Goal: Task Accomplishment & Management: Complete application form

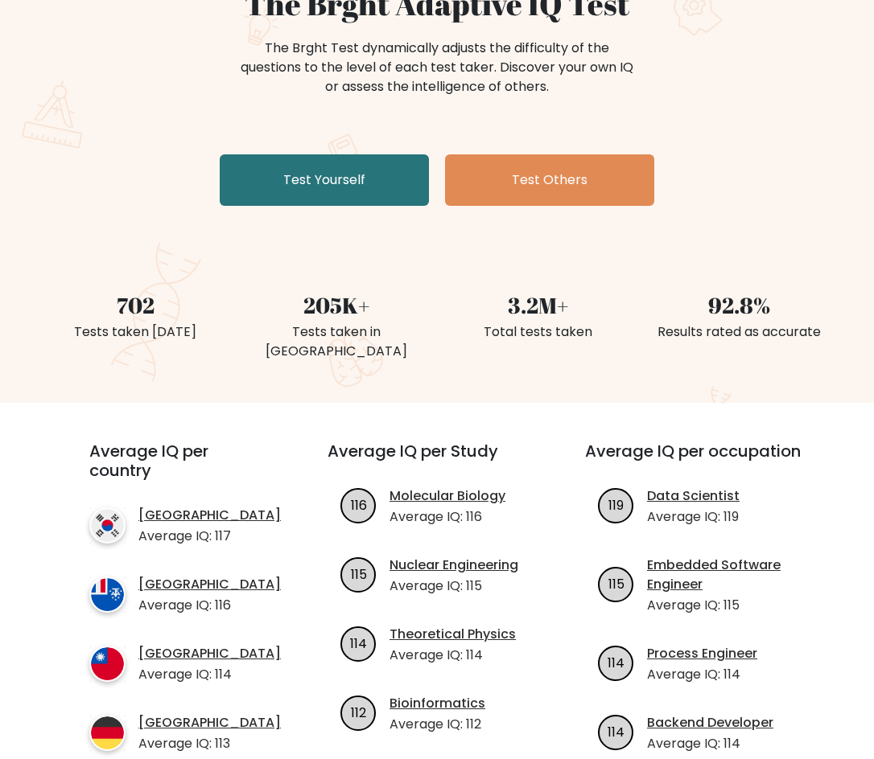
scroll to position [241, 0]
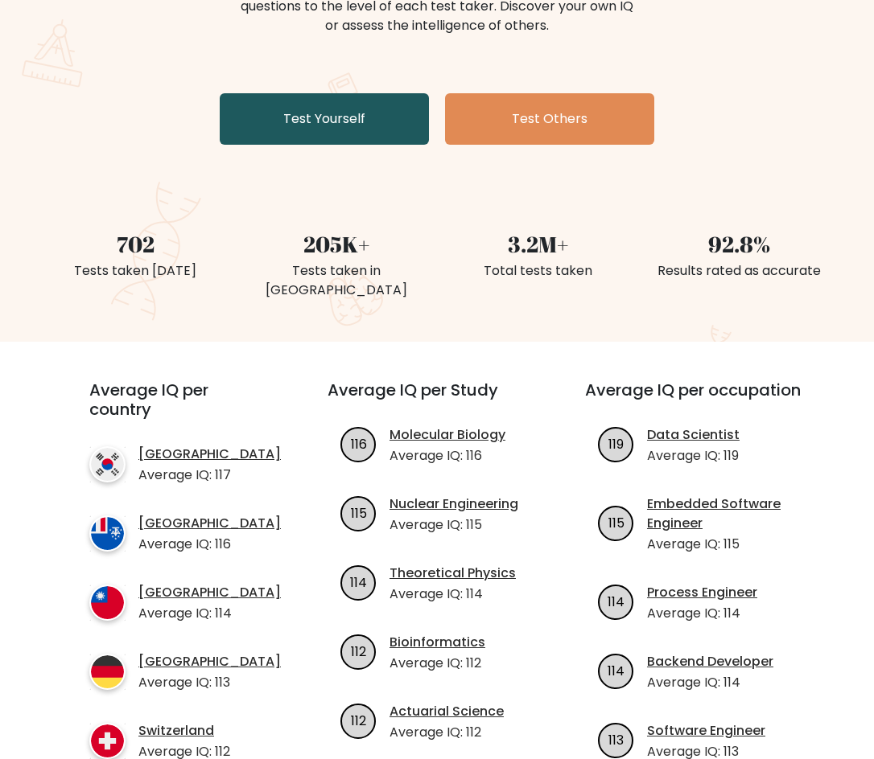
click at [343, 136] on link "Test Yourself" at bounding box center [324, 118] width 209 height 51
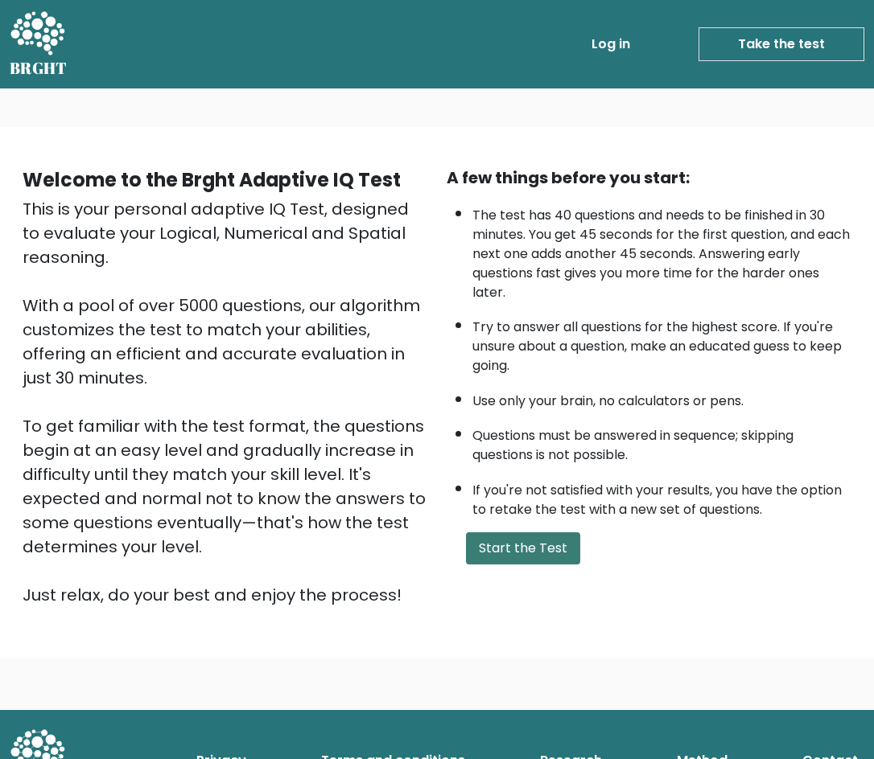
click at [535, 551] on button "Start the Test" at bounding box center [523, 548] width 114 height 32
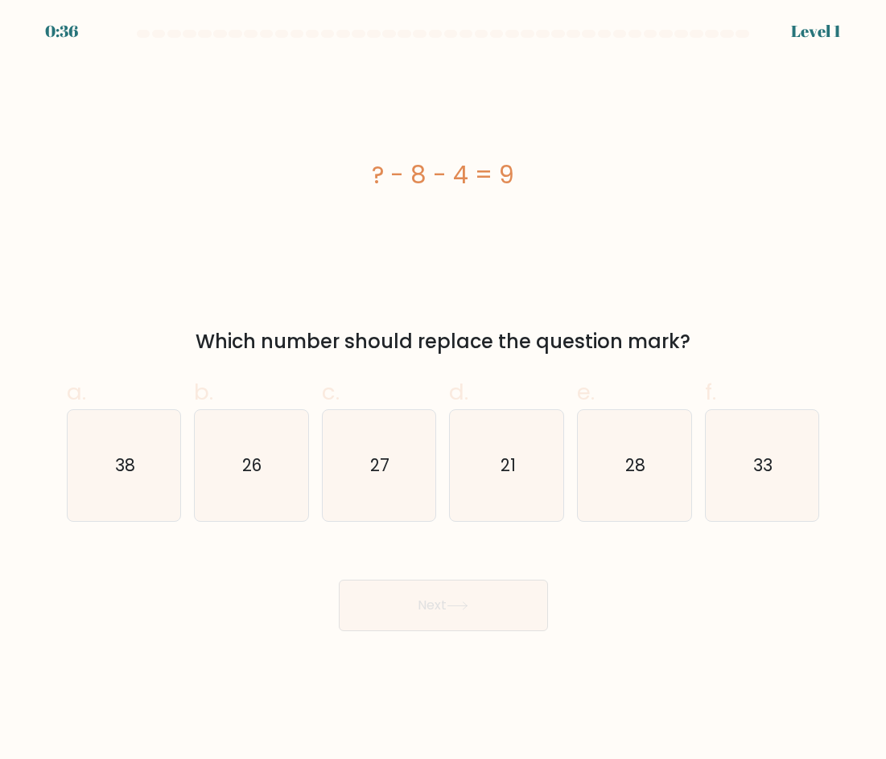
drag, startPoint x: 515, startPoint y: 168, endPoint x: 349, endPoint y: 162, distance: 165.8
click at [349, 162] on div "? - 8 - 4 = 9" at bounding box center [443, 175] width 753 height 36
copy div "? - 8 - 4 = 9"
click at [512, 453] on icon "21" at bounding box center [506, 465] width 111 height 111
click at [444, 390] on input "d. 21" at bounding box center [443, 385] width 1 height 10
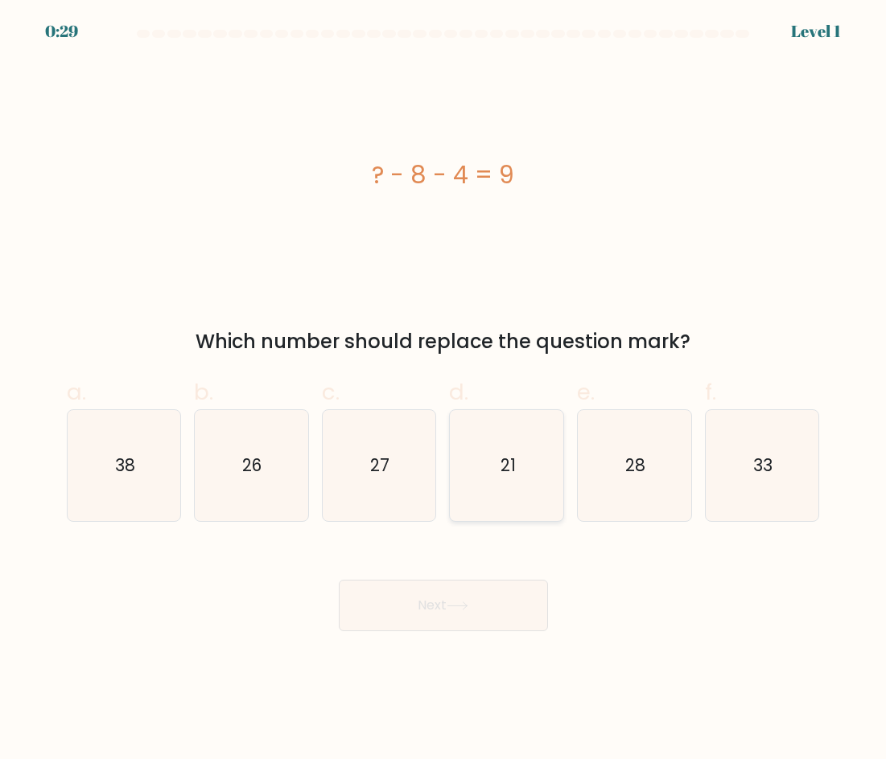
radio input "true"
click at [465, 613] on button "Next" at bounding box center [443, 605] width 209 height 51
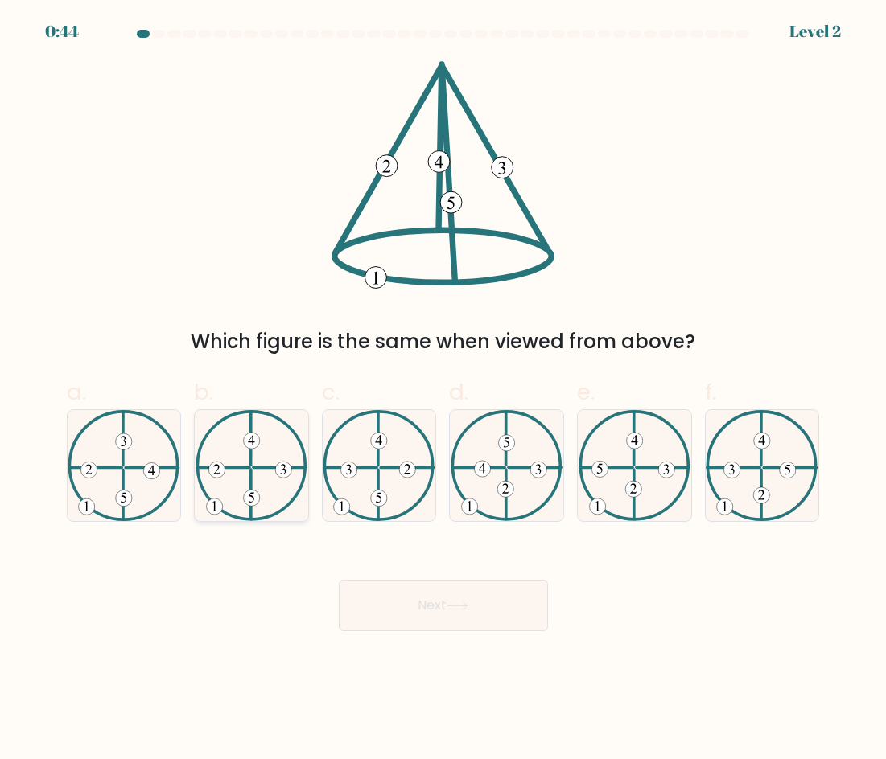
click at [261, 477] on icon at bounding box center [251, 465] width 112 height 111
click at [443, 390] on input "b." at bounding box center [443, 385] width 1 height 10
radio input "true"
click at [458, 599] on button "Next" at bounding box center [443, 605] width 209 height 51
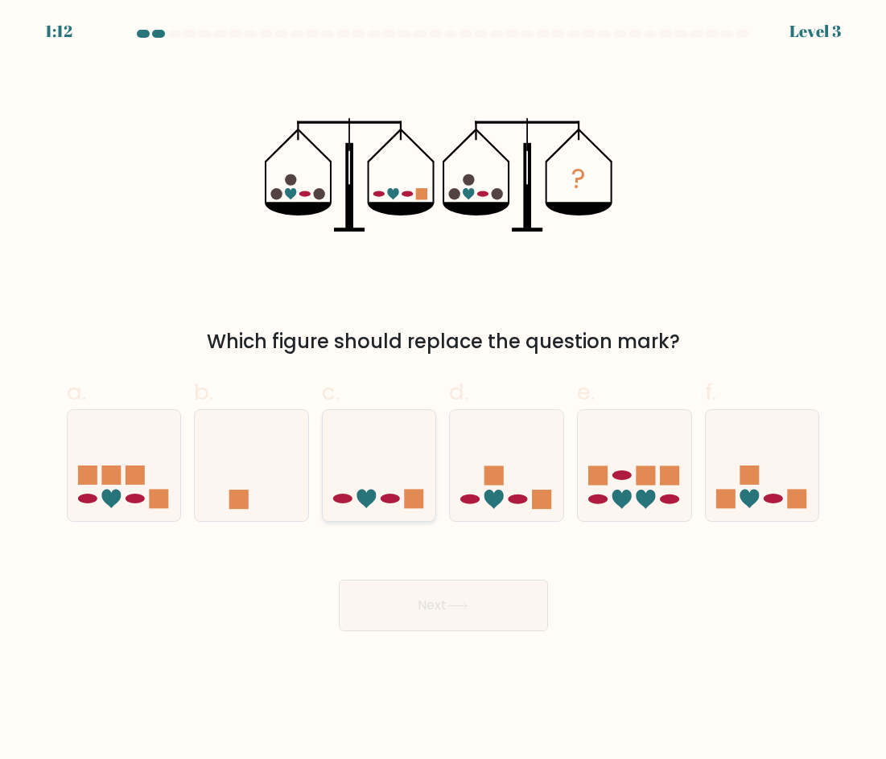
click at [370, 496] on icon at bounding box center [365, 499] width 19 height 19
click at [443, 390] on input "c." at bounding box center [443, 385] width 1 height 10
radio input "true"
click at [445, 616] on button "Next" at bounding box center [443, 605] width 209 height 51
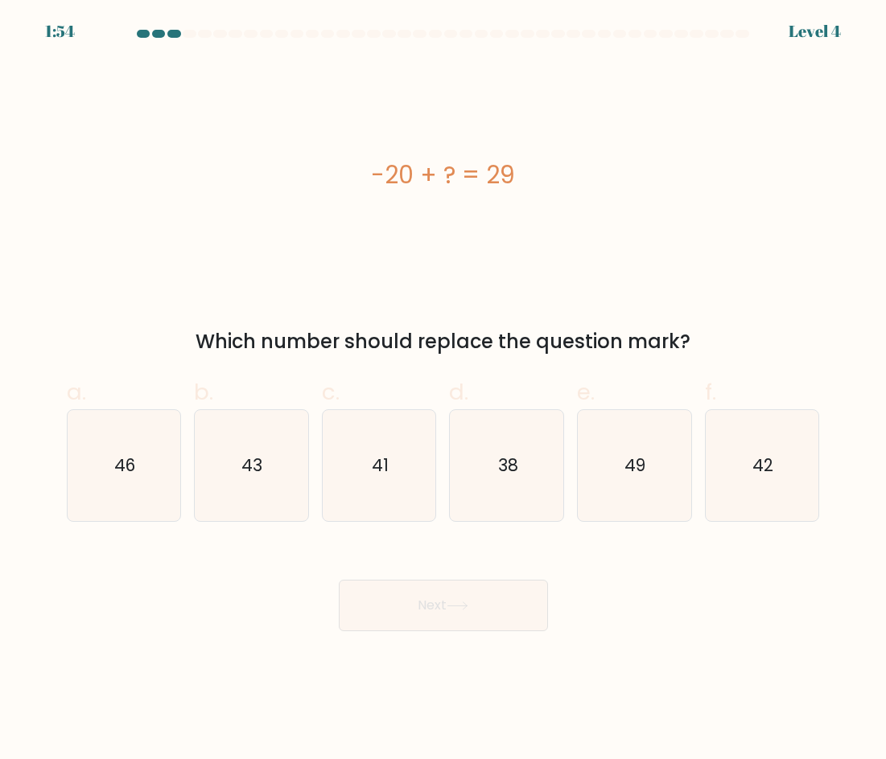
drag, startPoint x: 523, startPoint y: 179, endPoint x: 306, endPoint y: 169, distance: 217.4
click at [297, 169] on div "-20 + ? = 29" at bounding box center [443, 175] width 753 height 36
click at [435, 220] on div "-20 + ? = 29" at bounding box center [443, 175] width 753 height 228
click at [669, 494] on icon "49" at bounding box center [633, 465] width 111 height 111
click at [444, 390] on input "e. 49" at bounding box center [443, 385] width 1 height 10
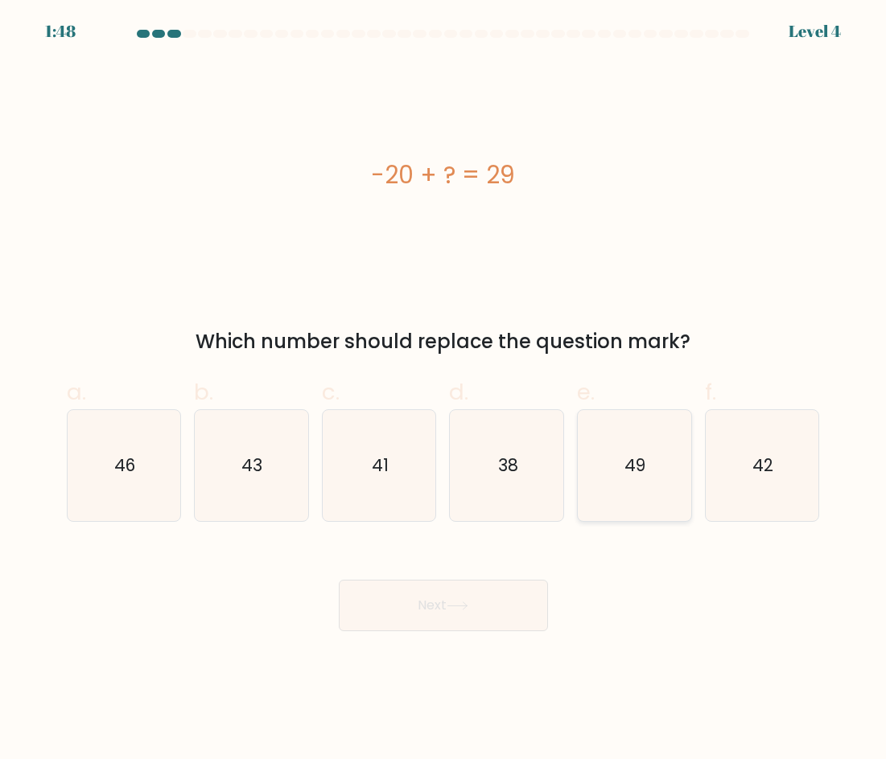
radio input "true"
click at [483, 602] on button "Next" at bounding box center [443, 605] width 209 height 51
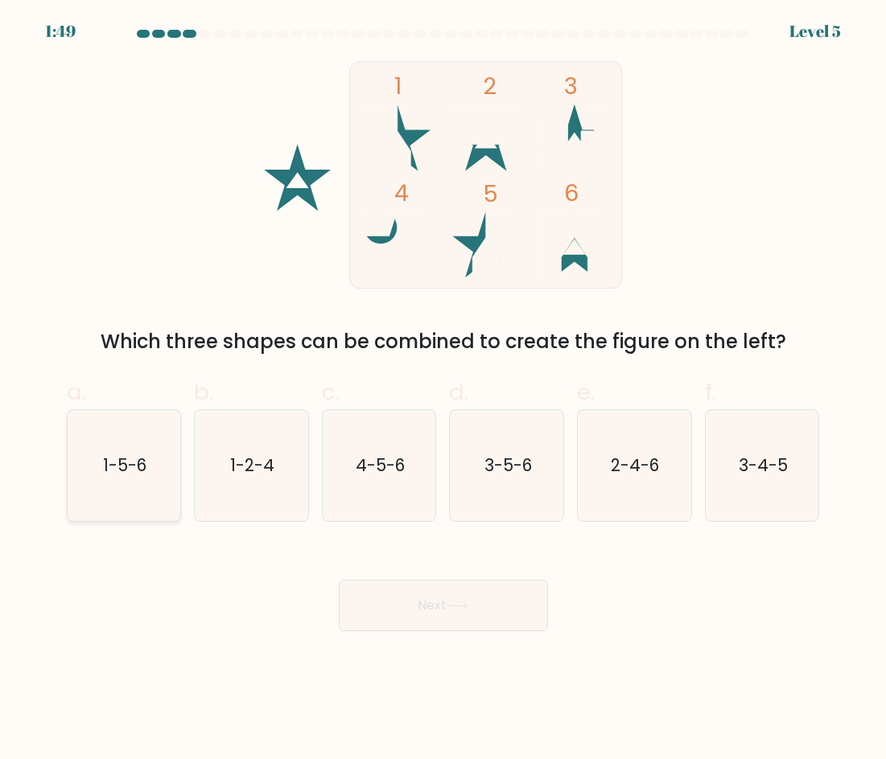
click at [142, 445] on icon "1-5-6" at bounding box center [123, 465] width 111 height 111
click at [443, 390] on input "a. 1-5-6" at bounding box center [443, 385] width 1 height 10
radio input "true"
click at [409, 601] on button "Next" at bounding box center [443, 605] width 209 height 51
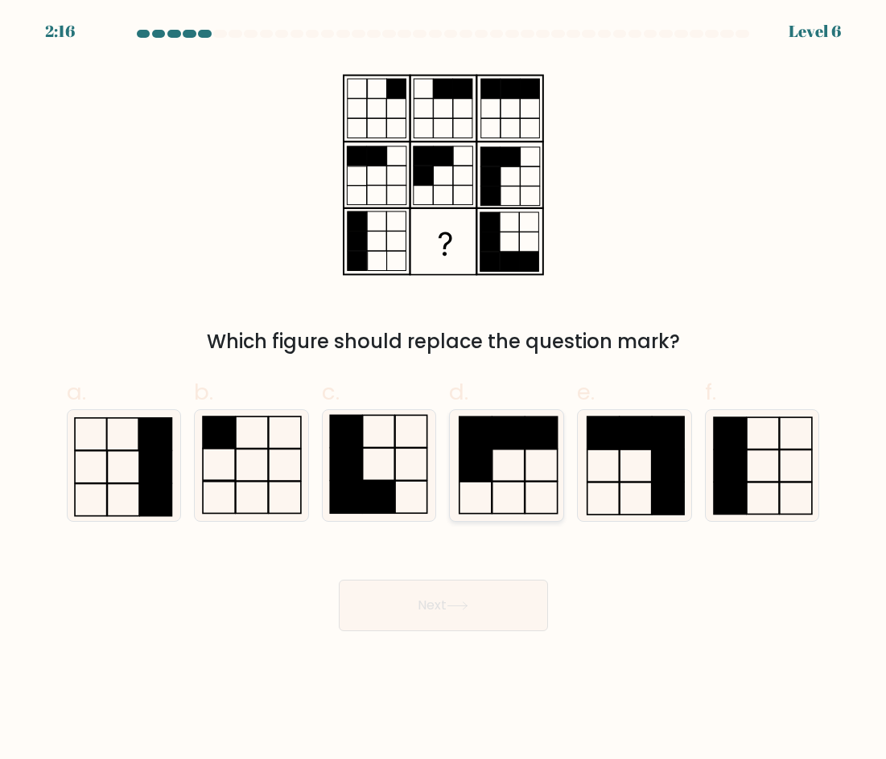
click at [499, 500] on icon at bounding box center [506, 465] width 111 height 111
click at [444, 390] on input "d." at bounding box center [443, 385] width 1 height 10
radio input "true"
click at [463, 615] on button "Next" at bounding box center [443, 605] width 209 height 51
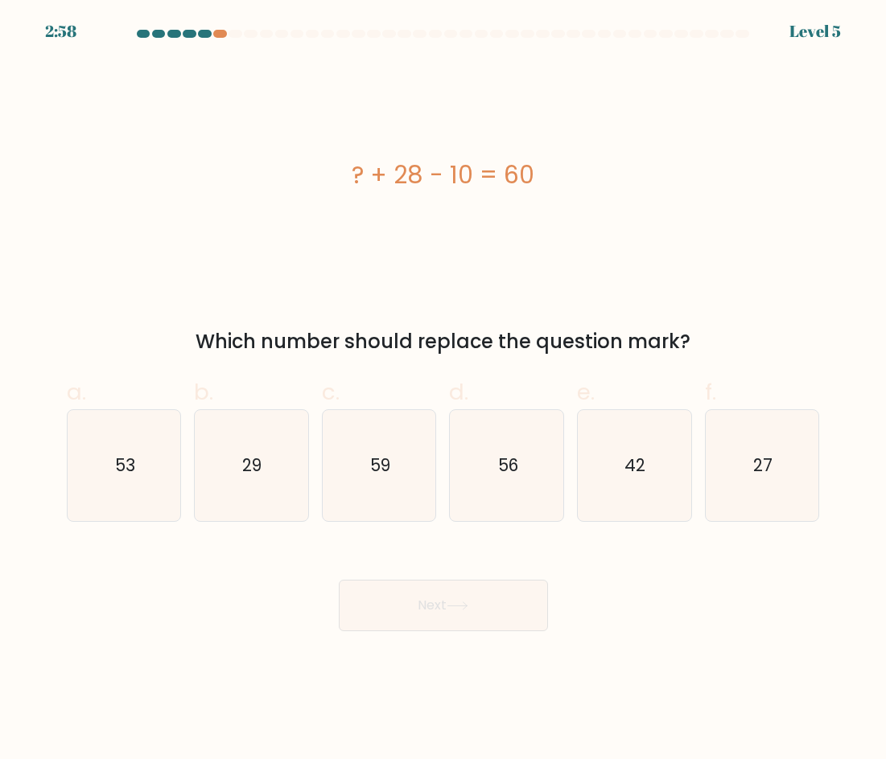
drag, startPoint x: 349, startPoint y: 178, endPoint x: 573, endPoint y: 179, distance: 223.6
click at [573, 179] on div "? + 28 - 10 = 60" at bounding box center [443, 175] width 753 height 36
copy div "? + 28 - 10 = 60"
click at [580, 461] on icon "42" at bounding box center [633, 465] width 111 height 111
click at [444, 390] on input "e. 42" at bounding box center [443, 385] width 1 height 10
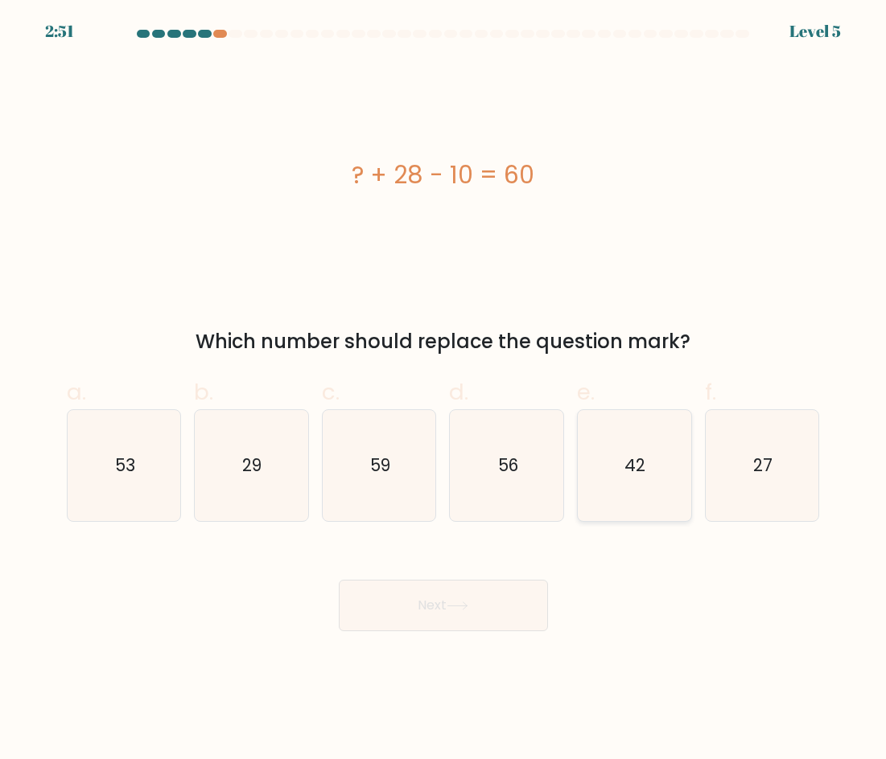
radio input "true"
click at [463, 582] on button "Next" at bounding box center [443, 605] width 209 height 51
click at [463, 588] on button "Next" at bounding box center [443, 605] width 209 height 51
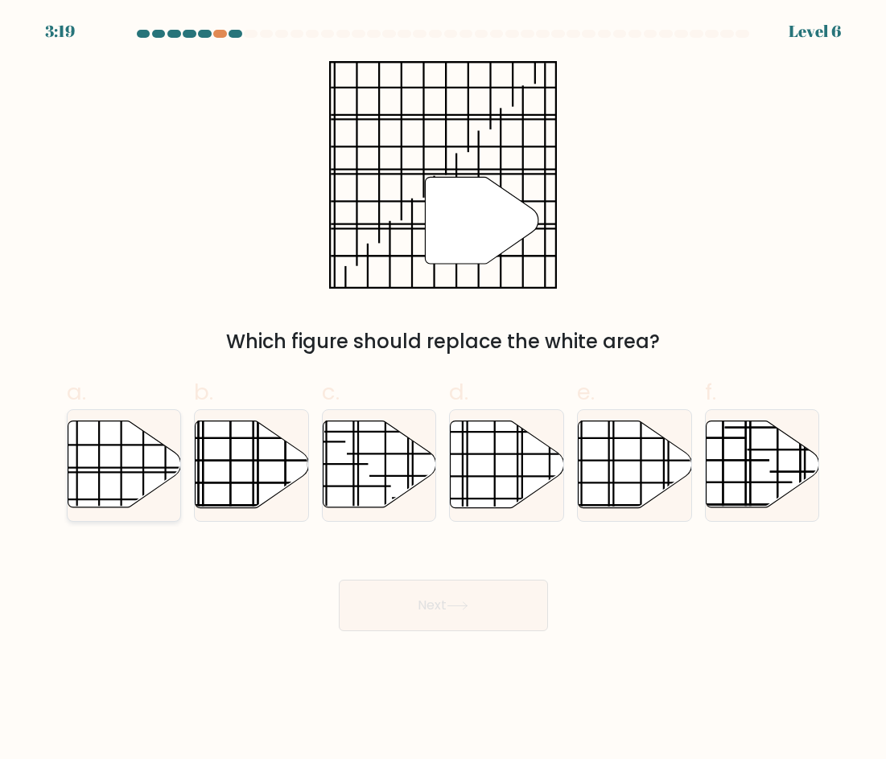
click at [99, 450] on line at bounding box center [99, 465] width 0 height 136
click at [443, 390] on input "a." at bounding box center [443, 385] width 1 height 10
radio input "true"
click at [437, 589] on button "Next" at bounding box center [443, 605] width 209 height 51
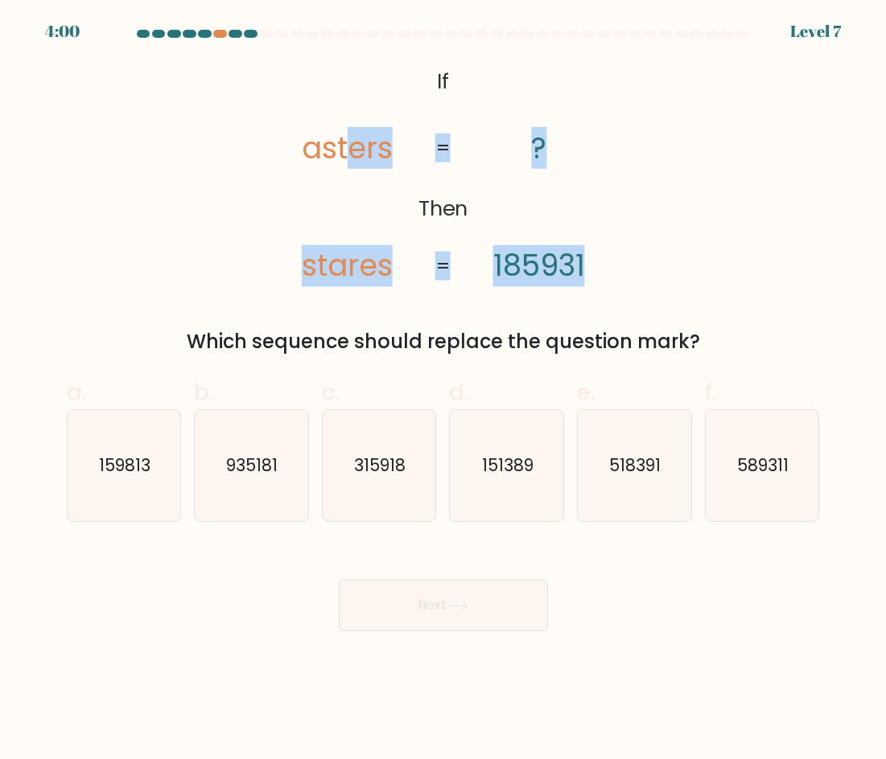
drag, startPoint x: 179, startPoint y: 347, endPoint x: 355, endPoint y: 109, distance: 295.1
click at [355, 109] on div "@import url('https://fonts.googleapis.com/css?family=Abril+Fatface:400,100,100i…" at bounding box center [443, 208] width 772 height 295
click at [609, 265] on icon "@import url('https://fonts.googleapis.com/css?family=Abril+Fatface:400,100,100i…" at bounding box center [443, 175] width 370 height 228
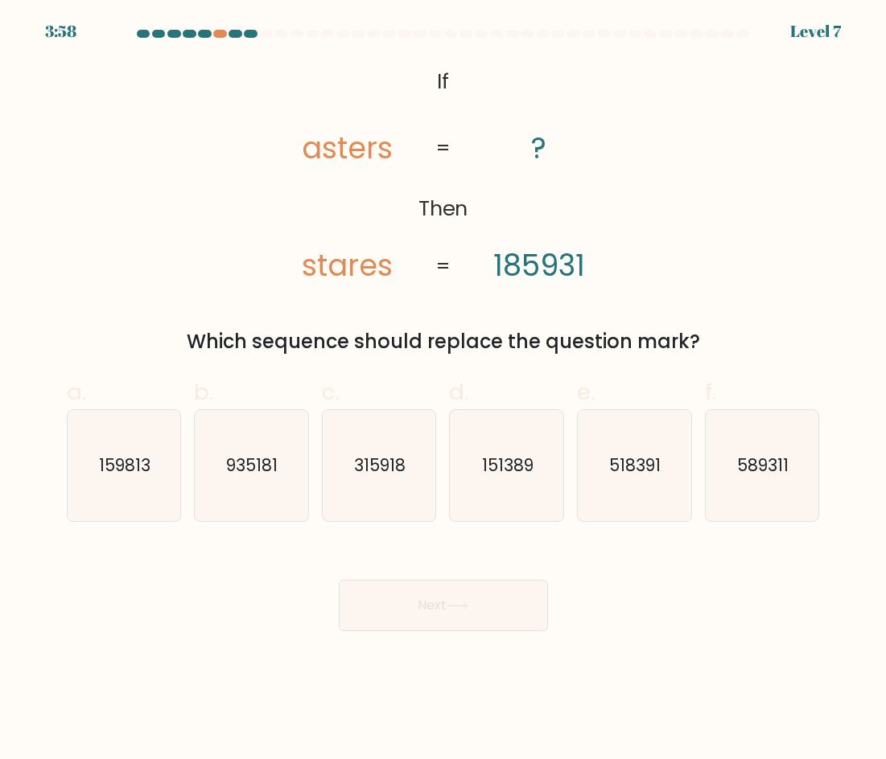
drag, startPoint x: 461, startPoint y: 102, endPoint x: 748, endPoint y: 344, distance: 375.6
click at [742, 344] on div "@import url('https://fonts.googleapis.com/css?family=Abril+Fatface:400,100,100i…" at bounding box center [443, 208] width 772 height 295
click at [783, 341] on div "Which sequence should replace the question mark?" at bounding box center [443, 341] width 734 height 29
drag, startPoint x: 411, startPoint y: 74, endPoint x: 725, endPoint y: 330, distance: 404.8
click at [725, 330] on div "@import url('https://fonts.googleapis.com/css?family=Abril+Fatface:400,100,100i…" at bounding box center [443, 208] width 772 height 295
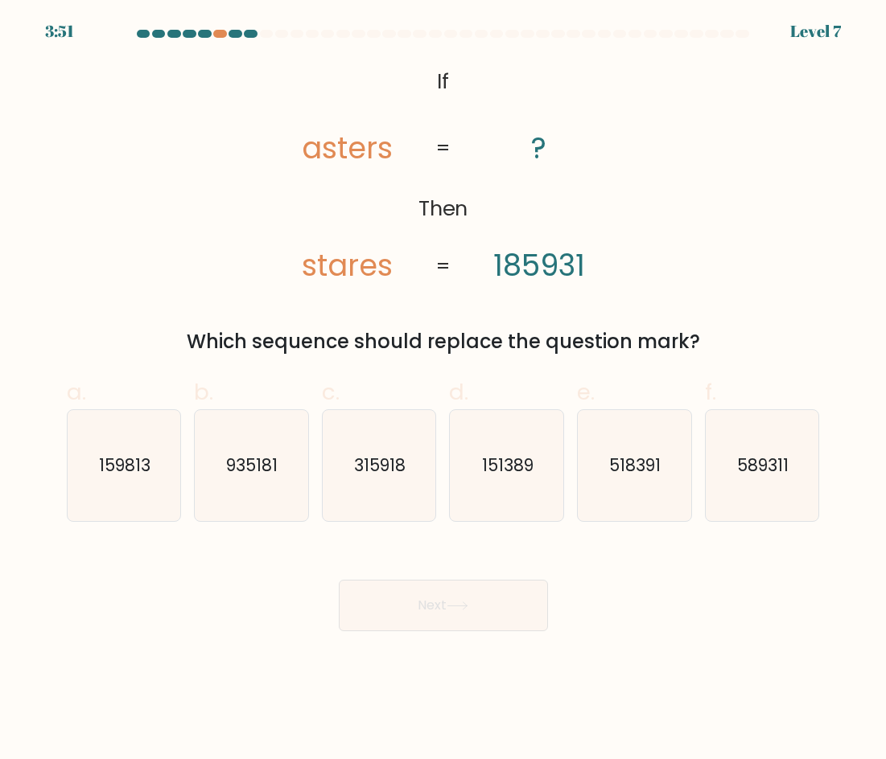
copy div "If Then asters stares ? 185931 = = Which sequence should replace the question m…"
click at [717, 321] on div "@import url('https://fonts.googleapis.com/css?family=Abril+Fatface:400,100,100i…" at bounding box center [443, 208] width 772 height 295
click at [191, 317] on div "@import url('https://fonts.googleapis.com/css?family=Abril+Fatface:400,100,100i…" at bounding box center [443, 208] width 772 height 295
click at [647, 476] on text "518391" at bounding box center [635, 465] width 51 height 23
click at [444, 390] on input "e. 518391" at bounding box center [443, 385] width 1 height 10
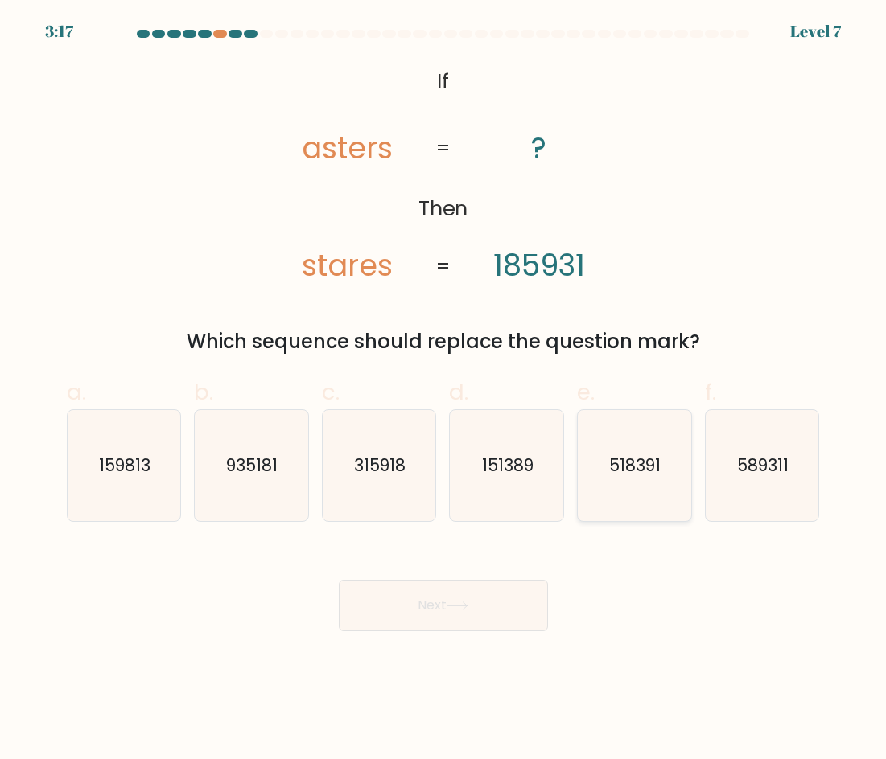
radio input "true"
click at [462, 590] on button "Next" at bounding box center [443, 605] width 209 height 51
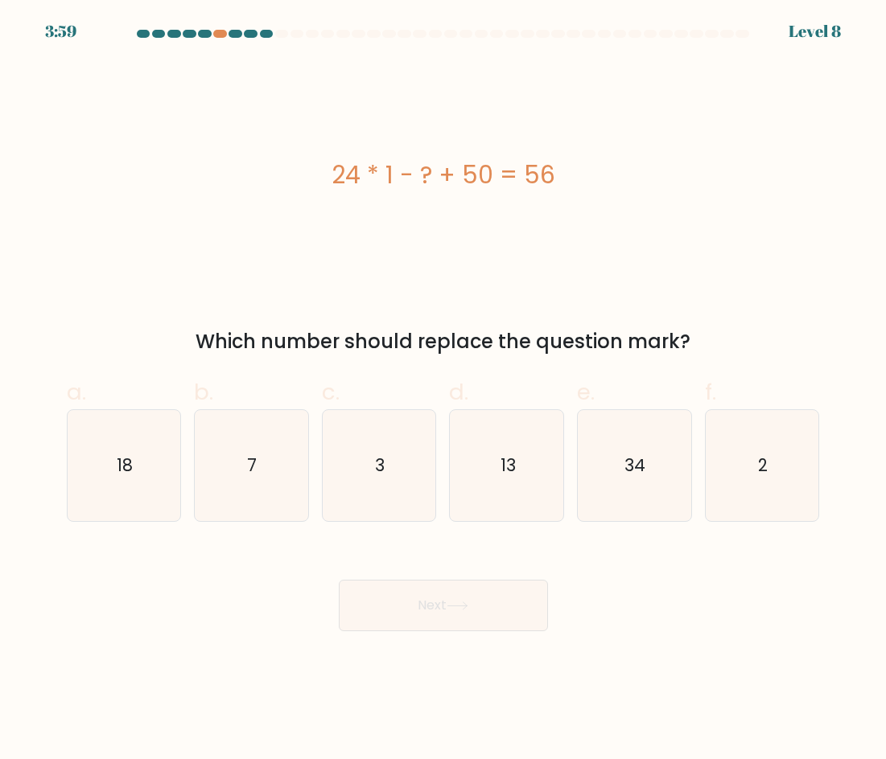
drag, startPoint x: 327, startPoint y: 167, endPoint x: 587, endPoint y: 195, distance: 261.3
click at [587, 195] on div "24 * 1 - ? + 50 = 56" at bounding box center [443, 175] width 753 height 228
copy div "24 * 1 - ? + 50 = 56"
click at [140, 475] on icon "18" at bounding box center [123, 465] width 111 height 111
click at [443, 390] on input "a. 18" at bounding box center [443, 385] width 1 height 10
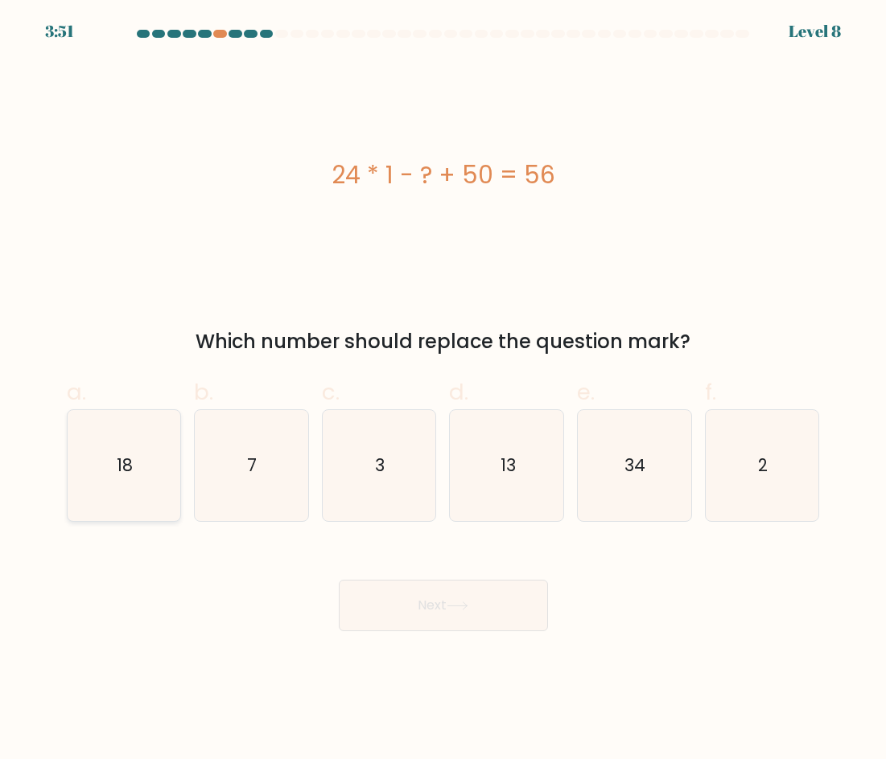
radio input "true"
click at [442, 602] on button "Next" at bounding box center [443, 605] width 209 height 51
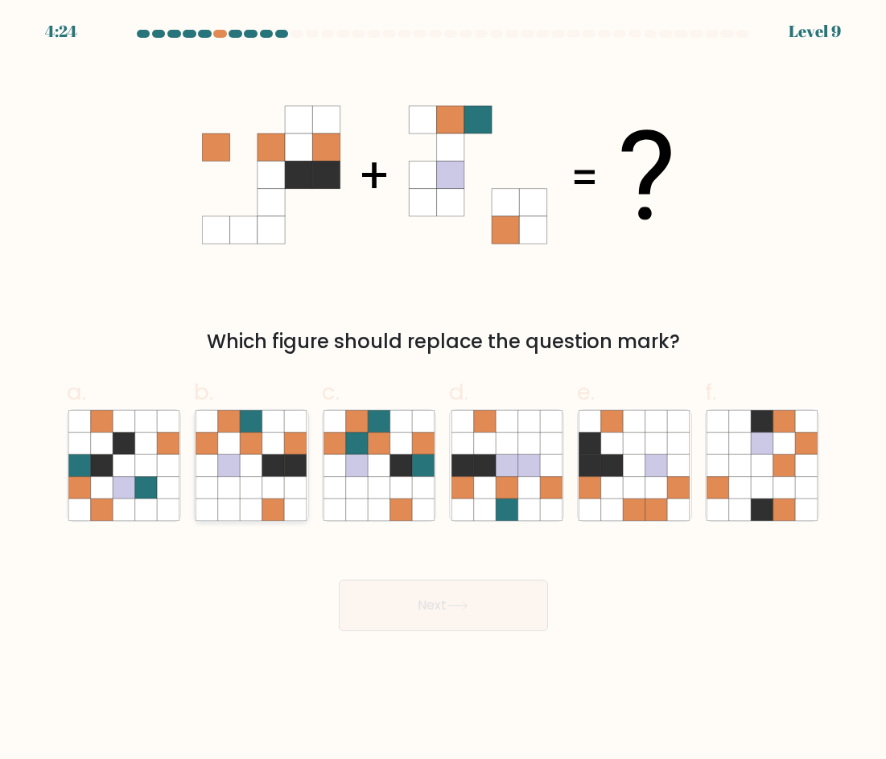
click at [269, 451] on icon at bounding box center [273, 443] width 22 height 22
click at [443, 390] on input "b." at bounding box center [443, 385] width 1 height 10
radio input "true"
click at [464, 591] on button "Next" at bounding box center [443, 605] width 209 height 51
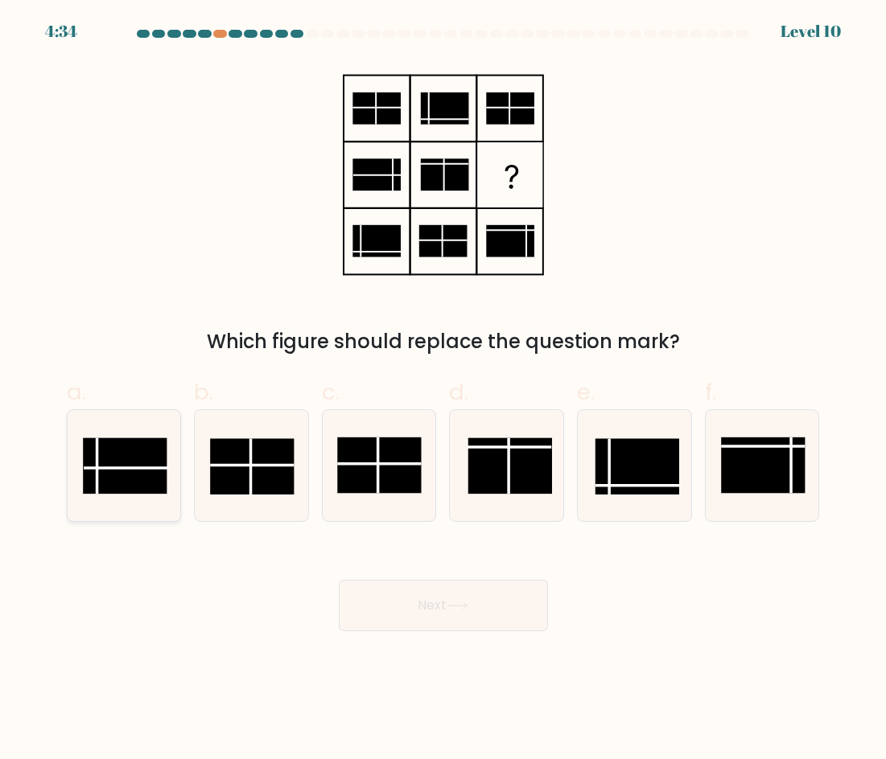
click at [157, 471] on rect at bounding box center [125, 466] width 84 height 56
click at [443, 390] on input "a." at bounding box center [443, 385] width 1 height 10
radio input "true"
click at [169, 463] on icon at bounding box center [123, 465] width 109 height 109
click at [443, 390] on input "a." at bounding box center [443, 385] width 1 height 10
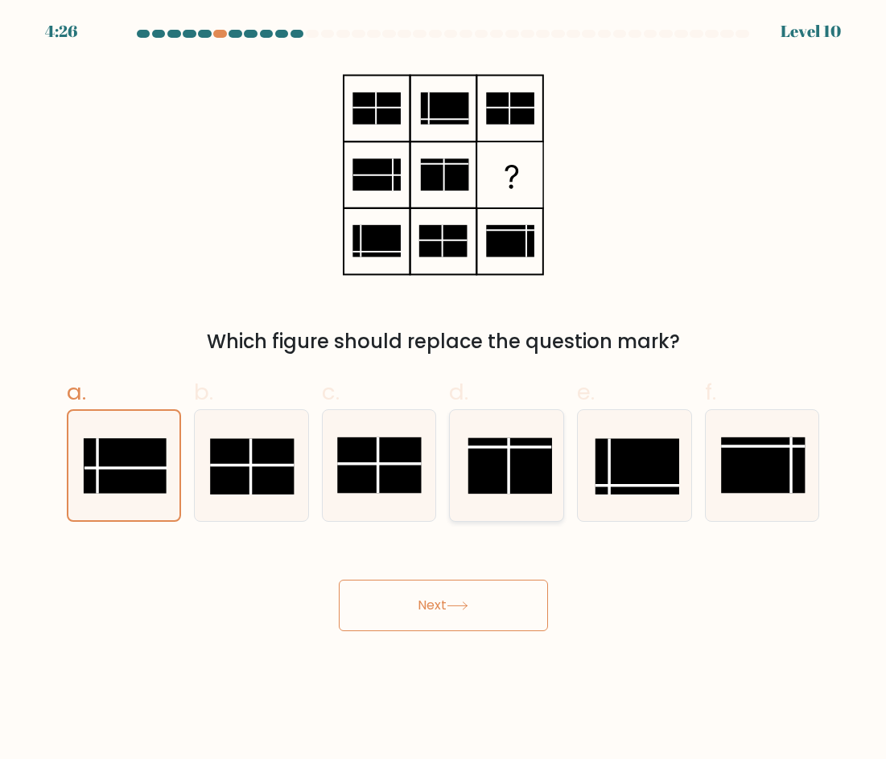
click at [518, 467] on rect at bounding box center [510, 466] width 84 height 56
click at [444, 390] on input "d." at bounding box center [443, 385] width 1 height 10
radio input "true"
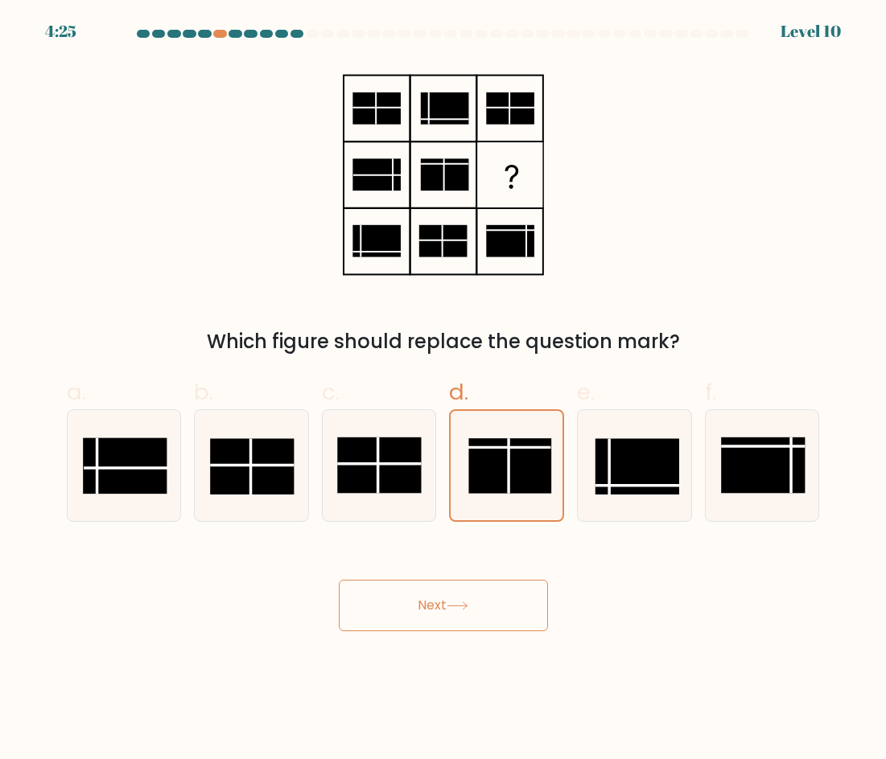
click at [450, 600] on button "Next" at bounding box center [443, 605] width 209 height 51
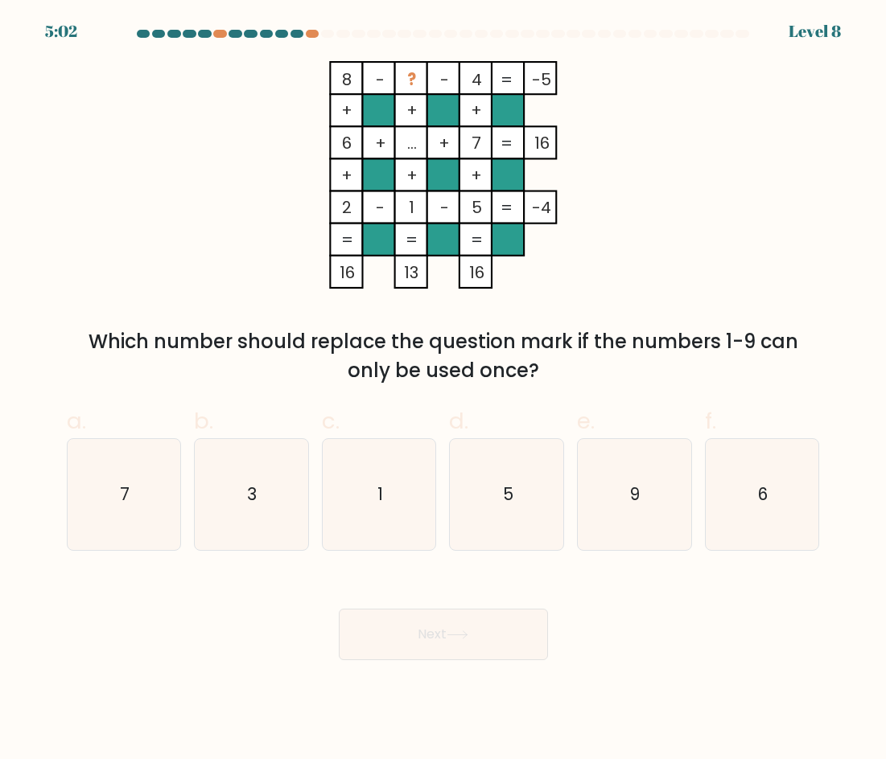
drag, startPoint x: 324, startPoint y: 69, endPoint x: 527, endPoint y: 282, distance: 293.6
click at [527, 282] on icon "8 - ? - 4 -5 + + + 6 + ... + 7 16 + + + 2 - 1 - 5 = -4 = = = = 16 13 16 =" at bounding box center [443, 175] width 483 height 228
click at [582, 356] on div "Which number should replace the question mark if the numbers 1-9 can only be us…" at bounding box center [443, 356] width 734 height 58
click at [541, 491] on icon "5" at bounding box center [506, 494] width 111 height 111
click at [444, 390] on input "d. 5" at bounding box center [443, 385] width 1 height 10
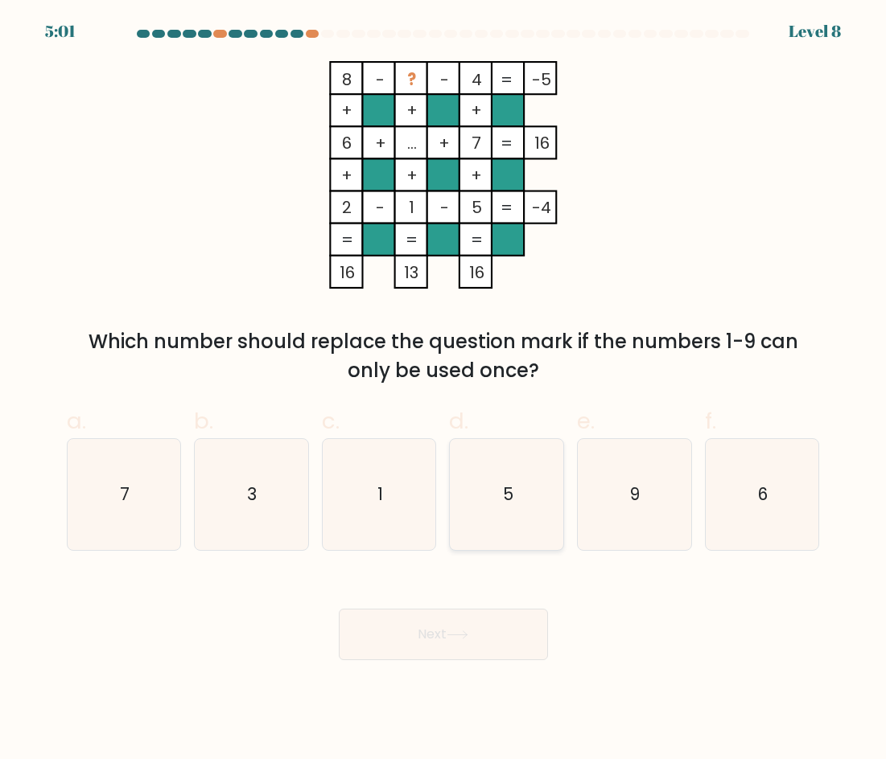
radio input "true"
click at [464, 636] on icon at bounding box center [457, 635] width 22 height 9
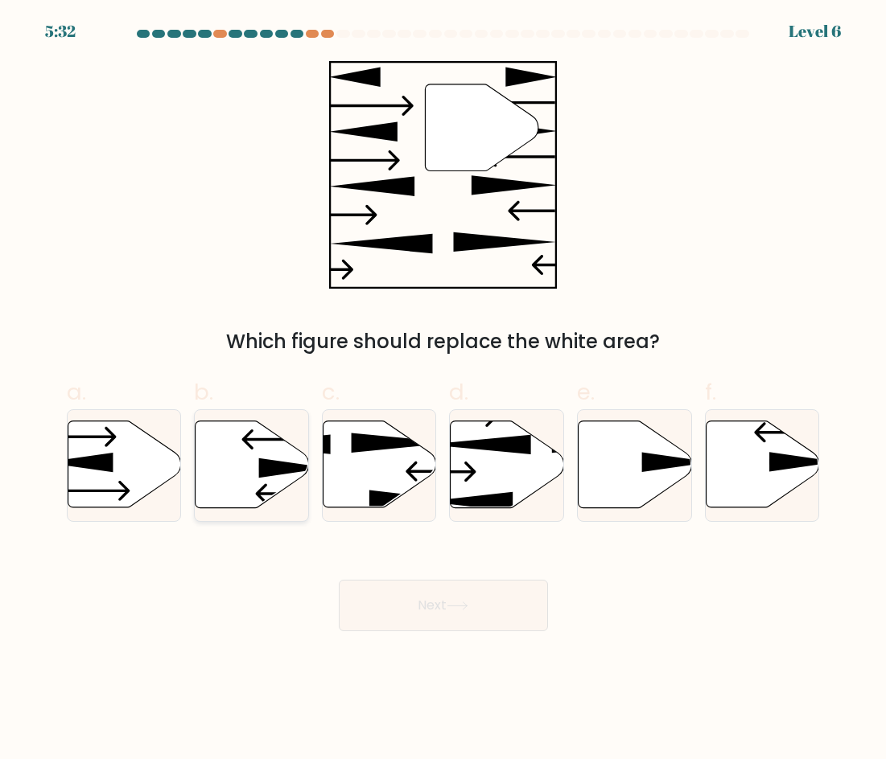
click at [264, 464] on icon at bounding box center [293, 467] width 68 height 19
click at [443, 390] on input "b." at bounding box center [443, 385] width 1 height 10
radio input "true"
click at [461, 602] on icon at bounding box center [457, 606] width 22 height 9
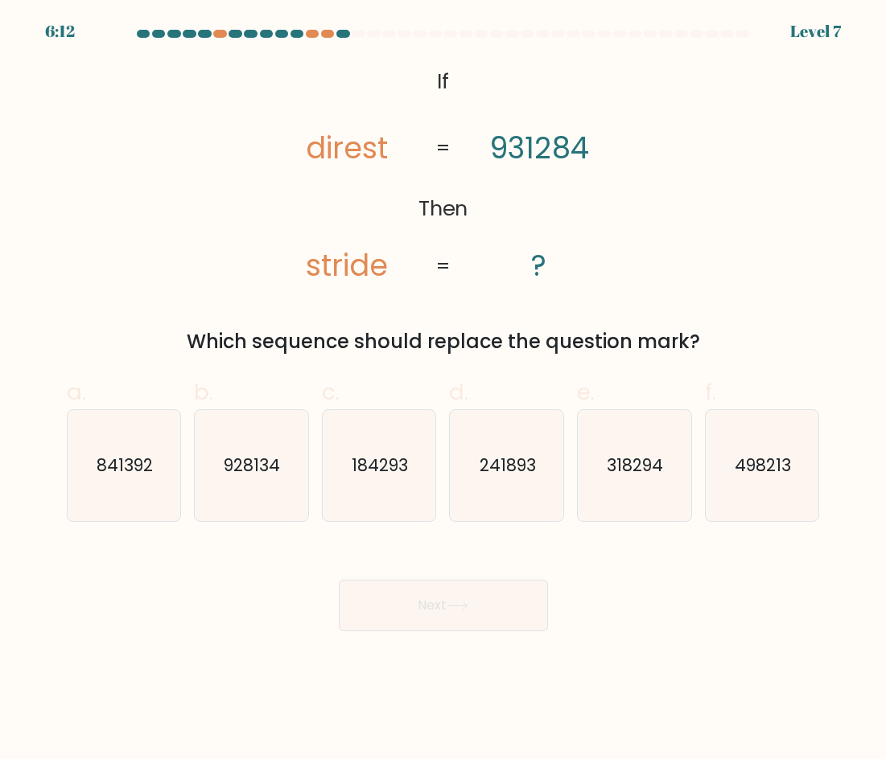
drag, startPoint x: 490, startPoint y: 135, endPoint x: 731, endPoint y: 317, distance: 302.1
click at [731, 317] on form "If ?" at bounding box center [443, 331] width 886 height 602
copy div "If Then direst stride 931284 ? = = Which sequence should replace the question m…"
click at [477, 157] on icon "@import url('https://fonts.googleapis.com/css?family=Abril+Fatface:400,100,100i…" at bounding box center [443, 175] width 370 height 228
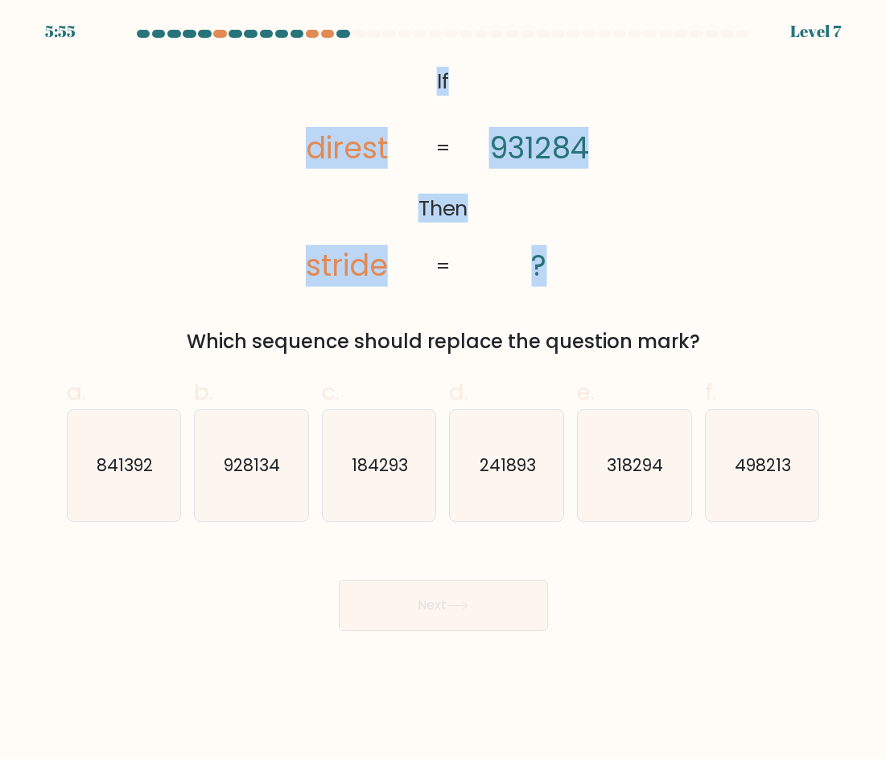
drag, startPoint x: 602, startPoint y: 265, endPoint x: 402, endPoint y: 52, distance: 291.9
click at [402, 52] on form "If ?" at bounding box center [443, 331] width 886 height 602
copy icon "If Then direst stride 931284 ?"
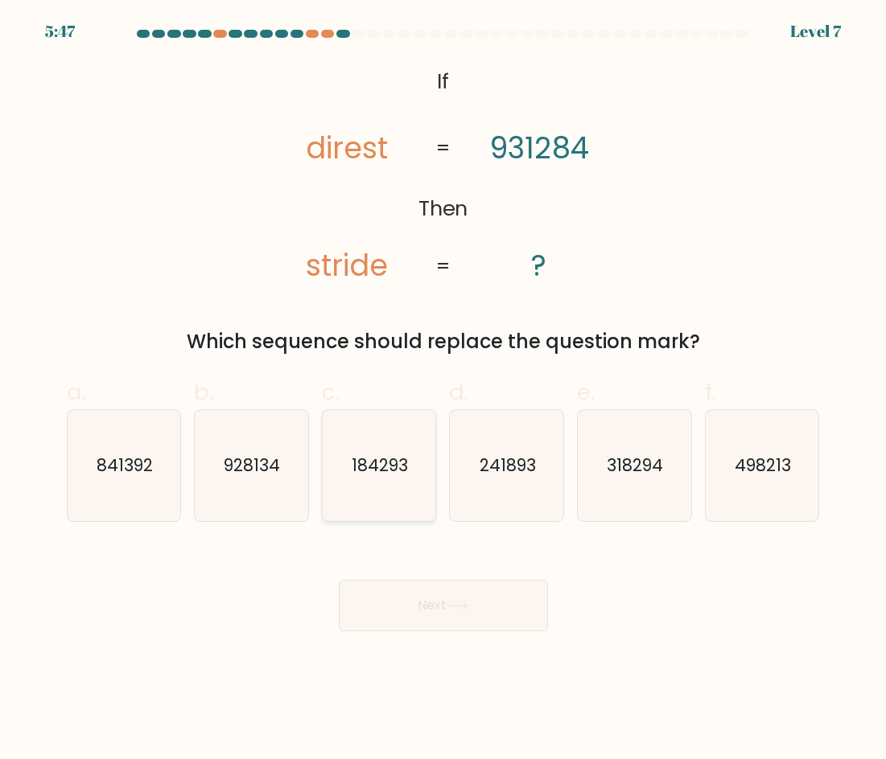
click at [404, 450] on icon "184293" at bounding box center [378, 465] width 111 height 111
click at [443, 390] on input "c. 184293" at bounding box center [443, 385] width 1 height 10
radio input "true"
click at [491, 597] on button "Next" at bounding box center [443, 605] width 209 height 51
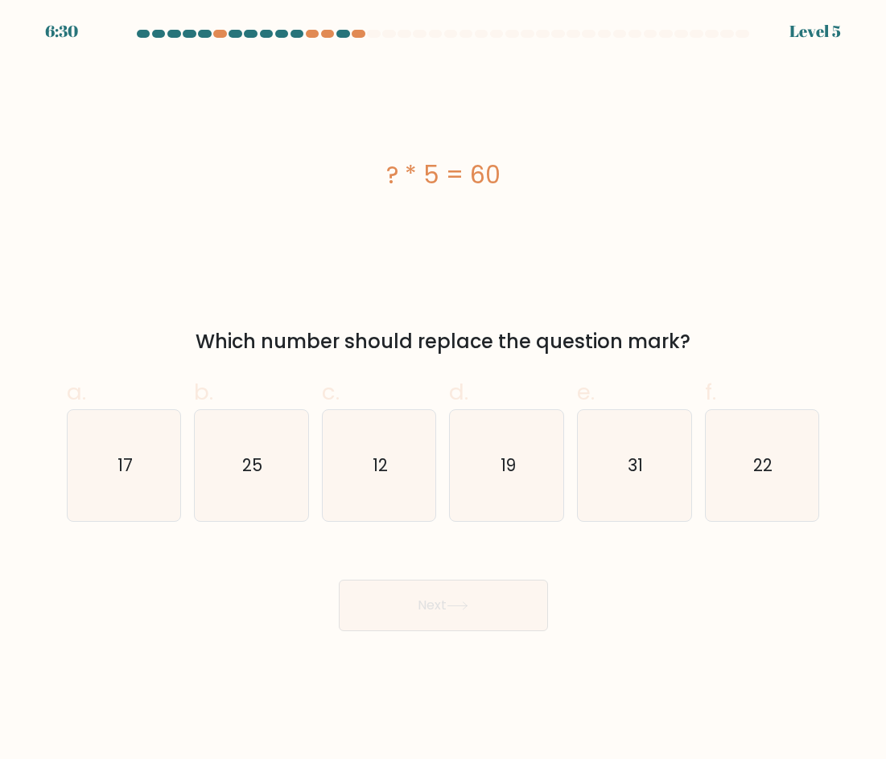
drag, startPoint x: 446, startPoint y: 170, endPoint x: 367, endPoint y: 142, distance: 84.5
click at [348, 148] on div "? * 5 = 60" at bounding box center [443, 175] width 753 height 228
copy div "? * 5 = 60"
click at [395, 463] on icon "12" at bounding box center [378, 465] width 111 height 111
click at [443, 390] on input "c. 12" at bounding box center [443, 385] width 1 height 10
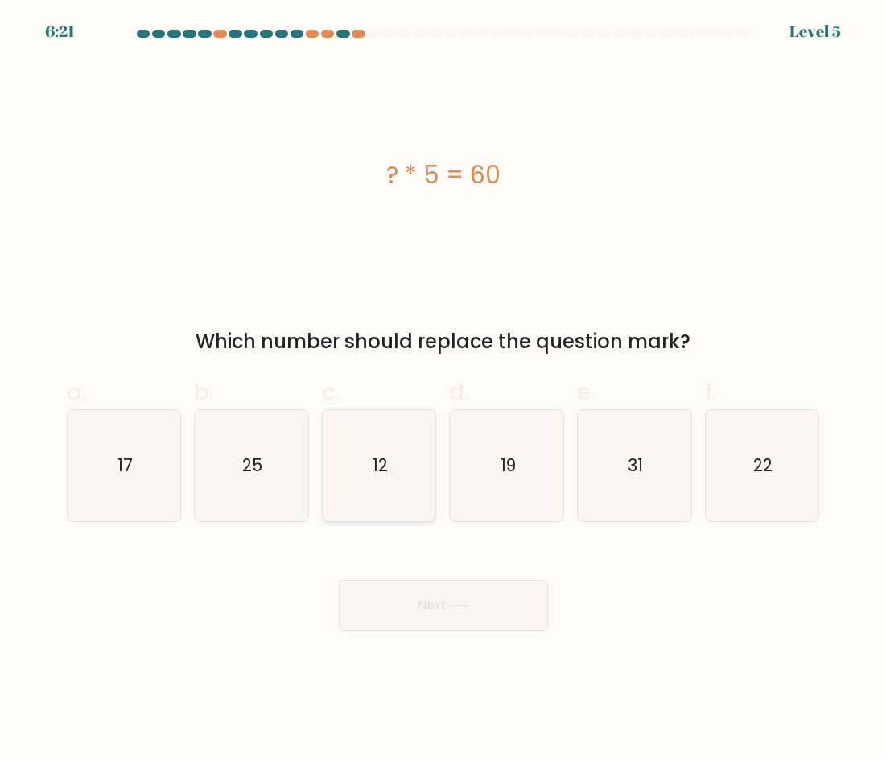
radio input "true"
click at [448, 609] on button "Next" at bounding box center [443, 605] width 209 height 51
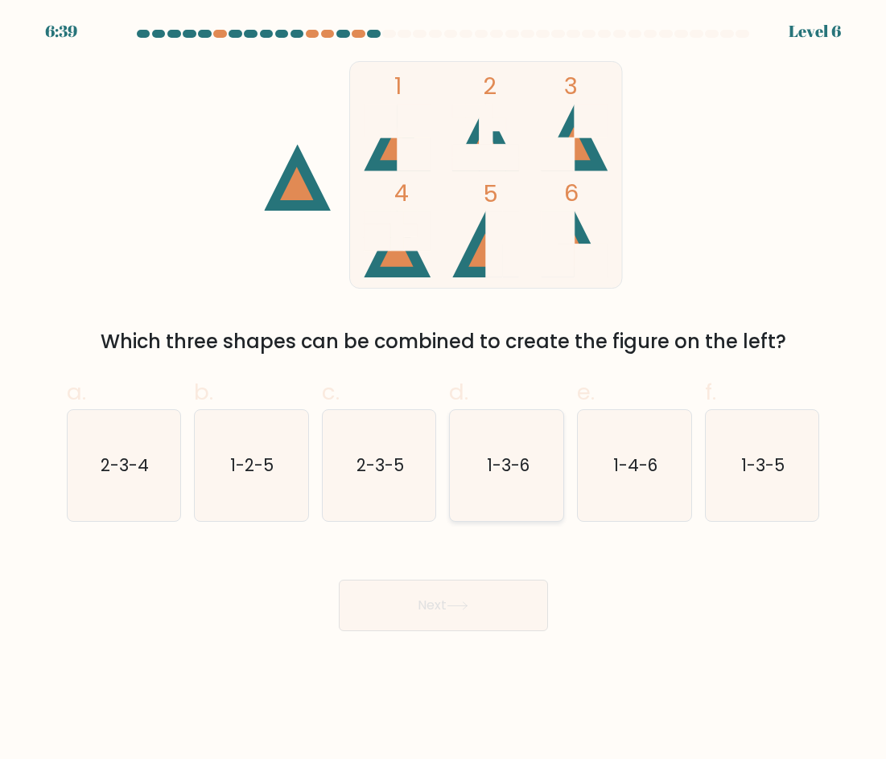
click at [528, 462] on text "1-3-6" at bounding box center [508, 465] width 43 height 23
click at [444, 390] on input "d. 1-3-6" at bounding box center [443, 385] width 1 height 10
radio input "true"
click at [511, 601] on button "Next" at bounding box center [443, 605] width 209 height 51
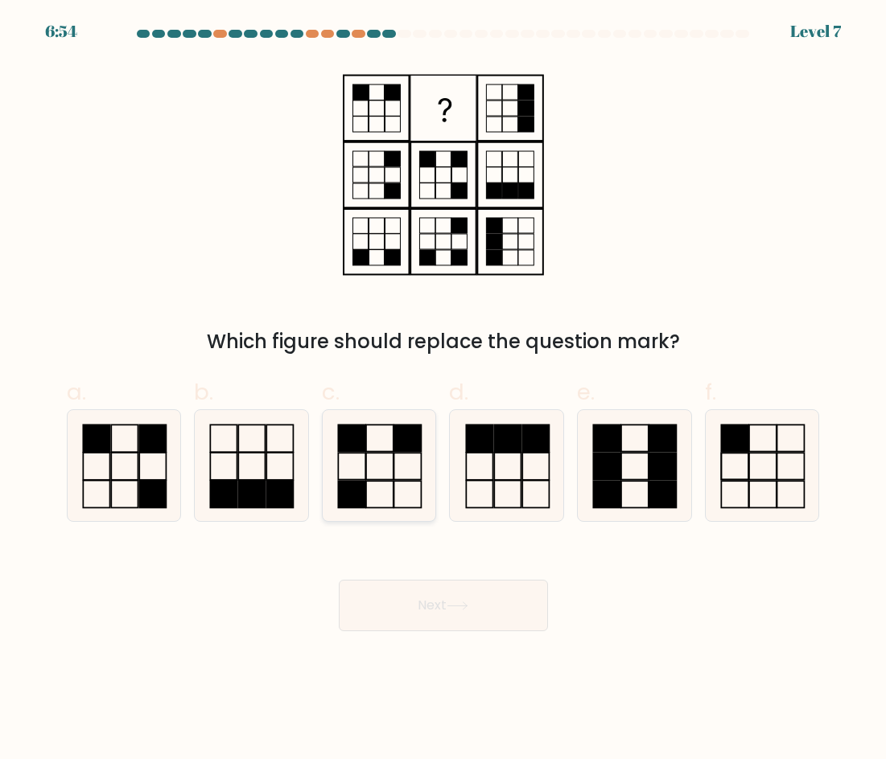
click at [417, 463] on icon at bounding box center [378, 465] width 111 height 111
click at [443, 390] on input "c." at bounding box center [443, 385] width 1 height 10
radio input "true"
click at [499, 598] on button "Next" at bounding box center [443, 605] width 209 height 51
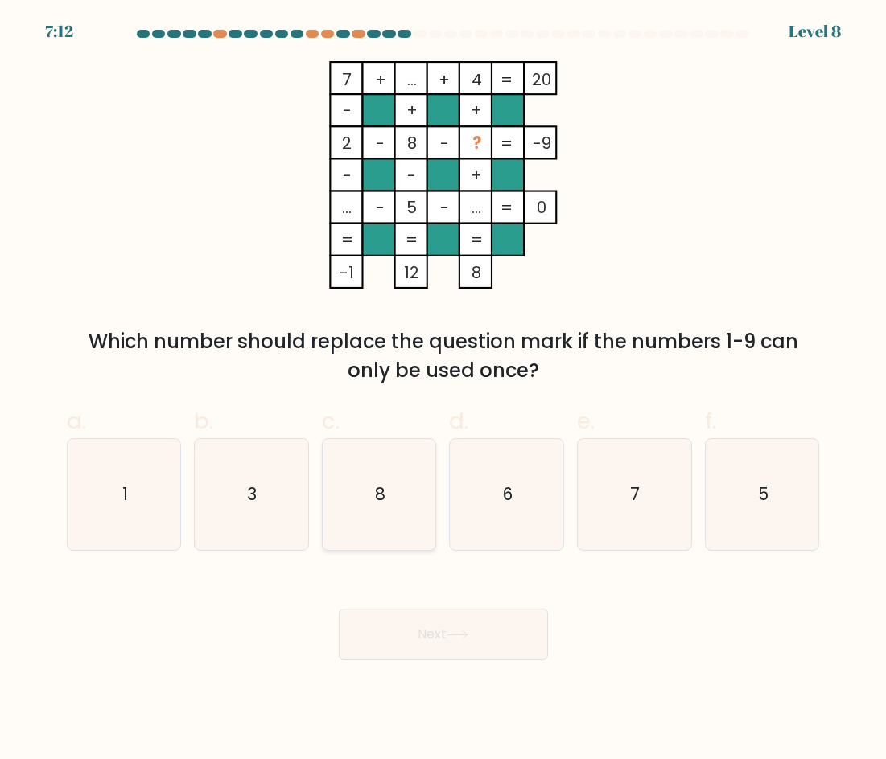
click at [402, 488] on icon "8" at bounding box center [378, 494] width 111 height 111
click at [443, 390] on input "c. 8" at bounding box center [443, 385] width 1 height 10
radio input "true"
click at [465, 612] on button "Next" at bounding box center [443, 634] width 209 height 51
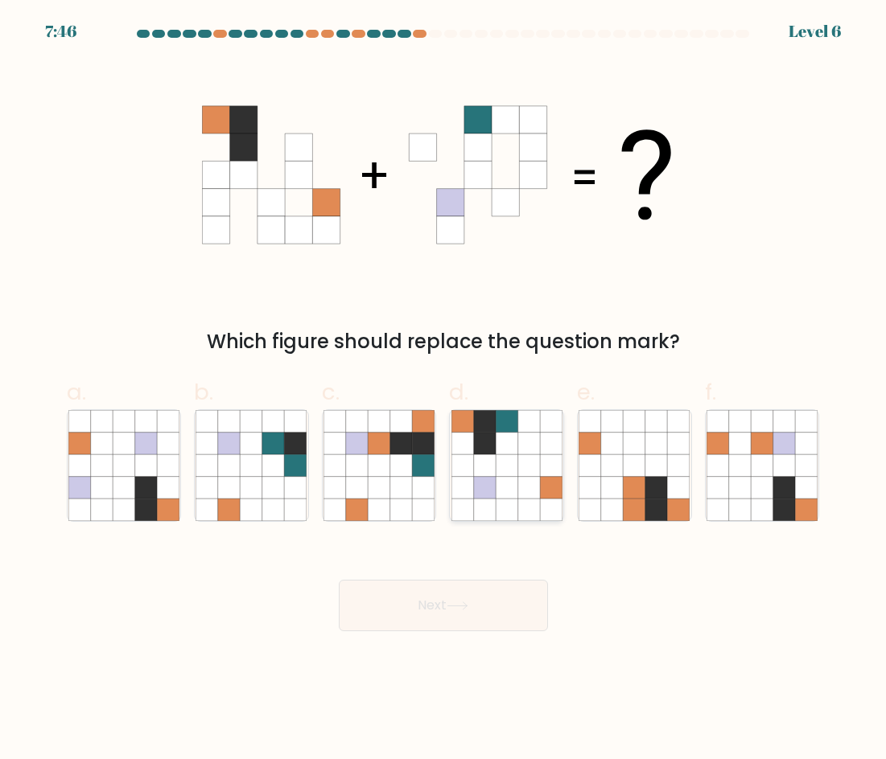
click at [493, 451] on icon at bounding box center [485, 443] width 22 height 22
click at [444, 390] on input "d." at bounding box center [443, 385] width 1 height 10
radio input "true"
click at [500, 585] on button "Next" at bounding box center [443, 605] width 209 height 51
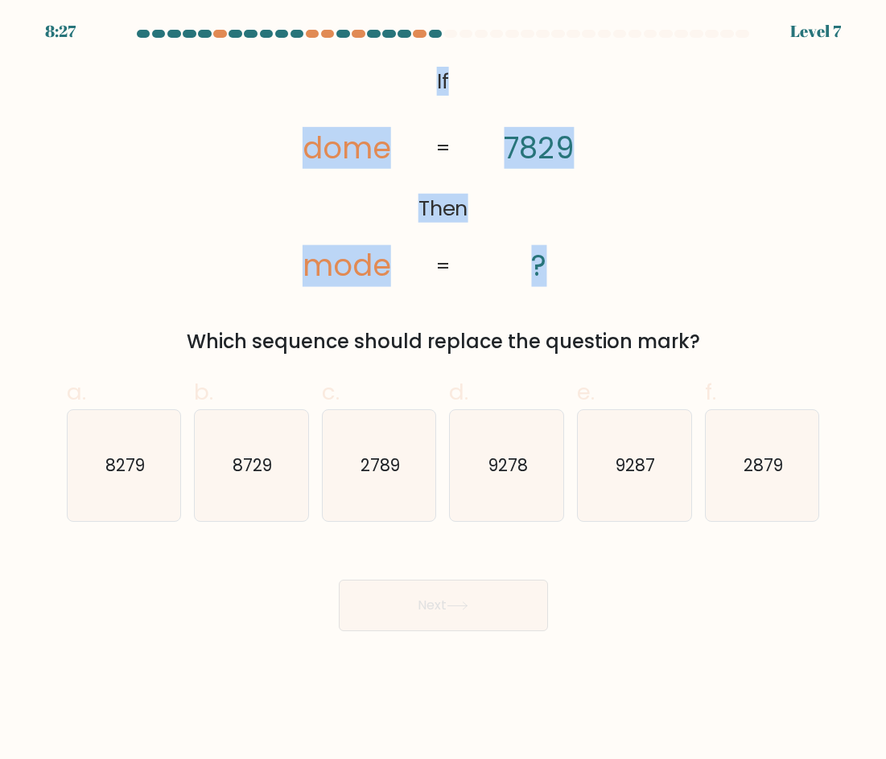
drag, startPoint x: 414, startPoint y: 67, endPoint x: 634, endPoint y: 286, distance: 310.0
click at [634, 286] on div "@import url('https://fonts.googleapis.com/css?family=Abril+Fatface:400,100,100i…" at bounding box center [443, 208] width 772 height 295
copy icon "If Then dome mode 7829 ?"
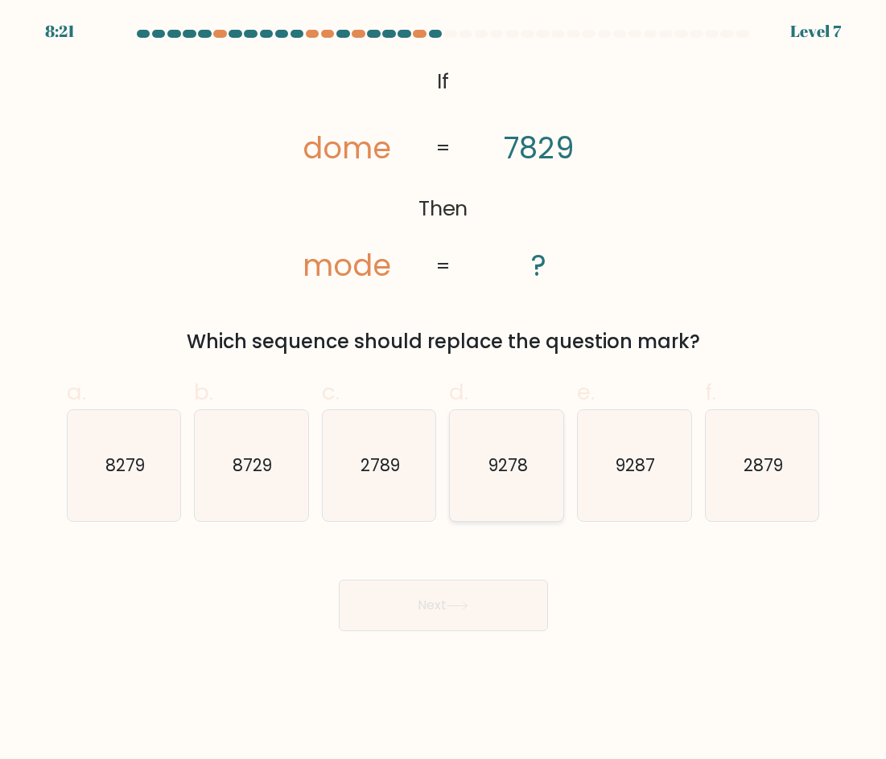
click at [540, 479] on icon "9278" at bounding box center [506, 465] width 111 height 111
click at [444, 390] on input "d. 9278" at bounding box center [443, 385] width 1 height 10
radio input "true"
click at [467, 594] on button "Next" at bounding box center [443, 605] width 209 height 51
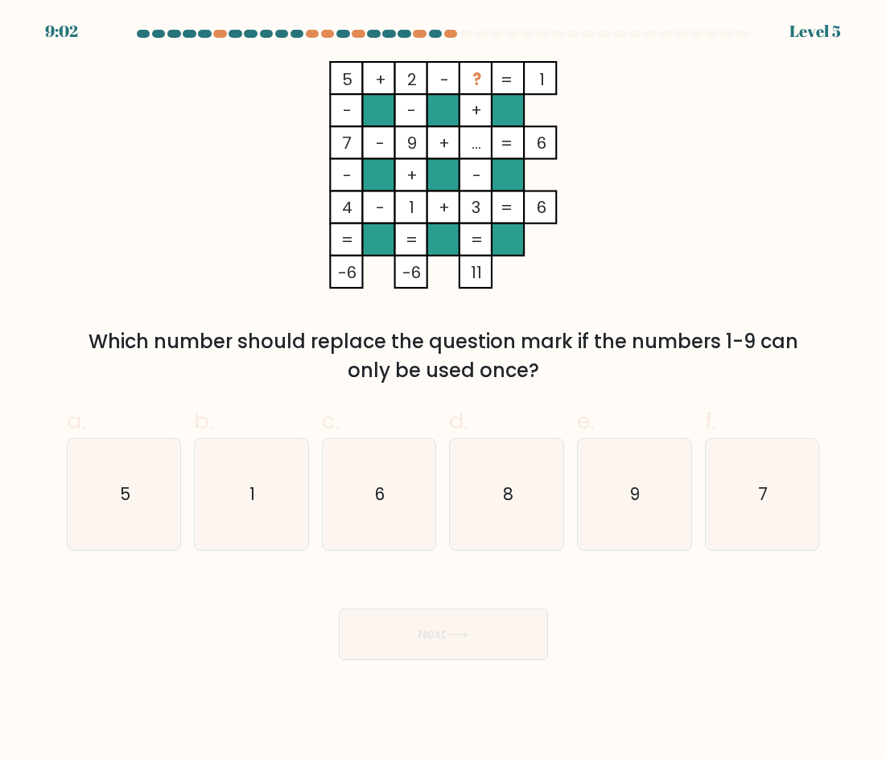
drag, startPoint x: 333, startPoint y: 71, endPoint x: 456, endPoint y: 138, distance: 140.0
click at [456, 138] on icon "5 + 2 - ? 1 - - + 7 - 9 + ... 6 - + - 4 - 1 + 3 = 6 = = = = -6 -6 11 =" at bounding box center [443, 175] width 483 height 228
click at [567, 220] on icon "5 + 2 - ? 1 - - + 7 - 9 + ... 6 - + - 4 - 1 + 3 = 6 = = = = -6 -6 11 =" at bounding box center [443, 175] width 483 height 228
click at [391, 520] on icon "6" at bounding box center [378, 494] width 111 height 111
click at [443, 390] on input "c. 6" at bounding box center [443, 385] width 1 height 10
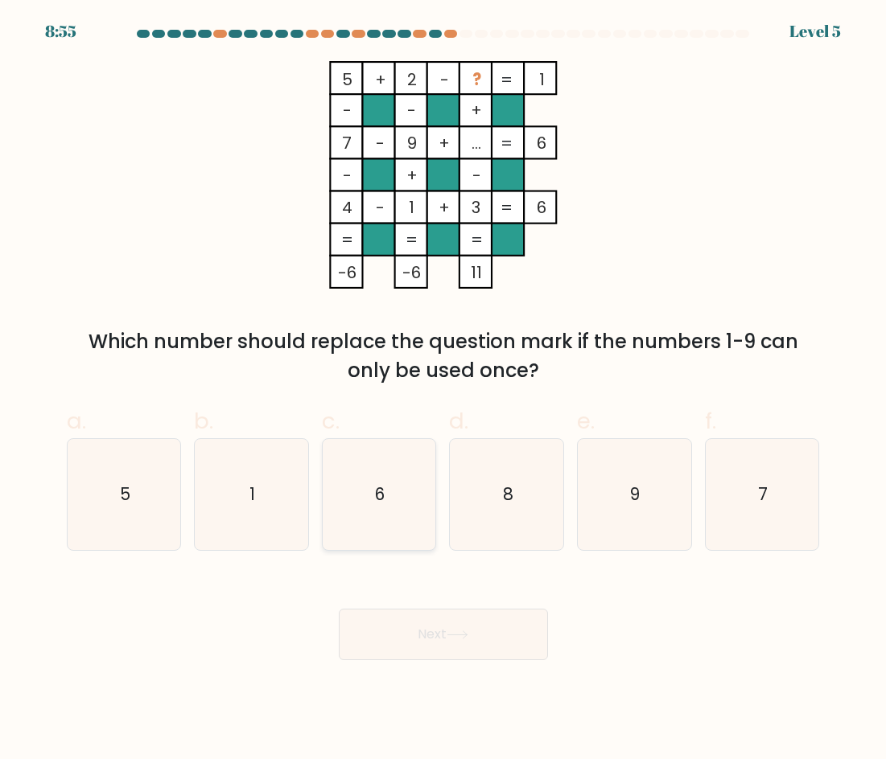
radio input "true"
click at [470, 649] on button "Next" at bounding box center [443, 634] width 209 height 51
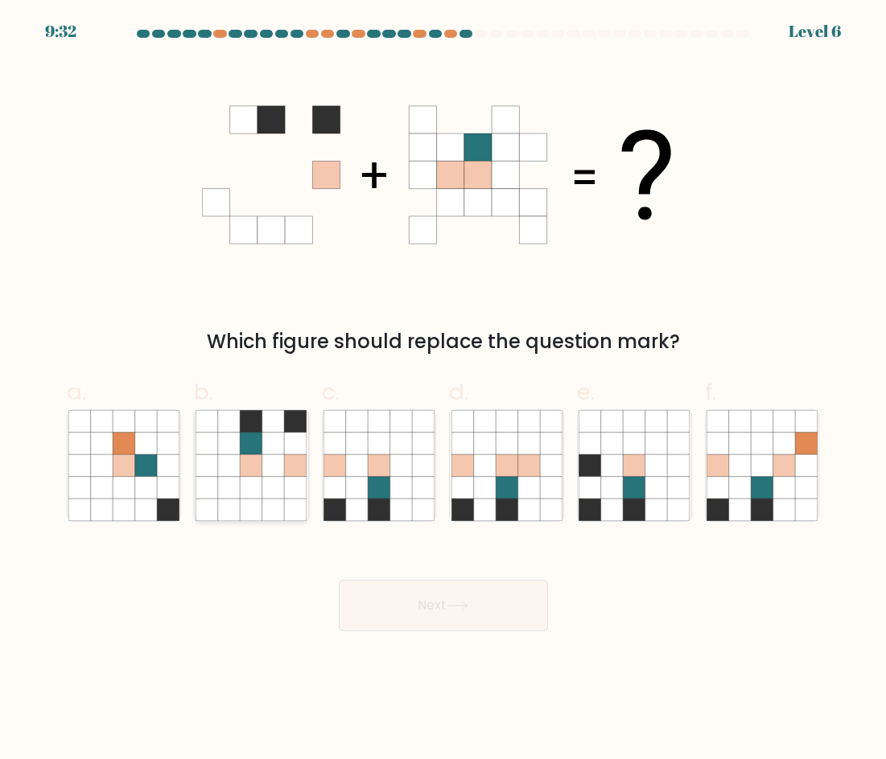
click at [265, 466] on icon at bounding box center [273, 465] width 22 height 22
click at [443, 390] on input "b." at bounding box center [443, 385] width 1 height 10
radio input "true"
click at [484, 616] on button "Next" at bounding box center [443, 605] width 209 height 51
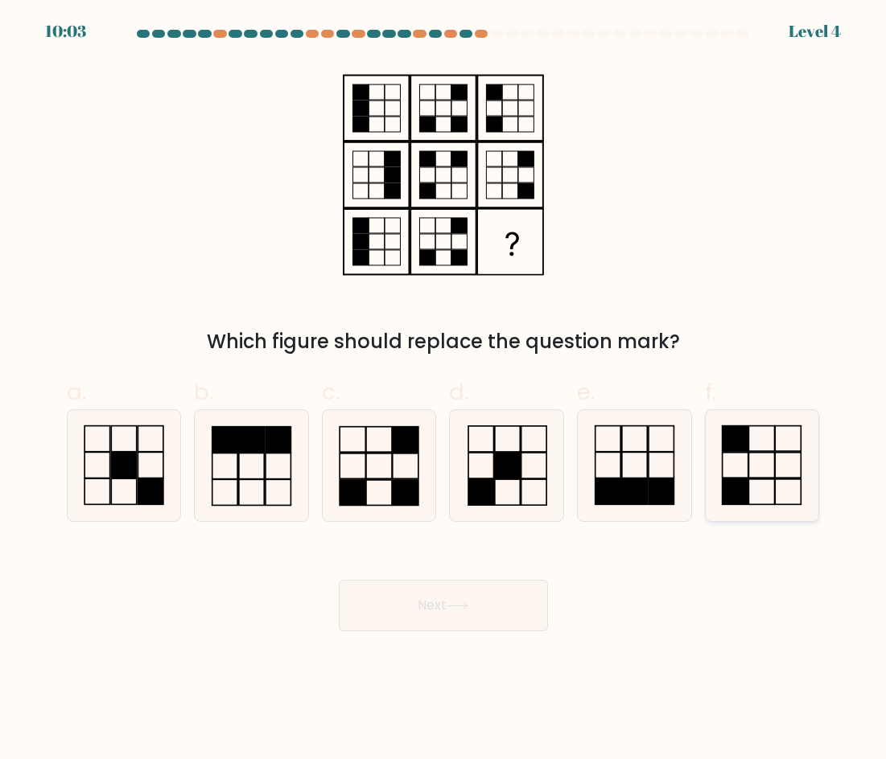
click at [771, 475] on icon at bounding box center [761, 465] width 111 height 111
click at [444, 390] on input "f." at bounding box center [443, 385] width 1 height 10
radio input "true"
click at [495, 595] on button "Next" at bounding box center [443, 605] width 209 height 51
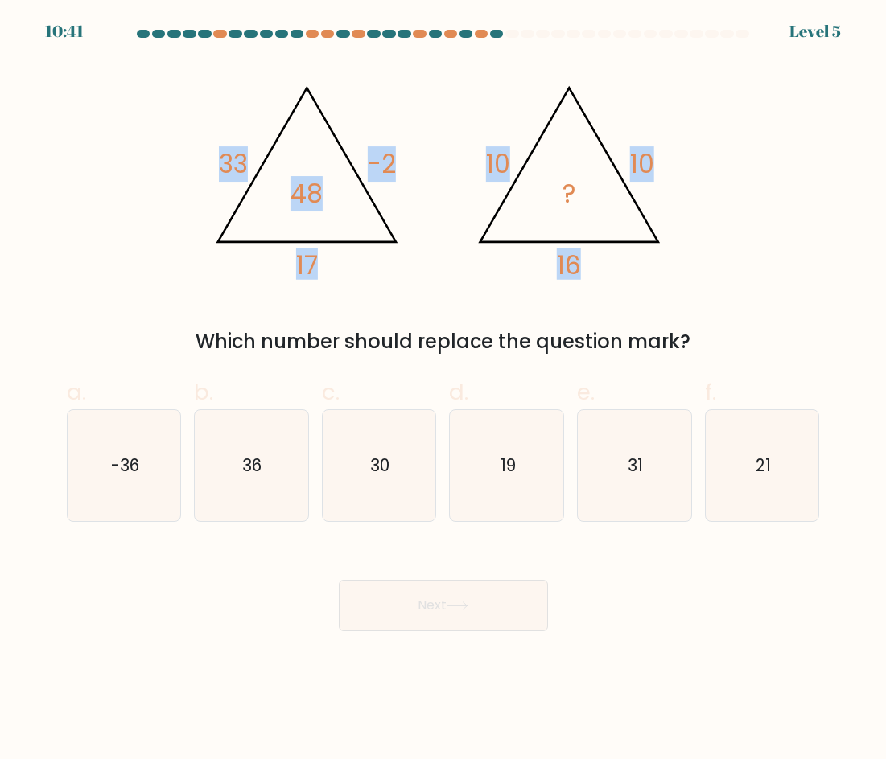
drag, startPoint x: 178, startPoint y: 165, endPoint x: 668, endPoint y: 273, distance: 501.8
click at [668, 273] on div "@import url('https://fonts.googleapis.com/css?family=Abril+Fatface:400,100,100i…" at bounding box center [443, 208] width 772 height 295
click at [672, 285] on icon "@import url('https://fonts.googleapis.com/css?family=Abril+Fatface:400,100,100i…" at bounding box center [443, 175] width 483 height 228
click at [283, 482] on icon "36" at bounding box center [250, 465] width 111 height 111
click at [443, 390] on input "b. 36" at bounding box center [443, 385] width 1 height 10
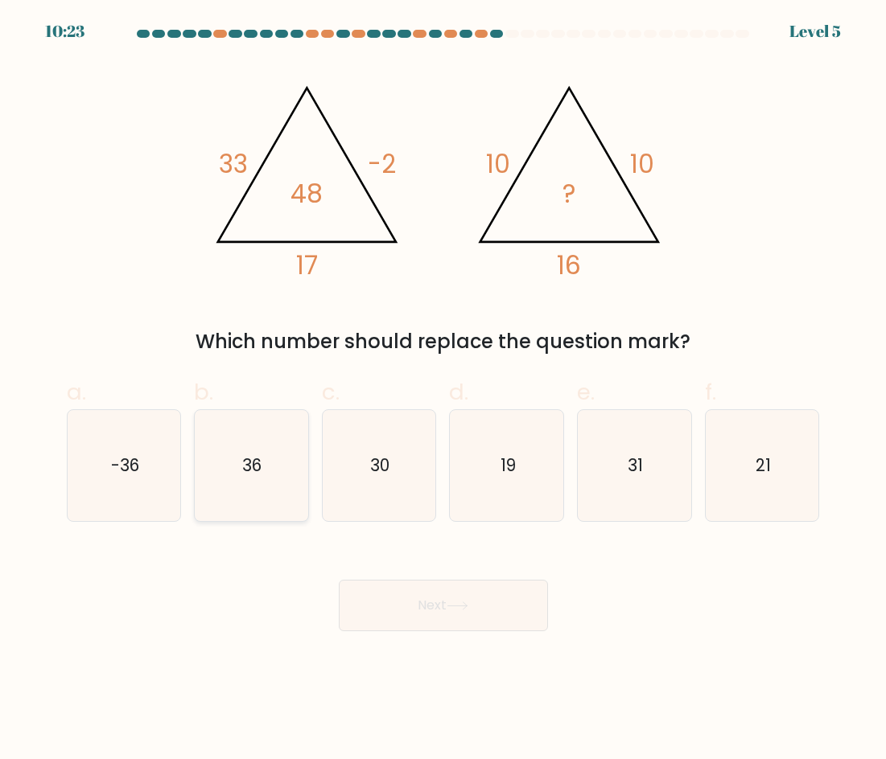
radio input "true"
click at [449, 594] on button "Next" at bounding box center [443, 605] width 209 height 51
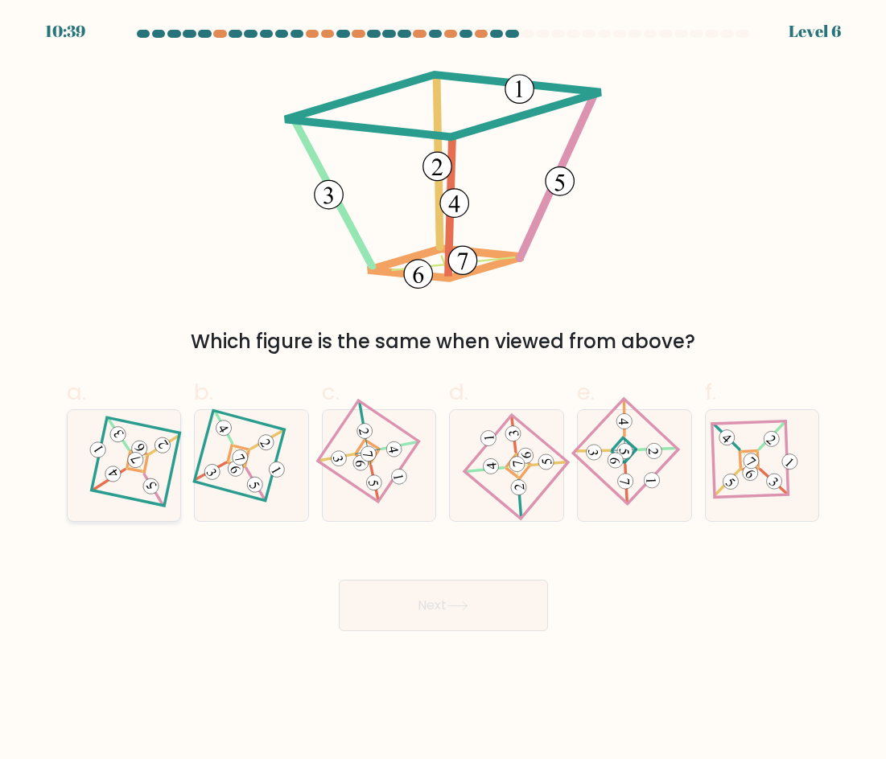
click at [161, 466] on icon at bounding box center [123, 465] width 77 height 88
click at [443, 390] on input "a." at bounding box center [443, 385] width 1 height 10
radio input "true"
click at [464, 611] on button "Next" at bounding box center [443, 605] width 209 height 51
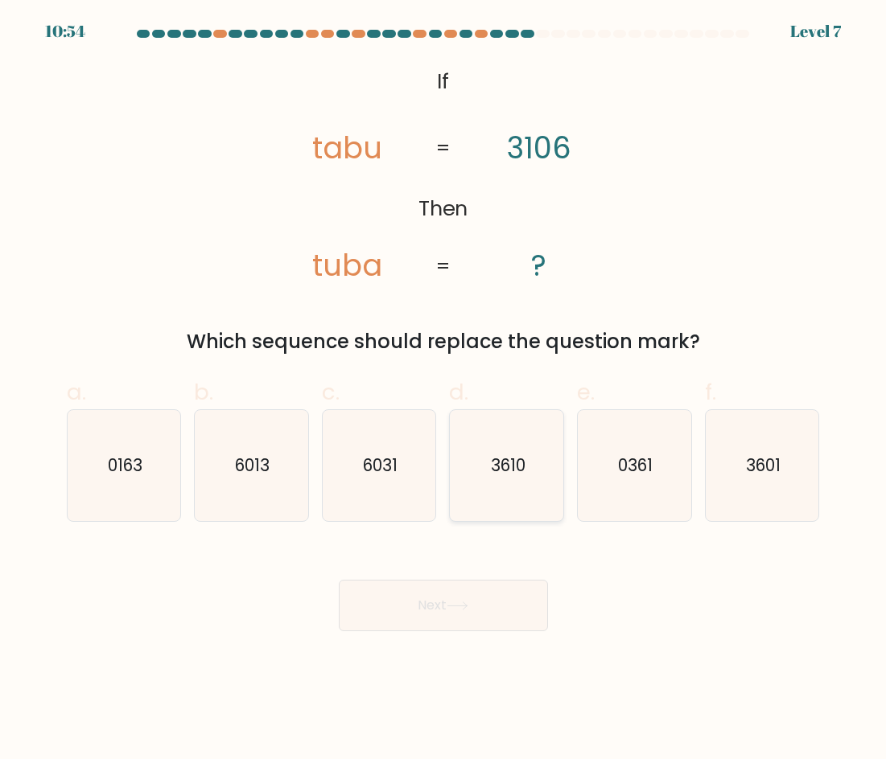
click at [509, 484] on icon "3610" at bounding box center [506, 465] width 111 height 111
click at [444, 390] on input "d. 3610" at bounding box center [443, 385] width 1 height 10
radio input "true"
click at [490, 591] on button "Next" at bounding box center [443, 605] width 209 height 51
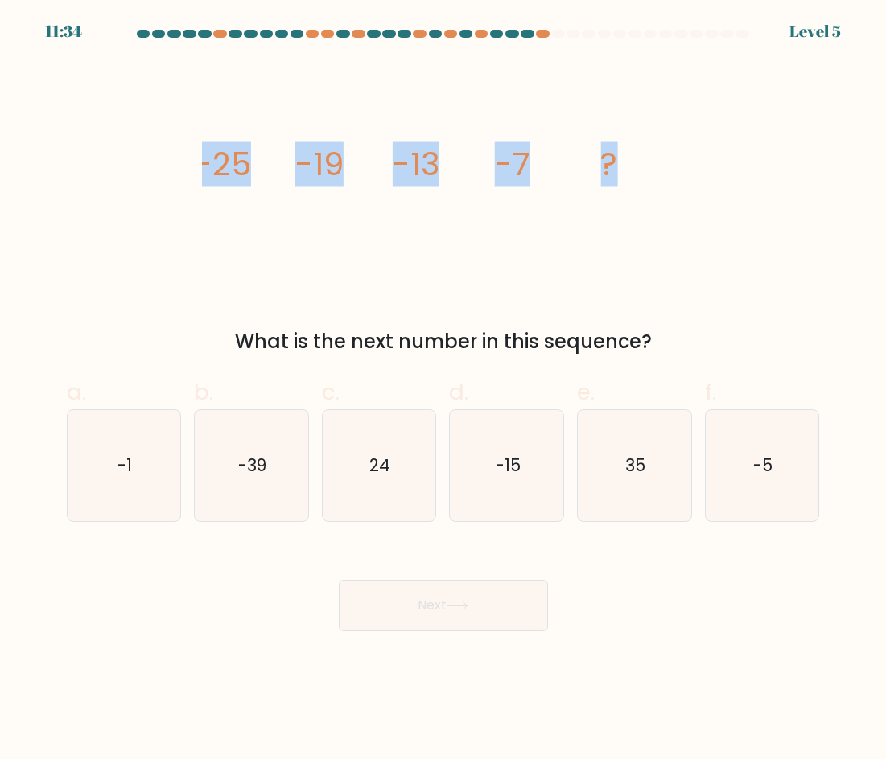
drag, startPoint x: 193, startPoint y: 167, endPoint x: 636, endPoint y: 187, distance: 443.7
click at [636, 187] on div "image/svg+xml -25 -19 -13 -7 ? What is the next number in this sequence?" at bounding box center [443, 208] width 772 height 295
click at [598, 216] on icon "image/svg+xml -25 -19 -13 -7 ?" at bounding box center [443, 175] width 483 height 228
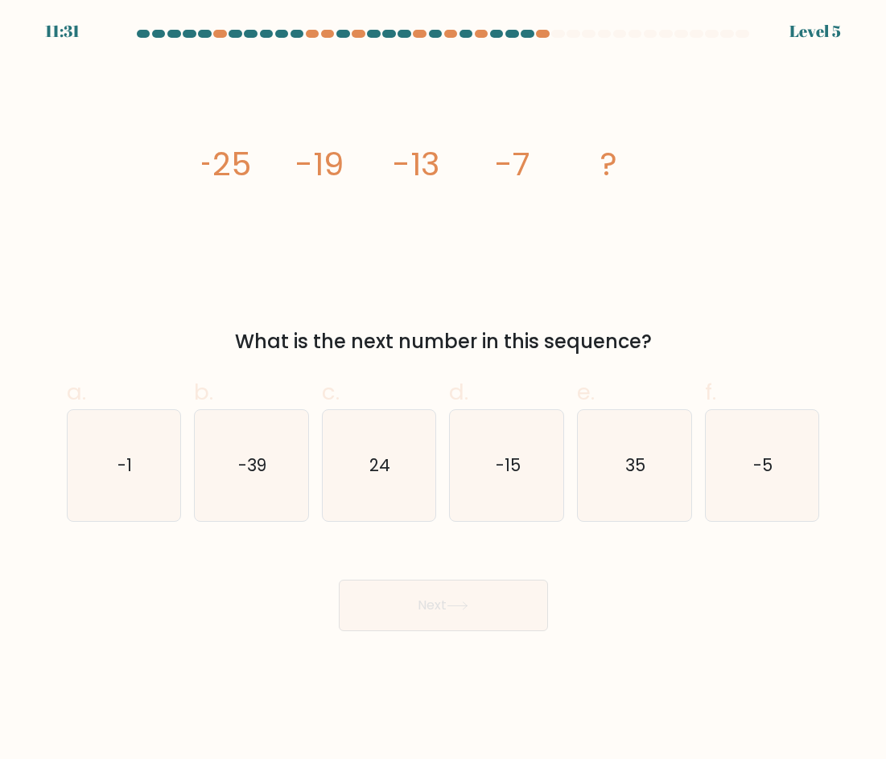
drag, startPoint x: 209, startPoint y: 160, endPoint x: 779, endPoint y: 343, distance: 598.3
click at [779, 343] on div "image/svg+xml -25 -19 -13 -7 ? What is the next number in this sequence?" at bounding box center [443, 208] width 772 height 295
drag, startPoint x: 661, startPoint y: 386, endPoint x: 595, endPoint y: 393, distance: 66.3
click at [656, 385] on label "e. 35" at bounding box center [634, 449] width 115 height 146
click at [444, 385] on input "e. 35" at bounding box center [443, 385] width 1 height 10
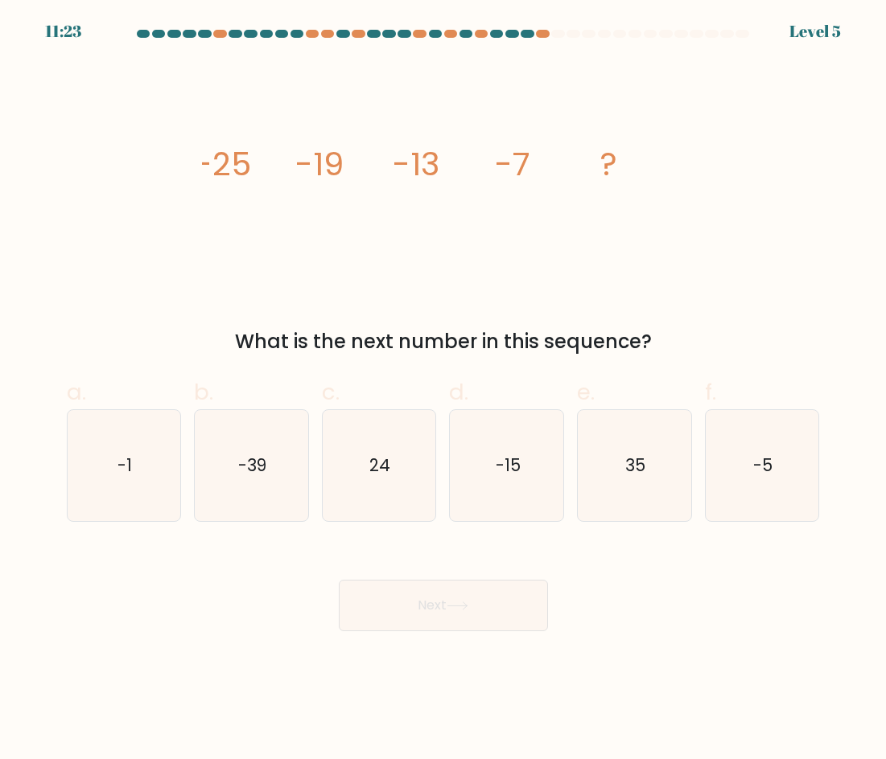
radio input "true"
click at [143, 418] on icon "-1" at bounding box center [123, 465] width 111 height 111
click at [443, 390] on input "a. -1" at bounding box center [443, 385] width 1 height 10
radio input "true"
click at [449, 623] on button "Next" at bounding box center [443, 605] width 209 height 51
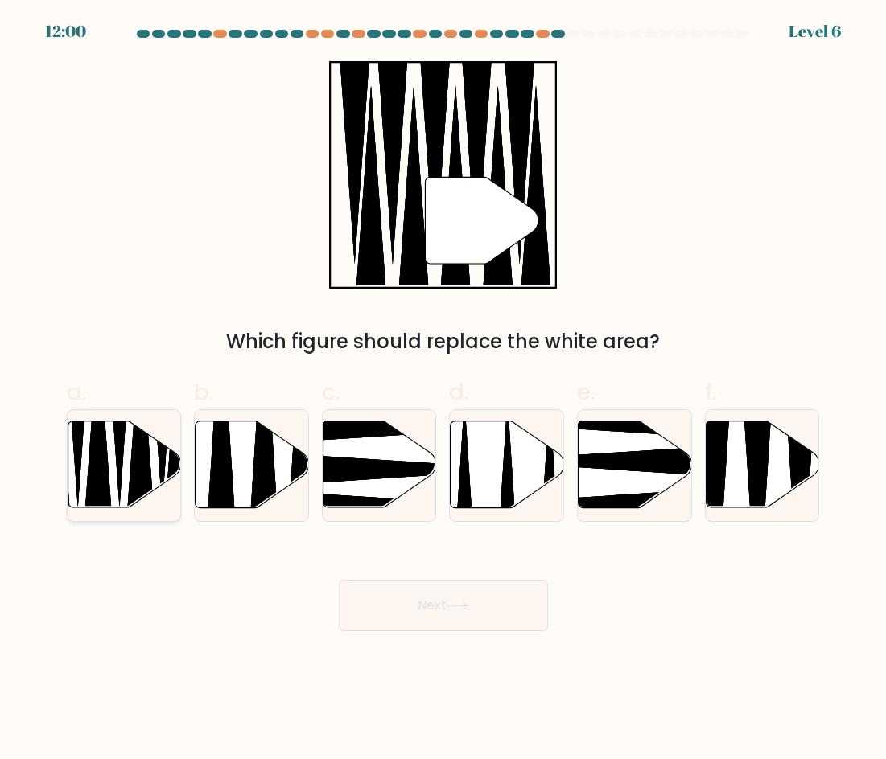
click at [146, 450] on icon at bounding box center [139, 429] width 29 height 199
click at [443, 390] on input "a." at bounding box center [443, 385] width 1 height 10
radio input "true"
click at [466, 612] on button "Next" at bounding box center [443, 605] width 209 height 51
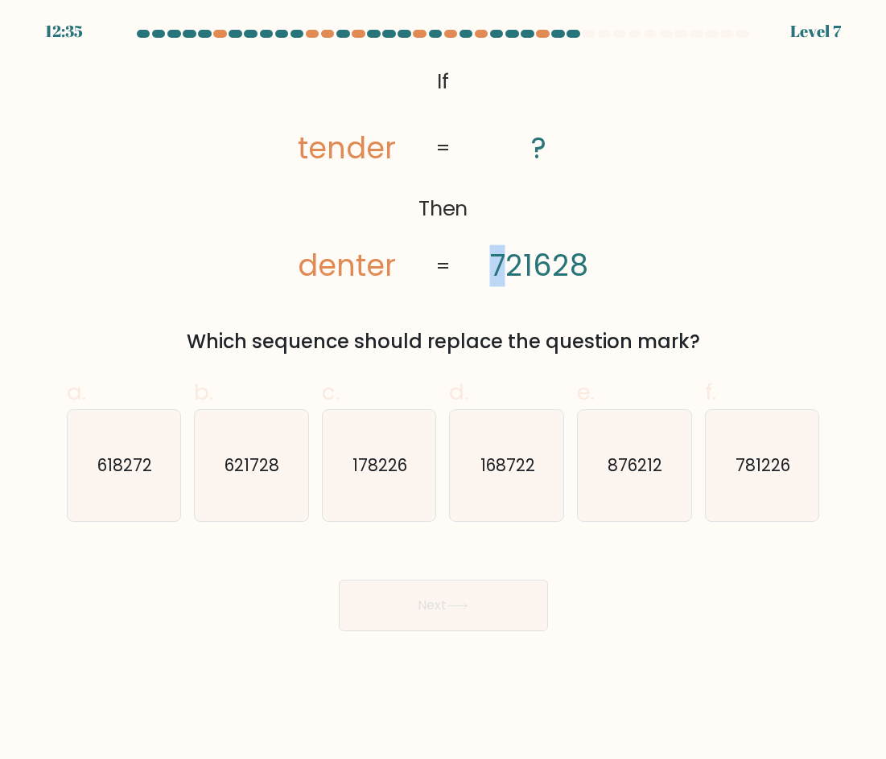
drag, startPoint x: 495, startPoint y: 261, endPoint x: 507, endPoint y: 264, distance: 11.5
click at [507, 263] on tspan "721628" at bounding box center [539, 266] width 98 height 42
click at [479, 286] on icon "@import url('https://fonts.googleapis.com/css?family=Abril+Fatface:400,100,100i…" at bounding box center [443, 175] width 370 height 228
drag, startPoint x: 310, startPoint y: 158, endPoint x: 359, endPoint y: 158, distance: 49.1
click at [359, 158] on tspan "tender" at bounding box center [347, 148] width 98 height 42
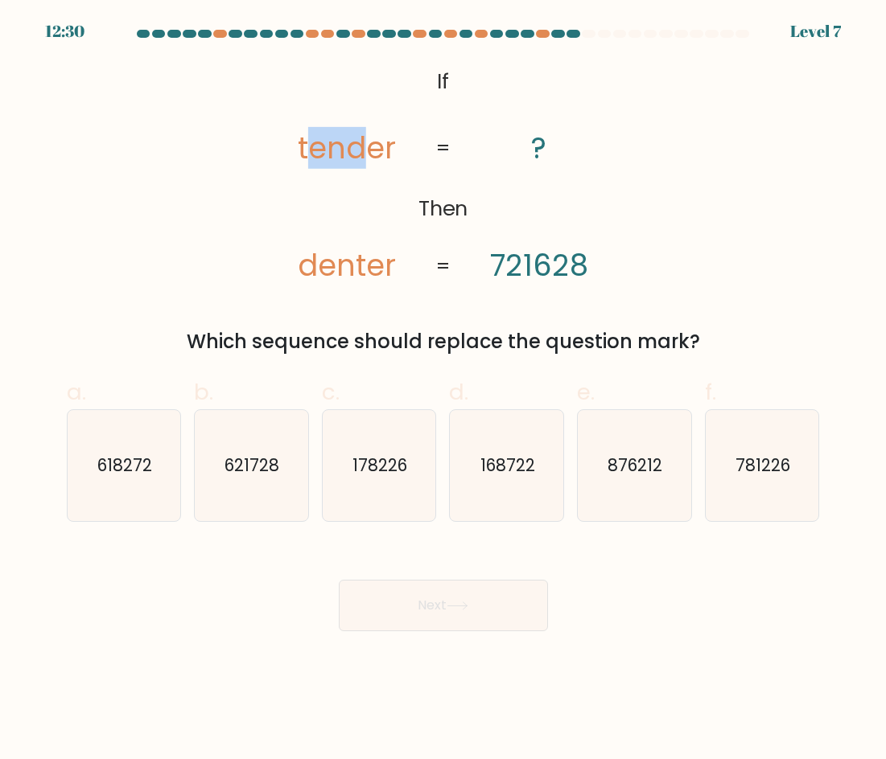
click at [358, 195] on icon "@import url('https://fonts.googleapis.com/css?family=Abril+Fatface:400,100,100i…" at bounding box center [443, 175] width 370 height 228
click at [278, 474] on text "621728" at bounding box center [252, 465] width 55 height 23
click at [443, 390] on input "b. 621728" at bounding box center [443, 385] width 1 height 10
radio input "true"
click at [439, 589] on button "Next" at bounding box center [443, 605] width 209 height 51
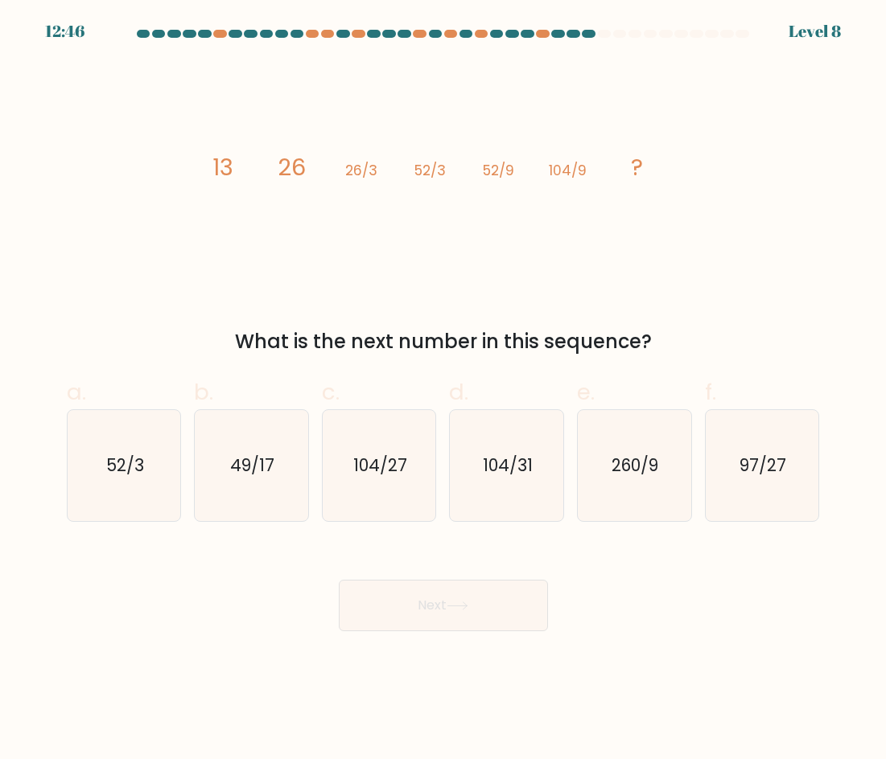
drag, startPoint x: 157, startPoint y: 180, endPoint x: 726, endPoint y: 340, distance: 591.6
click at [726, 340] on div "image/svg+xml 13 26 26/3 52/3 52/9 104/9 ? What is the next number in this sequ…" at bounding box center [443, 208] width 772 height 295
copy div "13 26 26/3 52/3 52/9 104/9 ? What is the next number in this sequence?"
click at [693, 343] on div "What is the next number in this sequence?" at bounding box center [443, 341] width 734 height 29
click at [368, 449] on icon "104/27" at bounding box center [378, 465] width 111 height 111
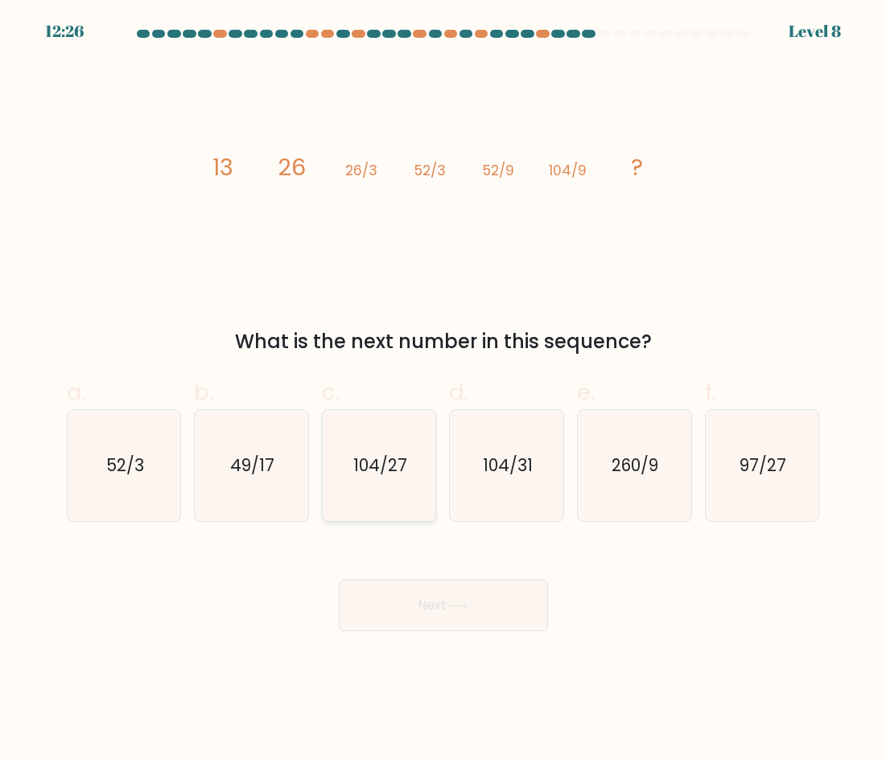
click at [443, 390] on input "c. 104/27" at bounding box center [443, 385] width 1 height 10
radio input "true"
click at [447, 611] on button "Next" at bounding box center [443, 605] width 209 height 51
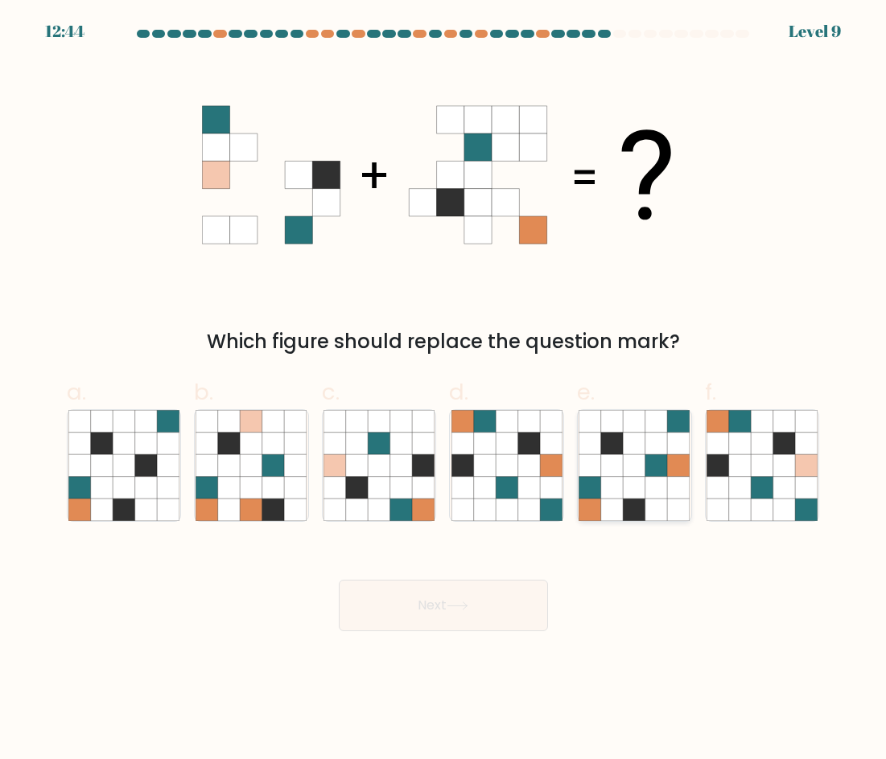
click at [632, 458] on icon at bounding box center [634, 465] width 22 height 22
click at [444, 390] on input "e." at bounding box center [443, 385] width 1 height 10
radio input "true"
click at [461, 604] on icon at bounding box center [457, 606] width 22 height 9
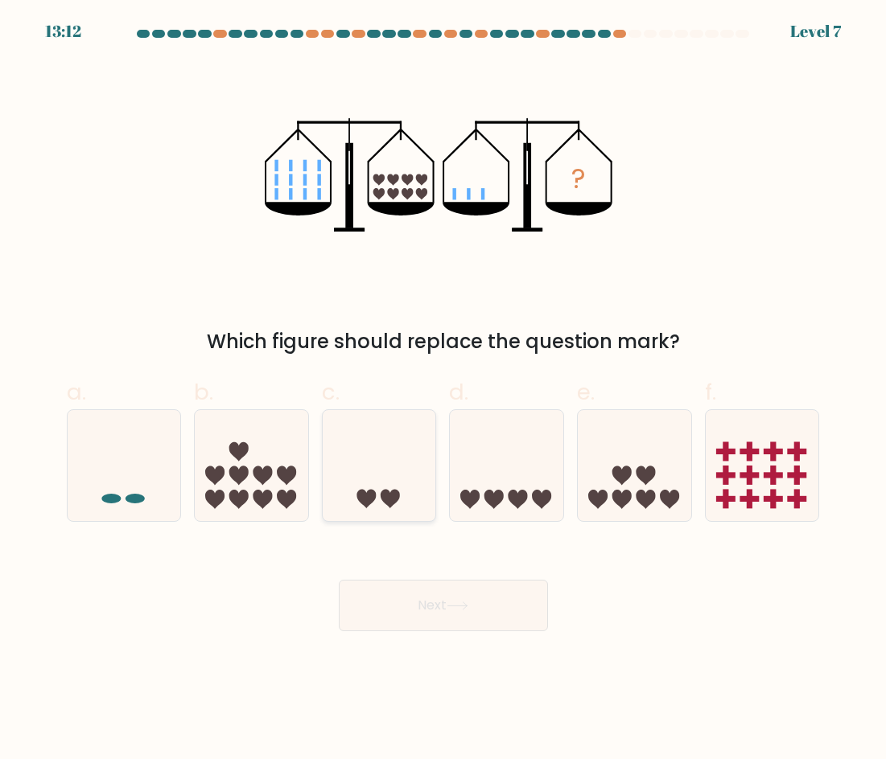
click at [399, 485] on icon at bounding box center [379, 465] width 113 height 94
click at [443, 390] on input "c." at bounding box center [443, 385] width 1 height 10
radio input "true"
click at [525, 482] on icon at bounding box center [506, 465] width 113 height 94
click at [444, 390] on input "d." at bounding box center [443, 385] width 1 height 10
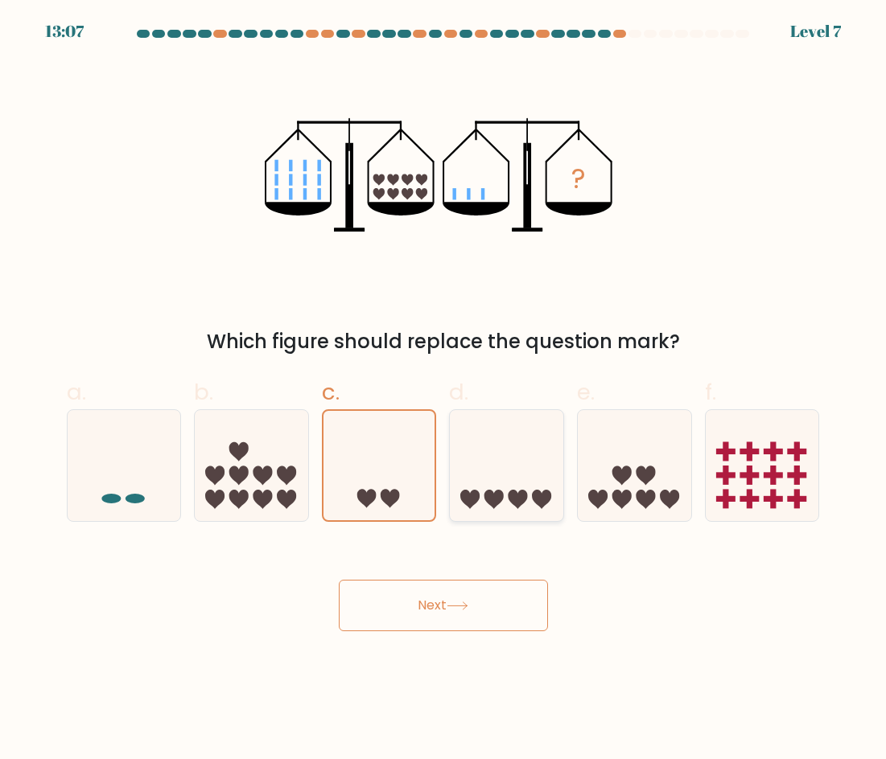
radio input "true"
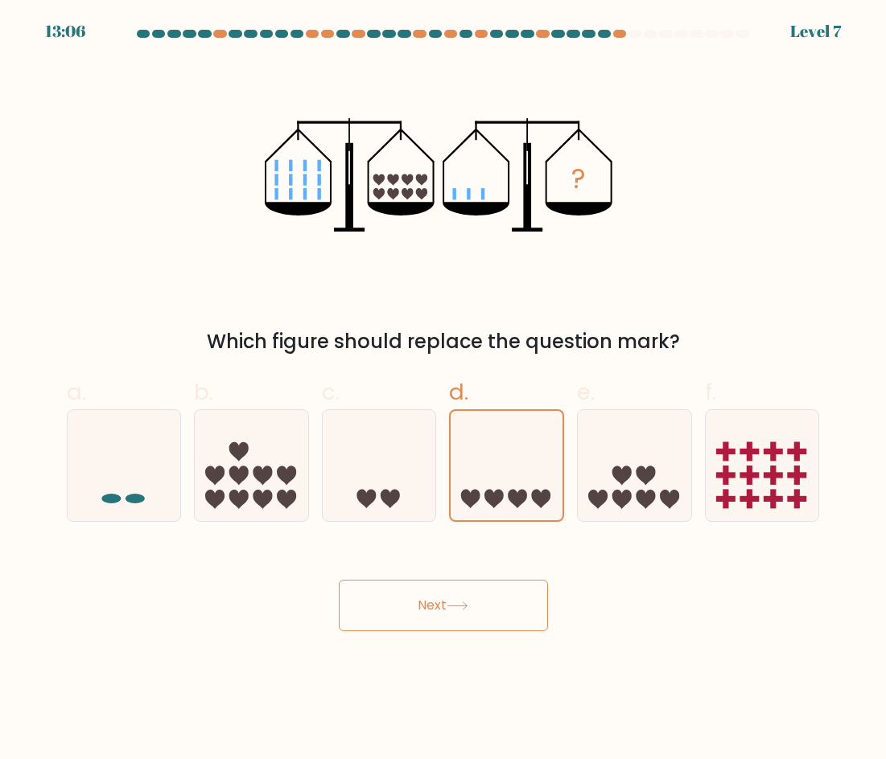
click at [450, 591] on button "Next" at bounding box center [443, 605] width 209 height 51
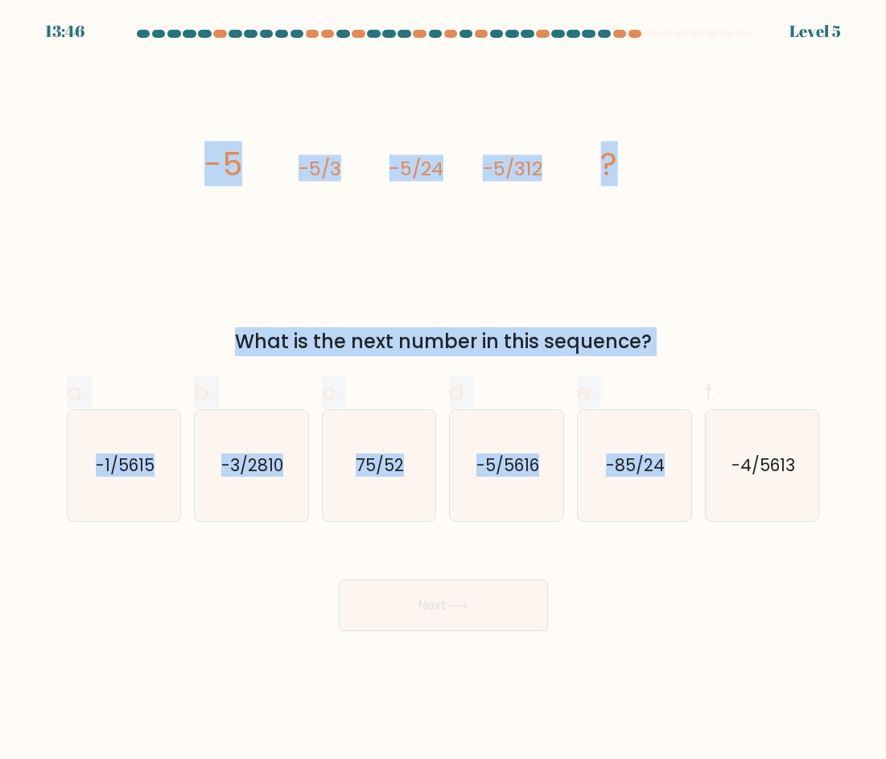
drag, startPoint x: 212, startPoint y: 196, endPoint x: 701, endPoint y: 368, distance: 519.2
click at [701, 368] on form at bounding box center [443, 331] width 886 height 602
click at [703, 362] on form at bounding box center [443, 331] width 886 height 602
click at [232, 105] on icon "image/svg+xml -5 -5/3 -5/24 -5/312 ?" at bounding box center [443, 175] width 483 height 228
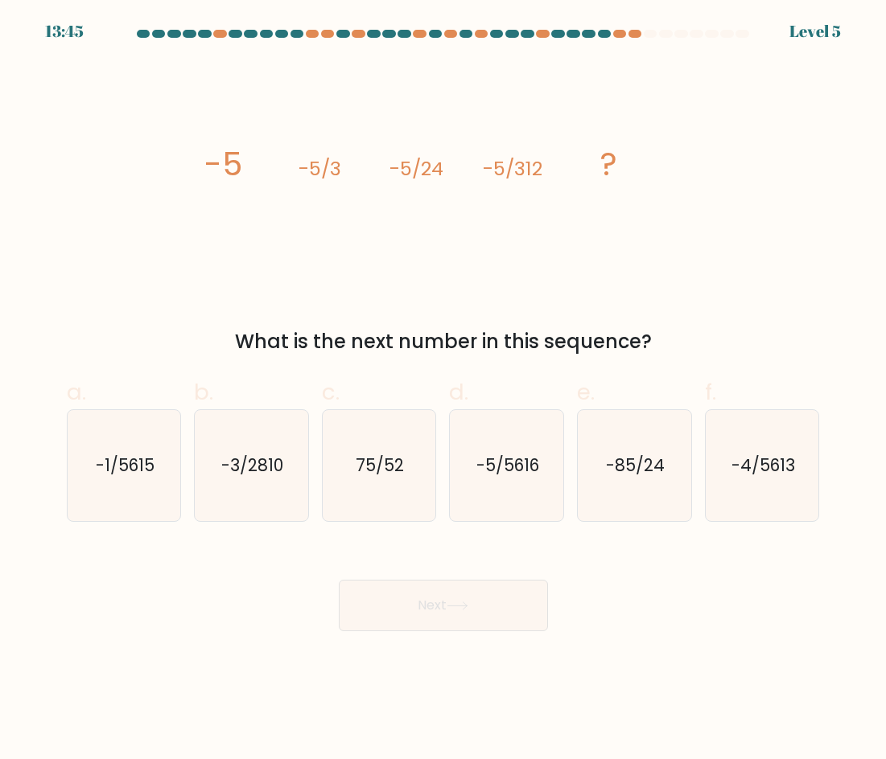
click at [183, 140] on div "image/svg+xml -5 -5/3 -5/24 -5/312 ? What is the next number in this sequence?" at bounding box center [443, 208] width 772 height 295
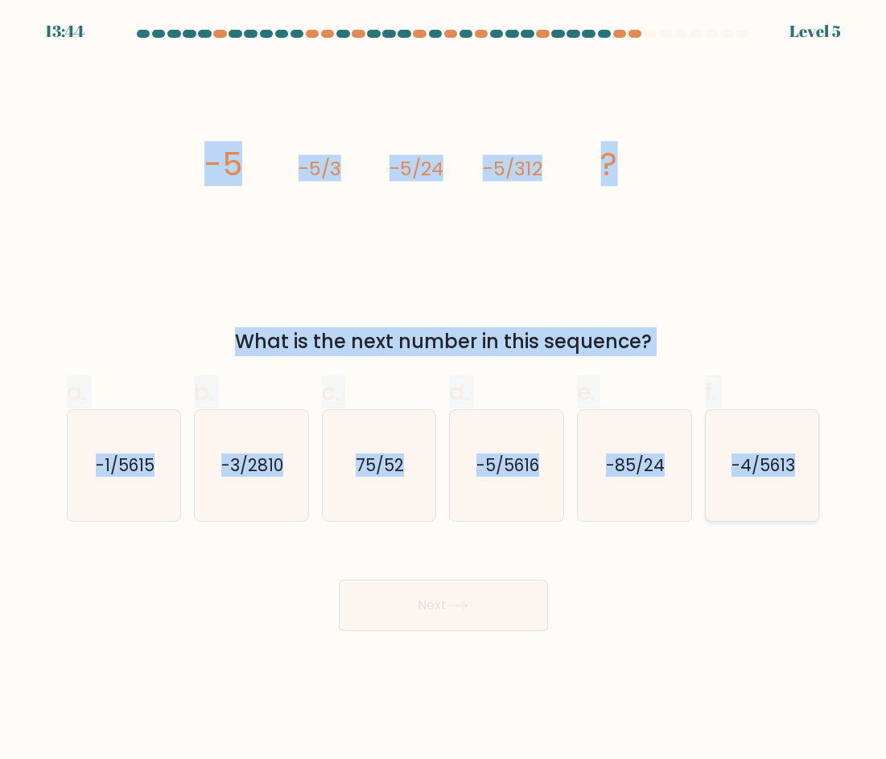
drag, startPoint x: 188, startPoint y: 150, endPoint x: 808, endPoint y: 443, distance: 685.1
click at [808, 443] on form at bounding box center [443, 331] width 886 height 602
copy form "-5 -5/3 -5/24 -5/312 ? What is the next number in this sequence? a. -1/5615 b. …"
click at [417, 323] on div "image/svg+xml -5 -5/3 -5/24 -5/312 ? What is the next number in this sequence?" at bounding box center [443, 208] width 772 height 295
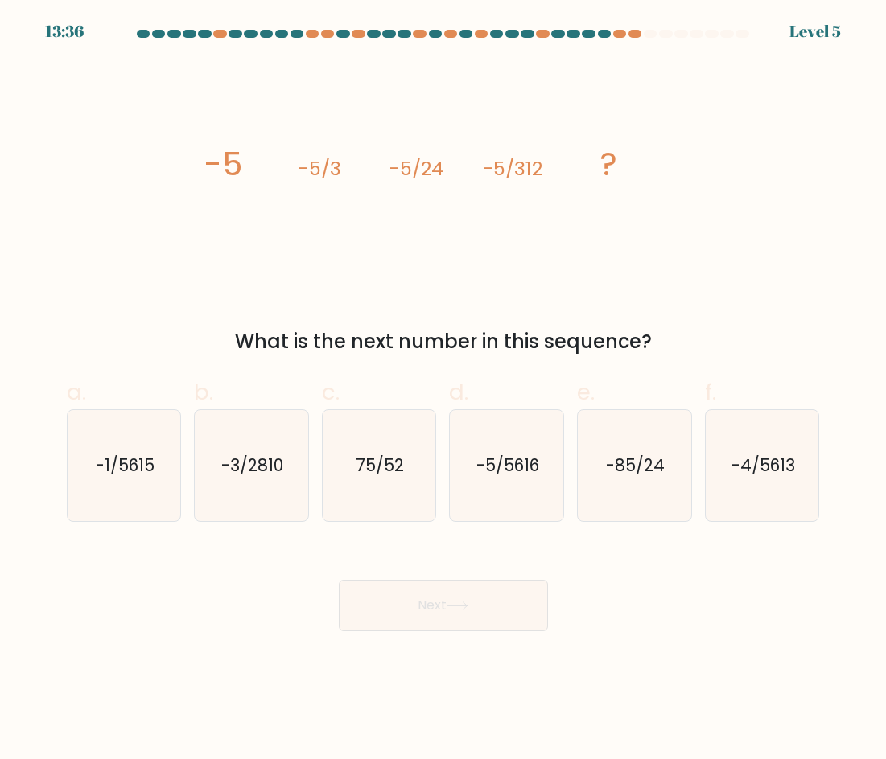
drag, startPoint x: 201, startPoint y: 161, endPoint x: 688, endPoint y: 326, distance: 513.8
click at [688, 326] on div "image/svg+xml -5 -5/3 -5/24 -5/312 ? What is the next number in this sequence?" at bounding box center [443, 208] width 772 height 295
click at [504, 426] on icon "-5/5616" at bounding box center [506, 465] width 111 height 111
click at [444, 390] on input "d. -5/5616" at bounding box center [443, 385] width 1 height 10
radio input "true"
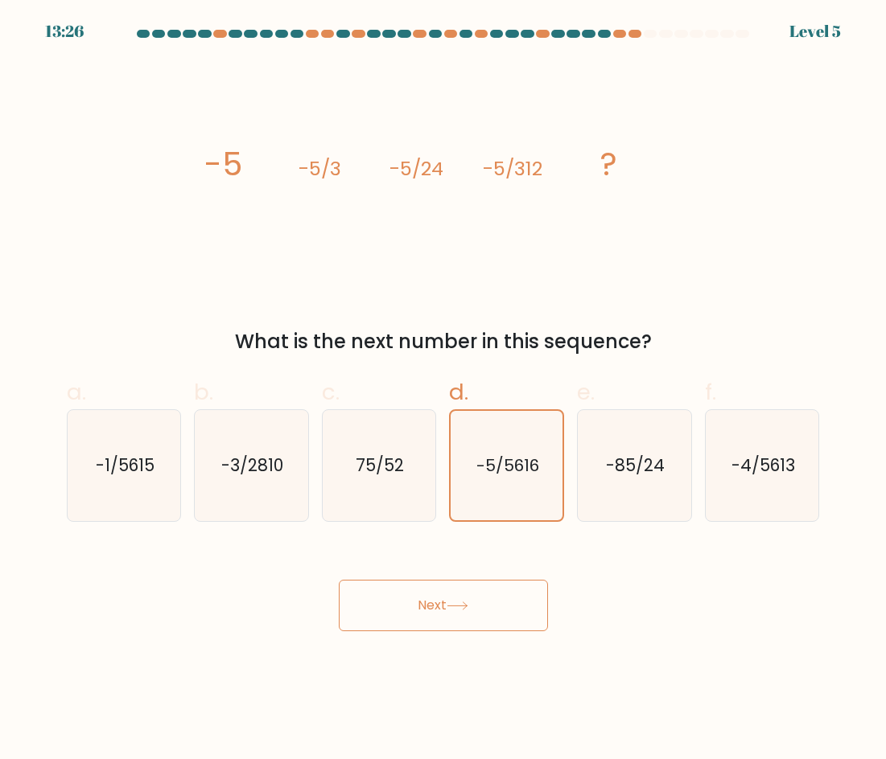
click at [514, 611] on button "Next" at bounding box center [443, 605] width 209 height 51
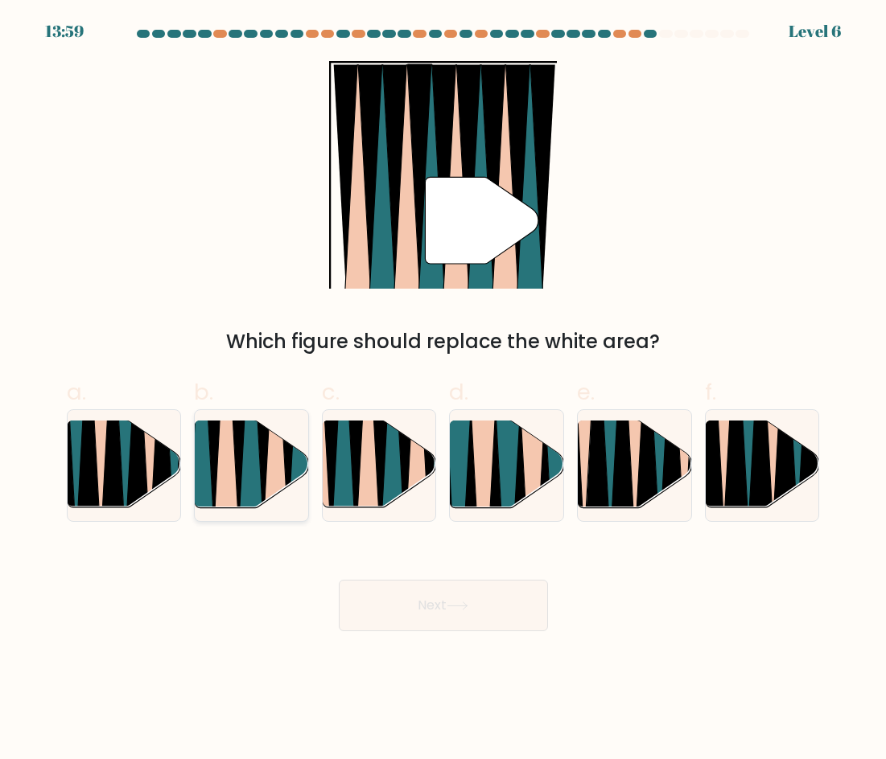
click at [208, 454] on icon at bounding box center [202, 422] width 26 height 227
click at [443, 390] on input "b." at bounding box center [443, 385] width 1 height 10
radio input "true"
click at [457, 603] on icon at bounding box center [457, 606] width 22 height 9
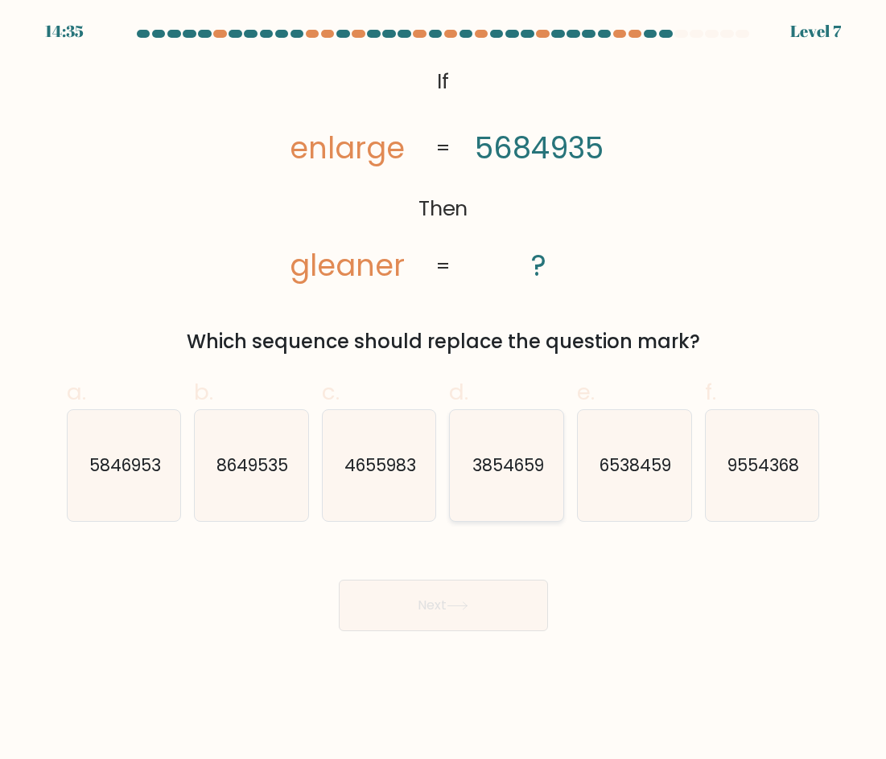
click at [482, 471] on text "3854659" at bounding box center [508, 465] width 72 height 23
click at [444, 390] on input "d. 3854659" at bounding box center [443, 385] width 1 height 10
radio input "true"
click at [504, 617] on button "Next" at bounding box center [443, 605] width 209 height 51
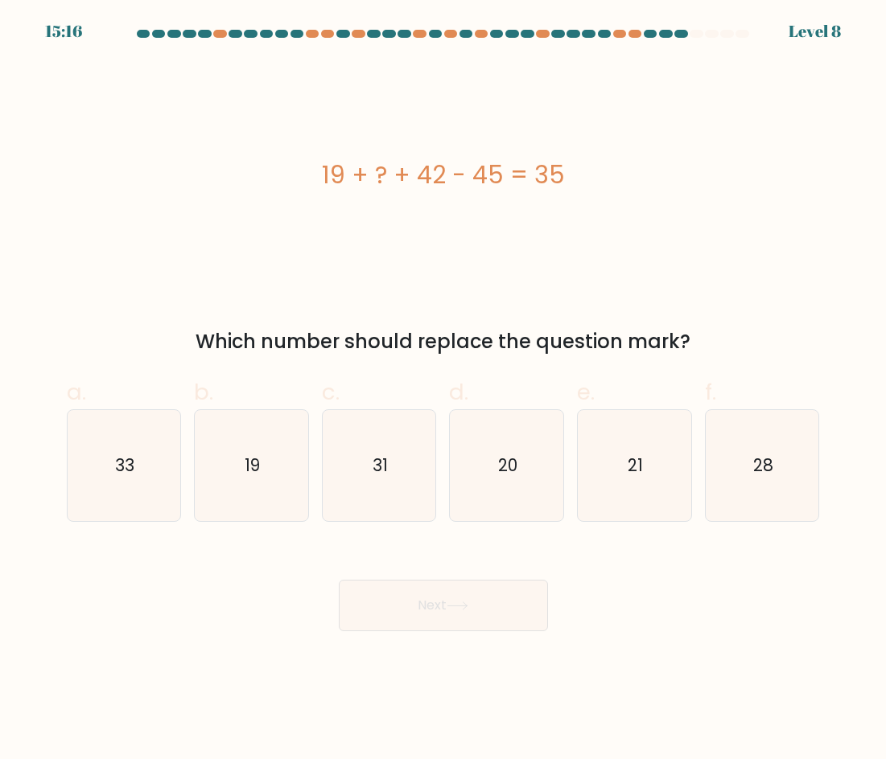
drag, startPoint x: 343, startPoint y: 175, endPoint x: 738, endPoint y: 287, distance: 411.2
click at [738, 287] on div "19 + ? + 42 - 45 = 35" at bounding box center [443, 175] width 753 height 228
click at [218, 461] on icon "19" at bounding box center [250, 465] width 111 height 111
click at [443, 390] on input "b. 19" at bounding box center [443, 385] width 1 height 10
radio input "true"
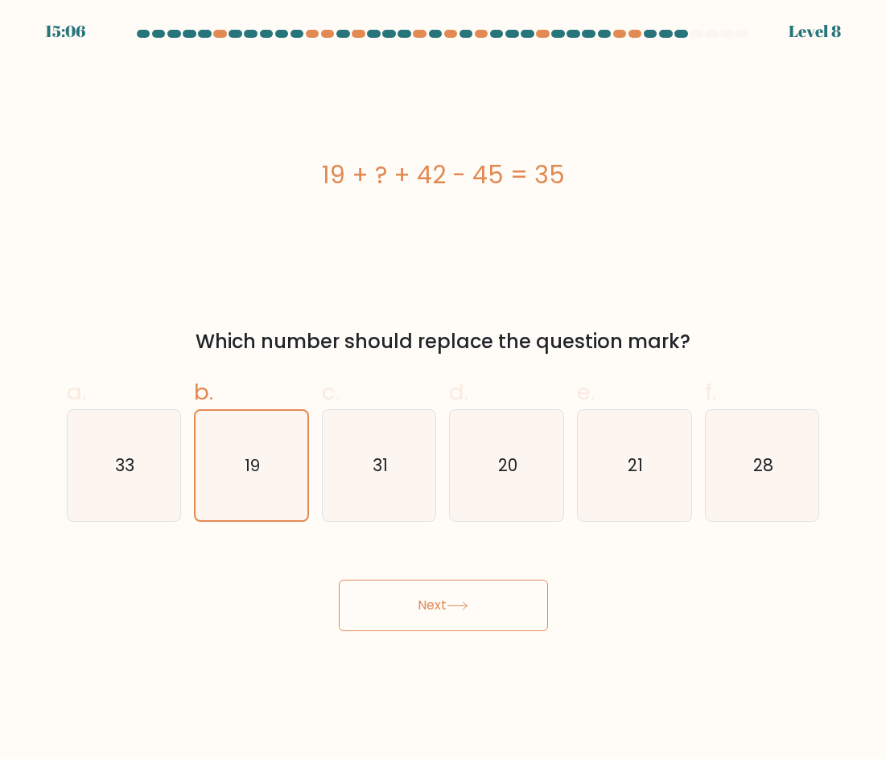
click at [394, 602] on button "Next" at bounding box center [443, 605] width 209 height 51
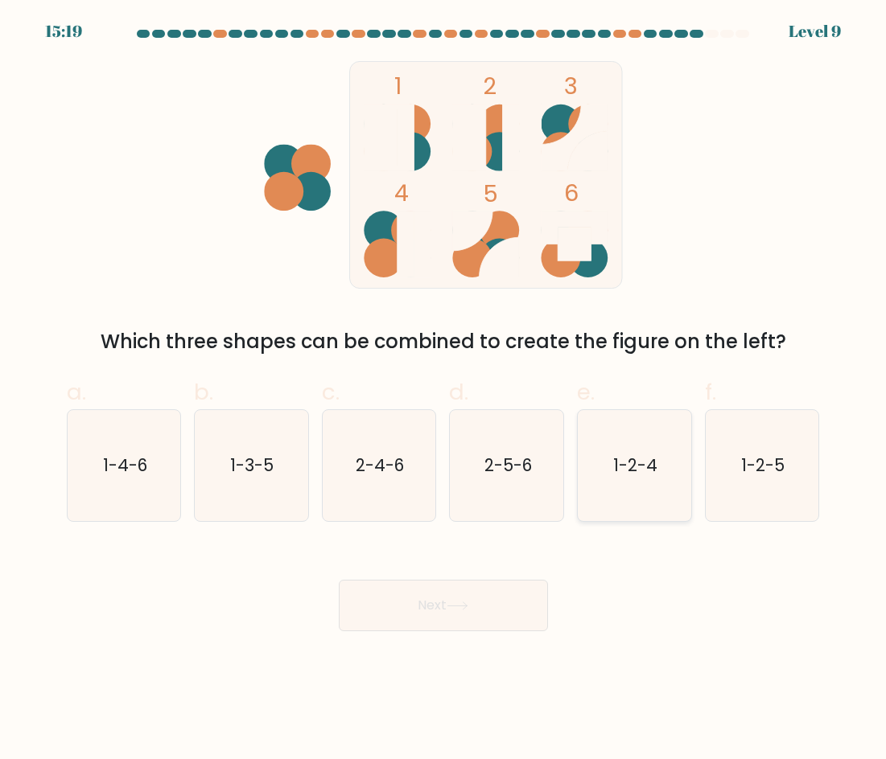
click at [609, 460] on icon "1-2-4" at bounding box center [633, 465] width 111 height 111
click at [444, 390] on input "e. 1-2-4" at bounding box center [443, 385] width 1 height 10
radio input "true"
click at [475, 594] on button "Next" at bounding box center [443, 605] width 209 height 51
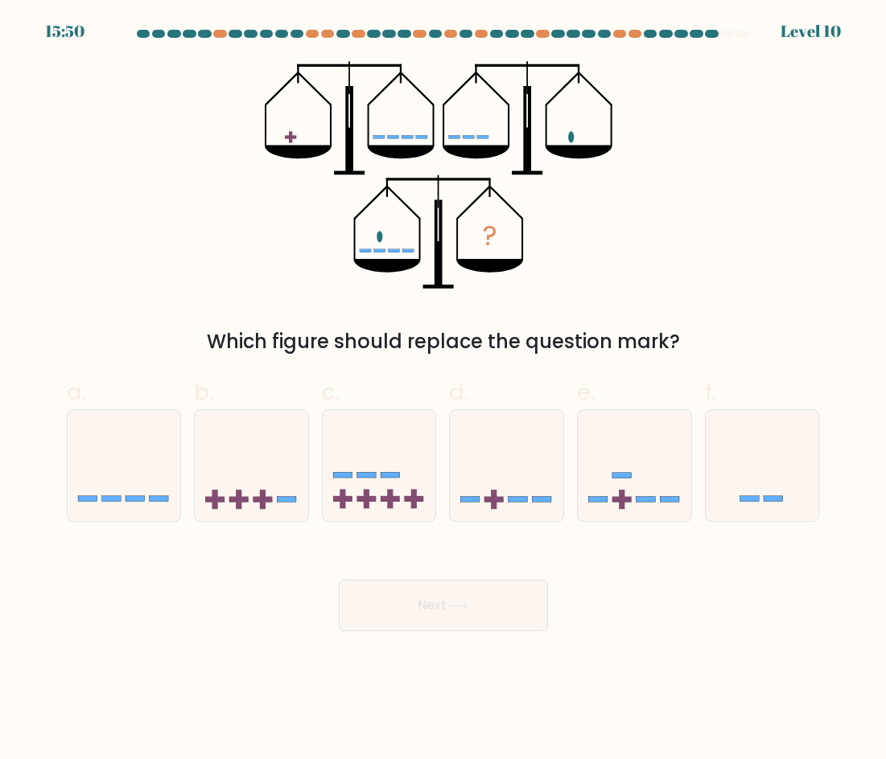
drag, startPoint x: 485, startPoint y: 229, endPoint x: 343, endPoint y: 204, distance: 143.7
click at [343, 204] on icon "?" at bounding box center [443, 175] width 356 height 228
drag, startPoint x: 381, startPoint y: 241, endPoint x: 347, endPoint y: 225, distance: 38.1
click at [347, 225] on icon "?" at bounding box center [443, 175] width 356 height 228
click at [617, 487] on icon at bounding box center [634, 465] width 113 height 94
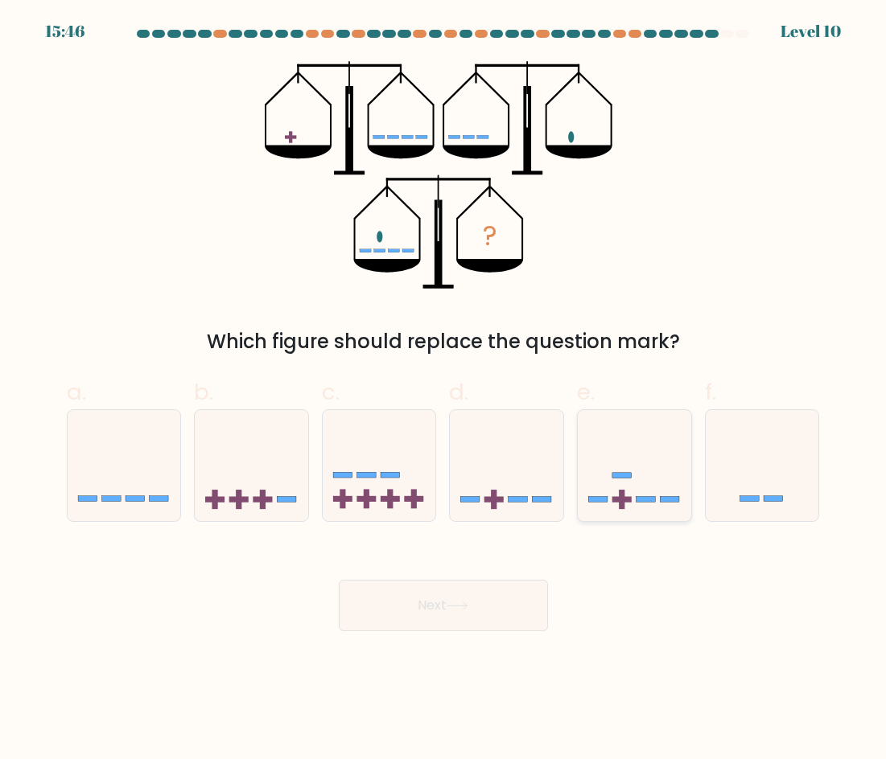
click at [444, 390] on input "e." at bounding box center [443, 385] width 1 height 10
radio input "true"
click at [468, 603] on icon at bounding box center [457, 606] width 22 height 9
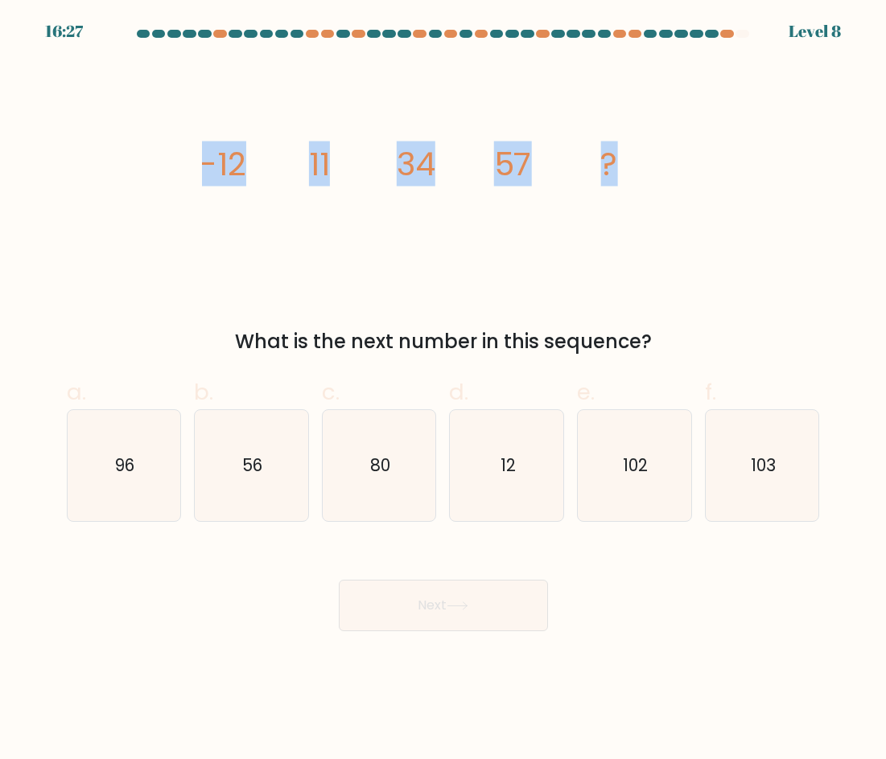
drag, startPoint x: 155, startPoint y: 170, endPoint x: 675, endPoint y: 220, distance: 522.0
click at [675, 220] on div "image/svg+xml -12 11 34 57 ? What is the next number in this sequence?" at bounding box center [443, 208] width 772 height 295
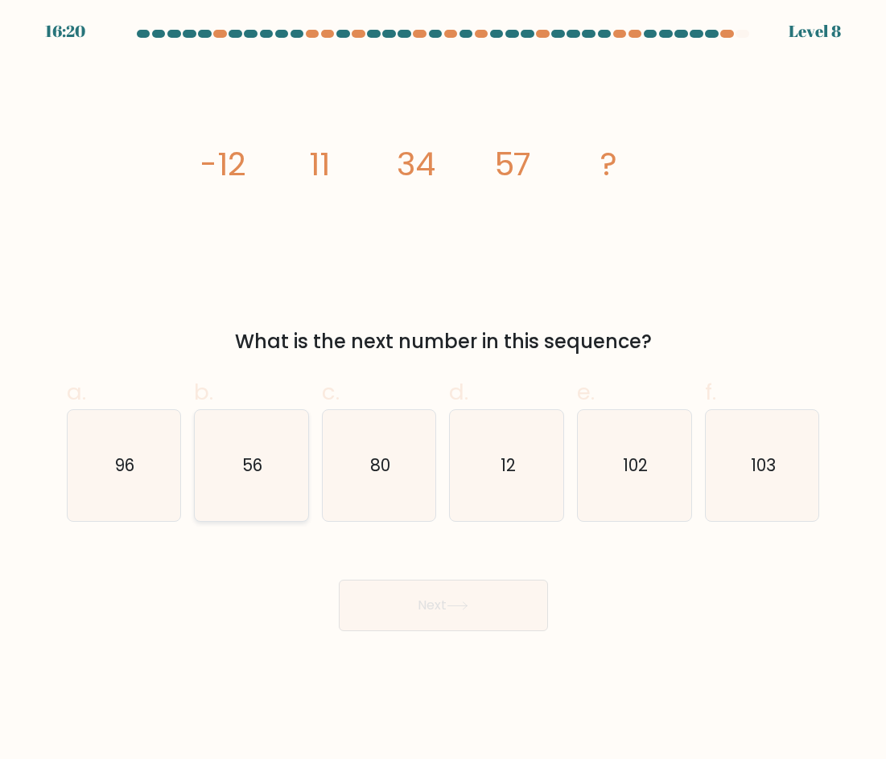
click at [259, 472] on text "56" at bounding box center [252, 465] width 20 height 23
click at [443, 390] on input "b. 56" at bounding box center [443, 385] width 1 height 10
radio input "true"
click at [515, 628] on button "Next" at bounding box center [443, 605] width 209 height 51
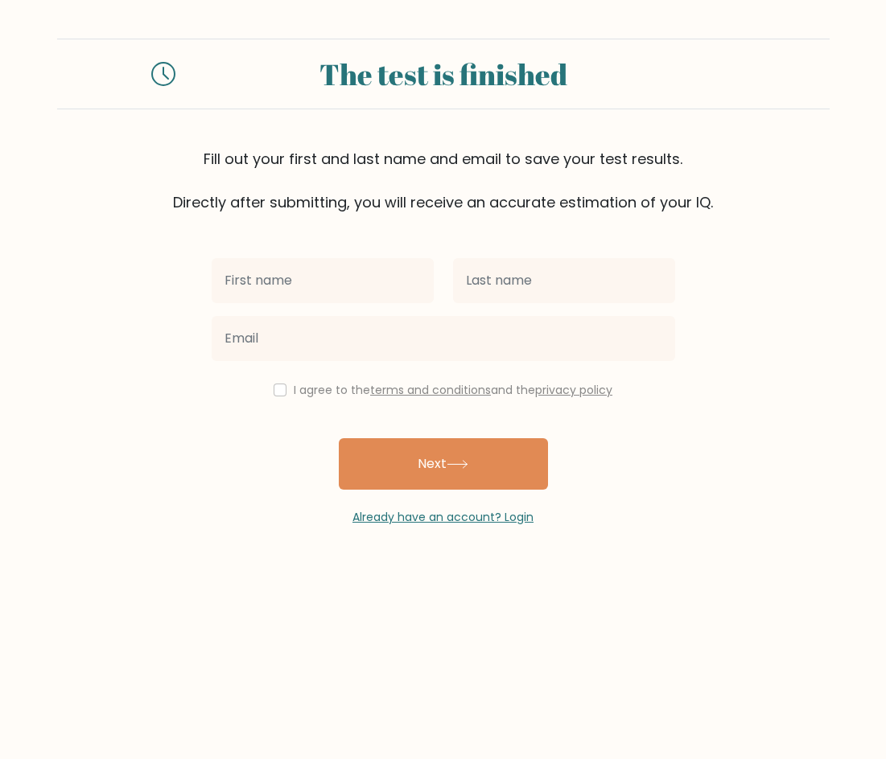
click at [345, 274] on input "text" at bounding box center [323, 280] width 222 height 45
click at [769, 392] on form "The test is finished Fill out your first and last name and email to save your t…" at bounding box center [443, 282] width 886 height 487
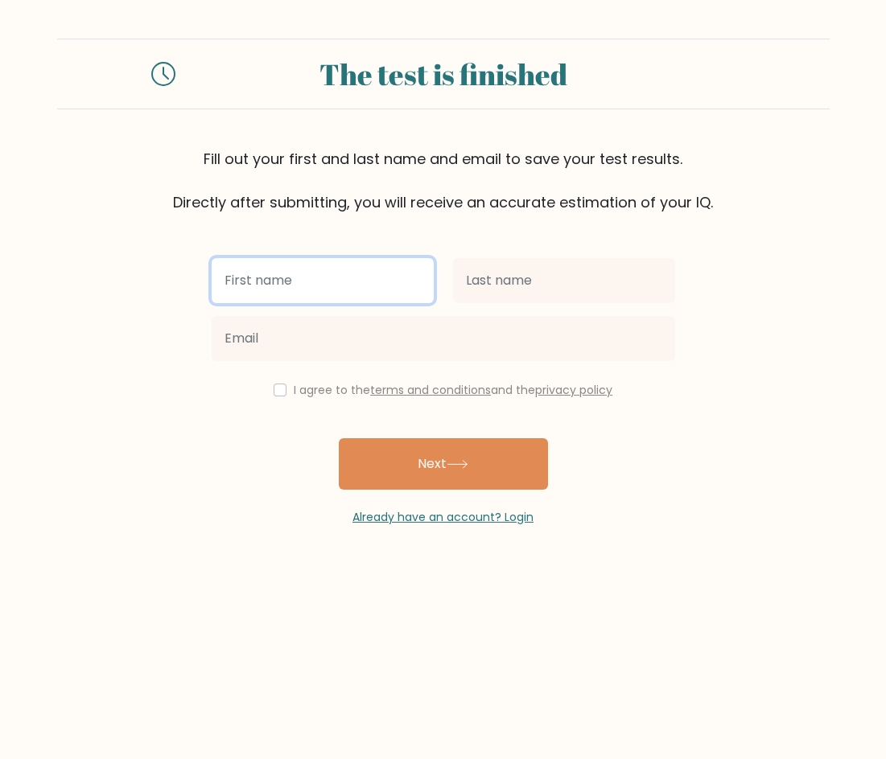
click at [342, 278] on input "text" at bounding box center [323, 280] width 222 height 45
type input "Clark Kent"
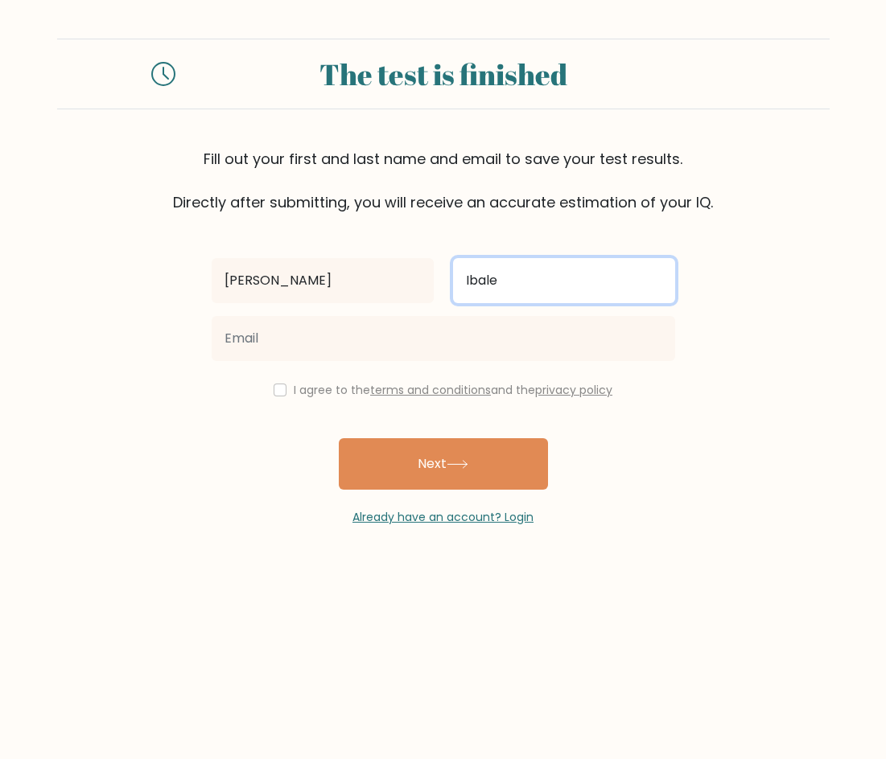
type input "Ibale"
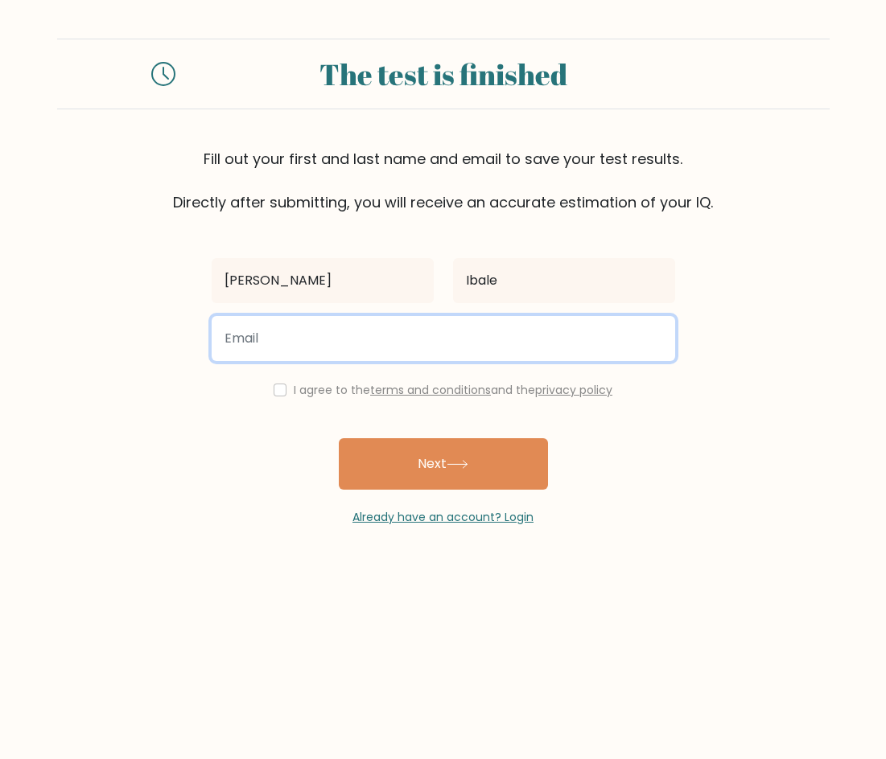
click at [442, 336] on input "email" at bounding box center [443, 338] width 463 height 45
type input "clarkkentibale@gmail.com"
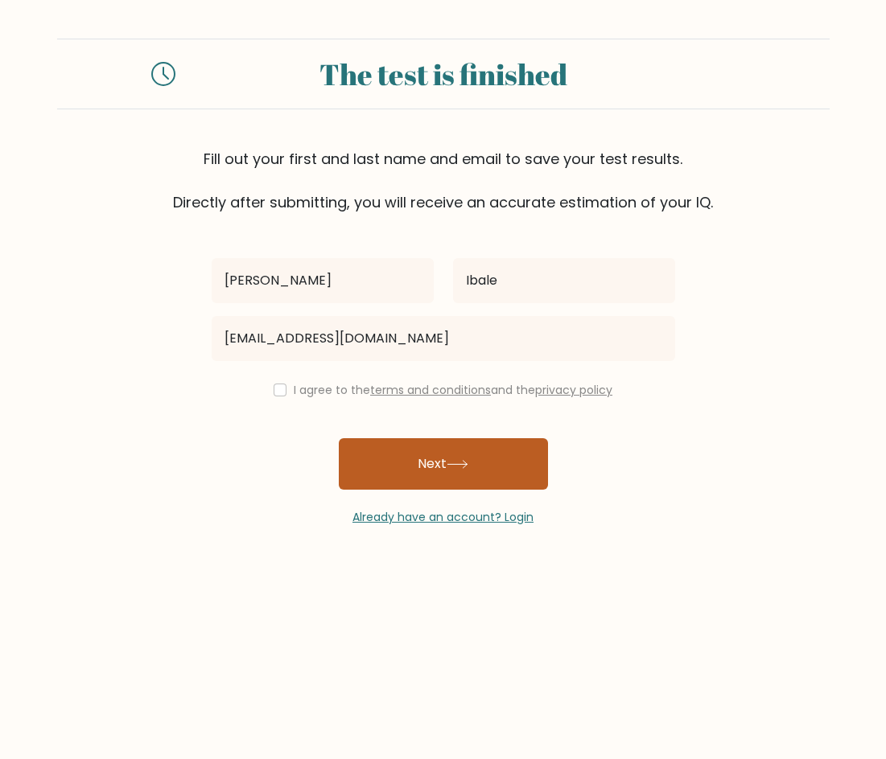
click at [496, 458] on button "Next" at bounding box center [443, 463] width 209 height 51
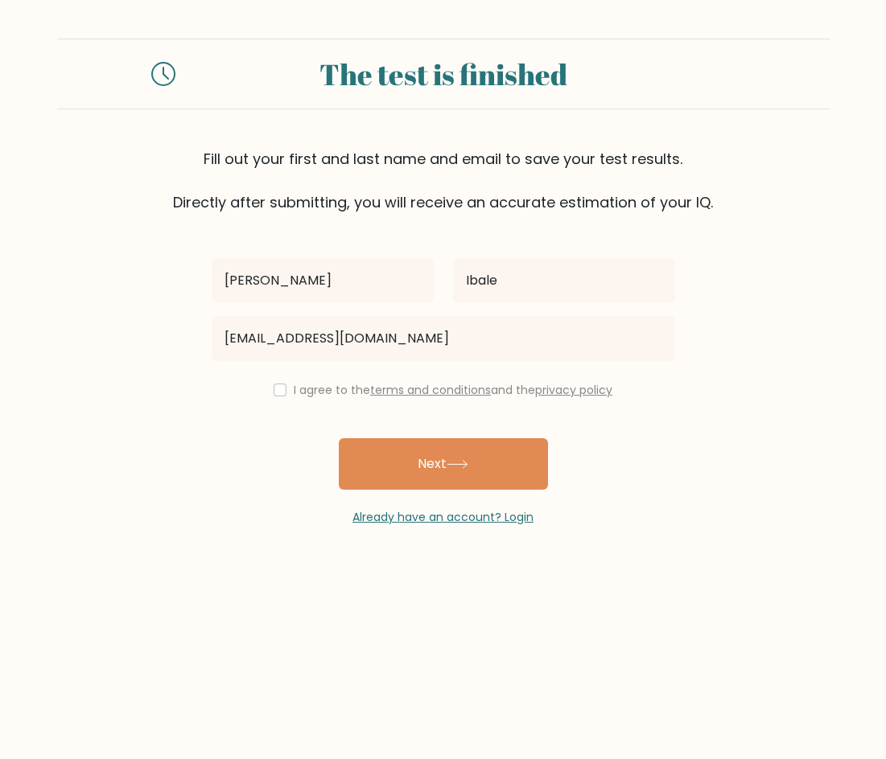
click at [288, 386] on div "I agree to the terms and conditions and the privacy policy" at bounding box center [443, 389] width 483 height 19
click at [273, 387] on input "checkbox" at bounding box center [279, 390] width 13 height 13
checkbox input "true"
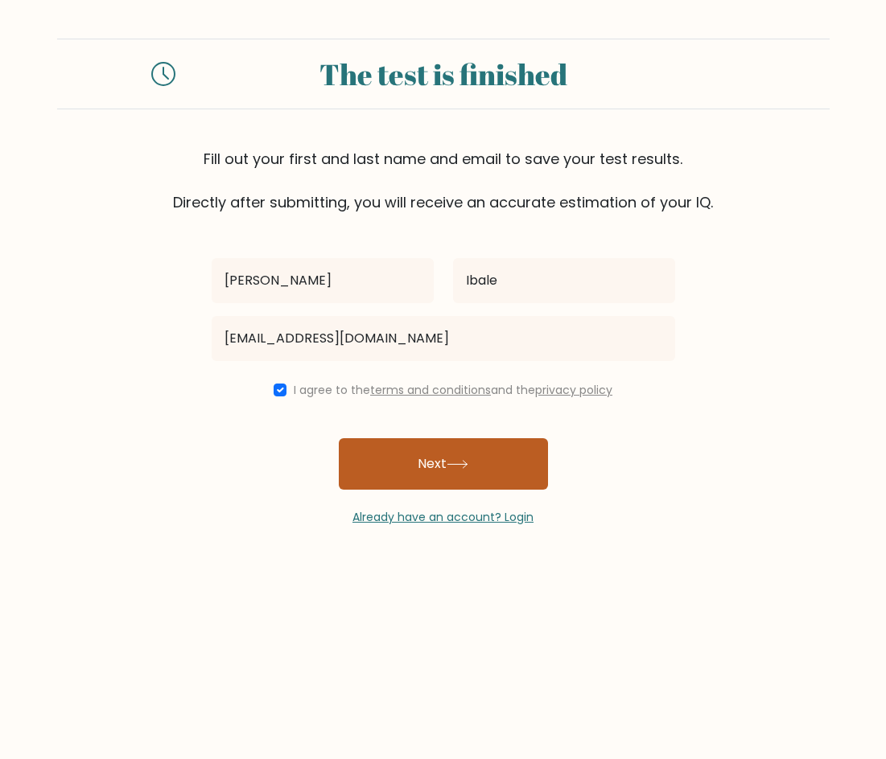
click at [409, 460] on button "Next" at bounding box center [443, 463] width 209 height 51
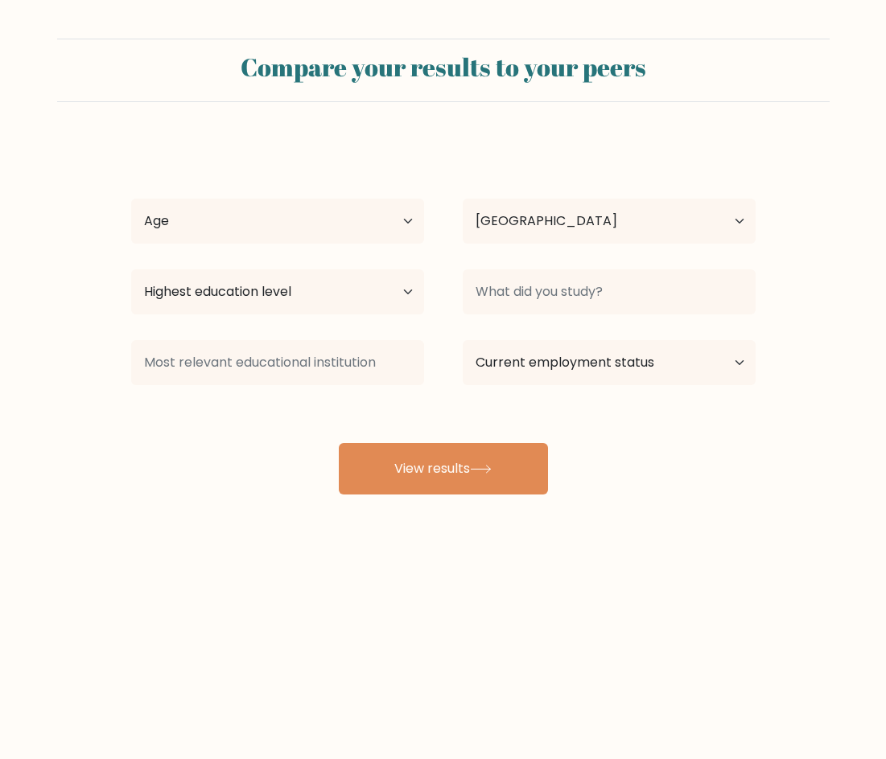
select select "PH"
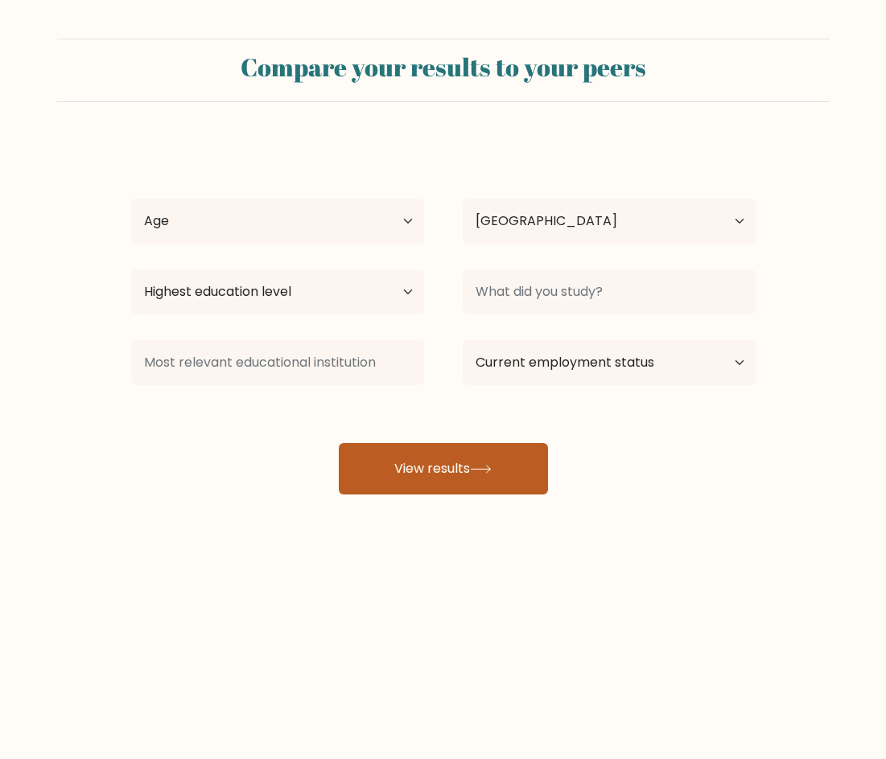
click at [494, 452] on button "View results" at bounding box center [443, 468] width 209 height 51
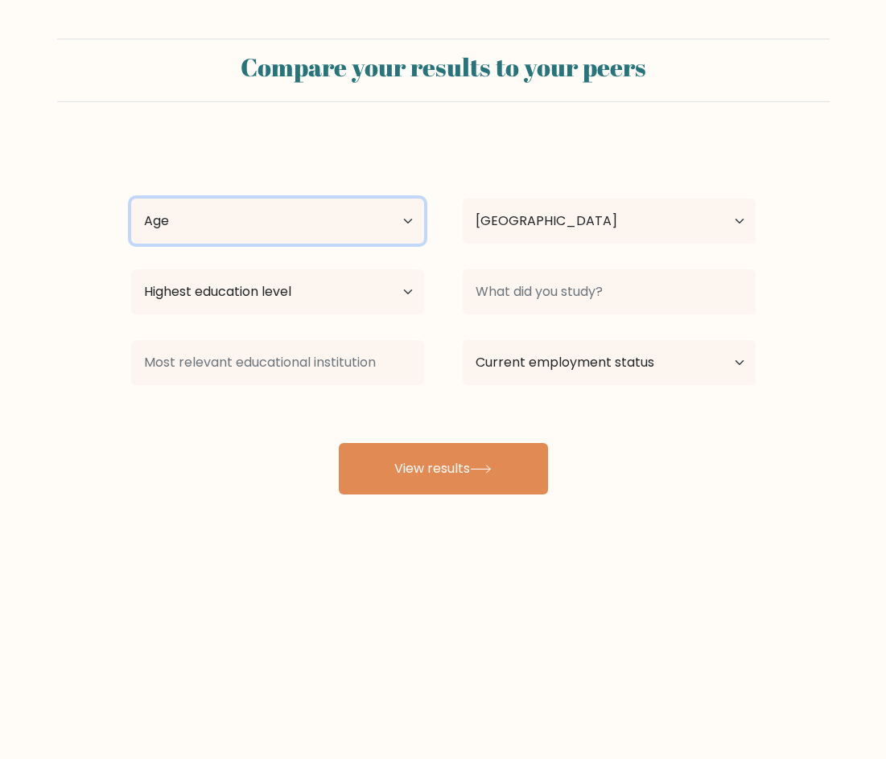
click at [281, 224] on select "Age Under 18 years old 18-24 years old 25-34 years old 35-44 years old 45-54 ye…" at bounding box center [277, 221] width 293 height 45
select select "18_24"
click at [131, 199] on select "Age Under 18 years old 18-24 years old 25-34 years old 35-44 years old 45-54 ye…" at bounding box center [277, 221] width 293 height 45
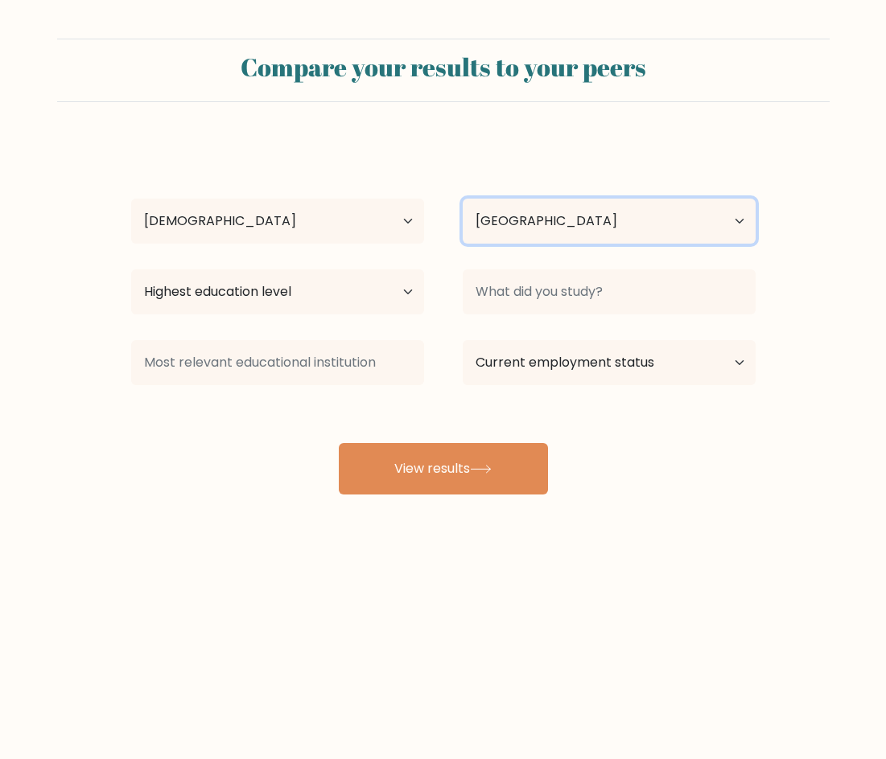
click at [503, 232] on select "Country Afghanistan Albania Algeria American Samoa Andorra Angola Anguilla Anta…" at bounding box center [609, 221] width 293 height 45
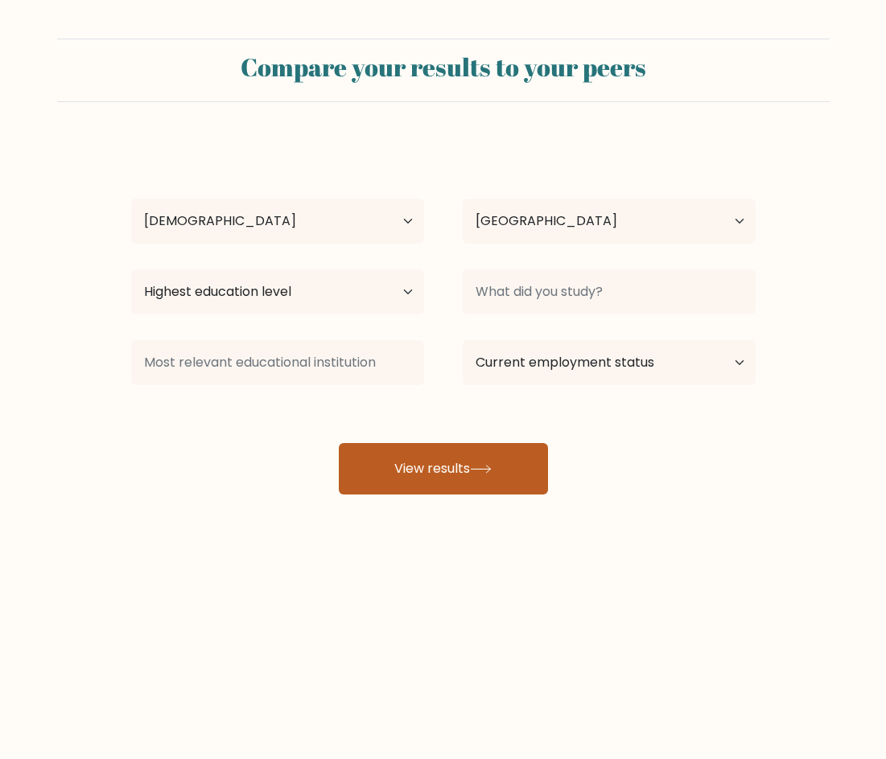
click at [459, 446] on button "View results" at bounding box center [443, 468] width 209 height 51
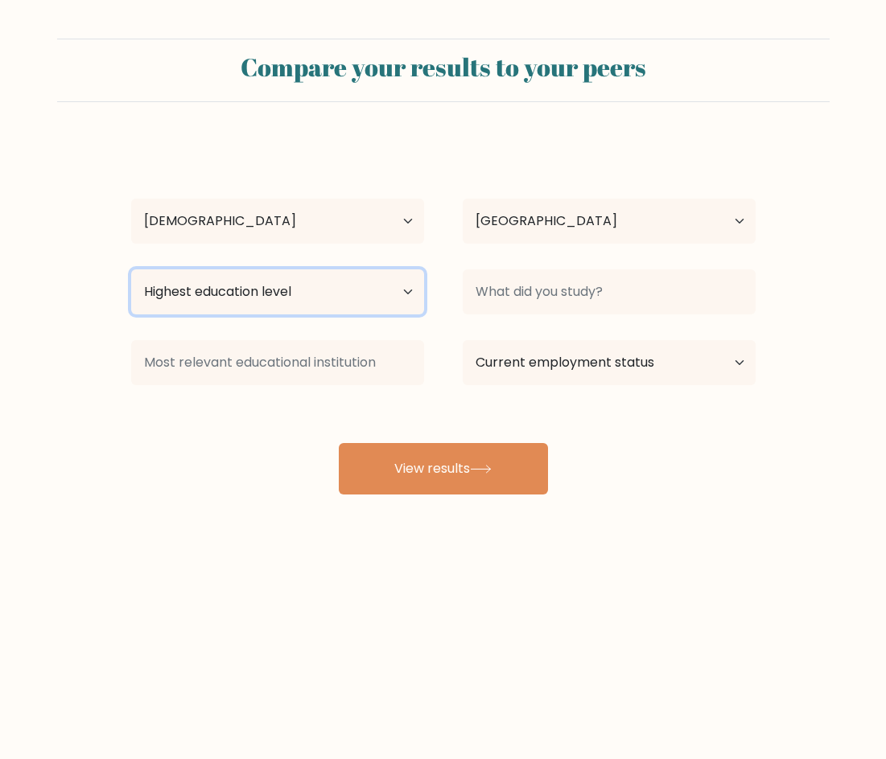
click at [305, 294] on select "Highest education level No schooling Primary Lower Secondary Upper Secondary Oc…" at bounding box center [277, 291] width 293 height 45
select select "no_schooling"
click at [131, 269] on select "Highest education level No schooling Primary Lower Secondary Upper Secondary Oc…" at bounding box center [277, 291] width 293 height 45
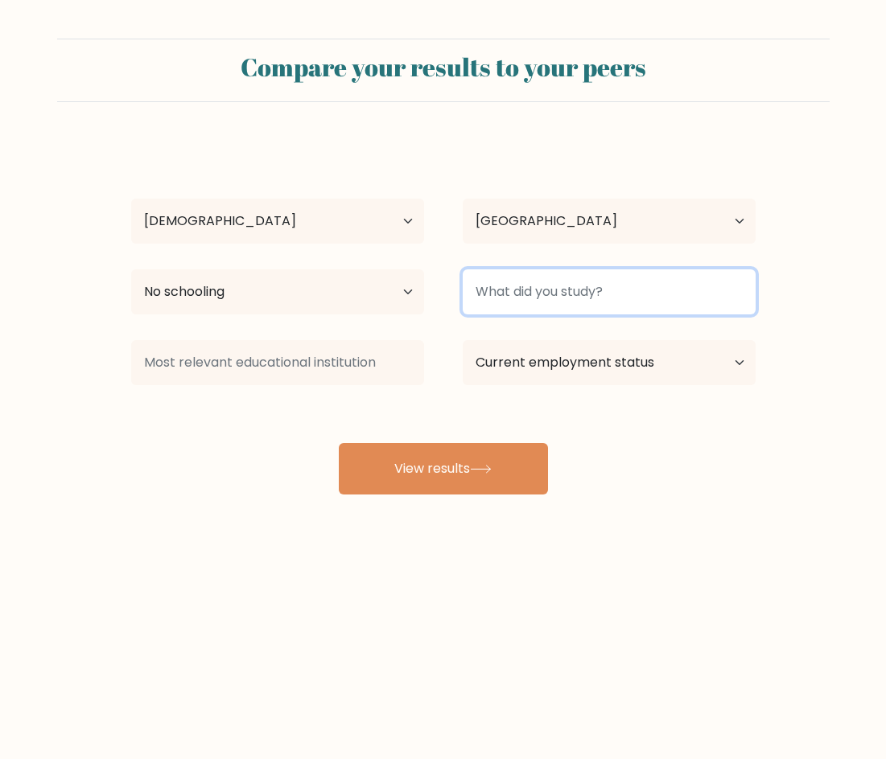
click at [537, 280] on input at bounding box center [609, 291] width 293 height 45
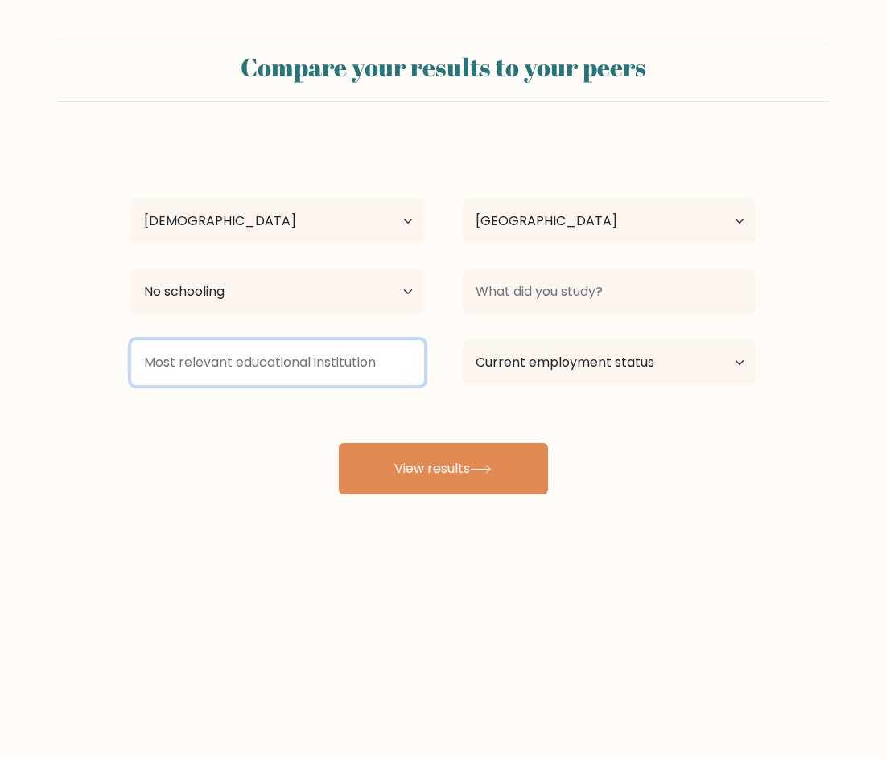
click at [273, 358] on input at bounding box center [277, 362] width 293 height 45
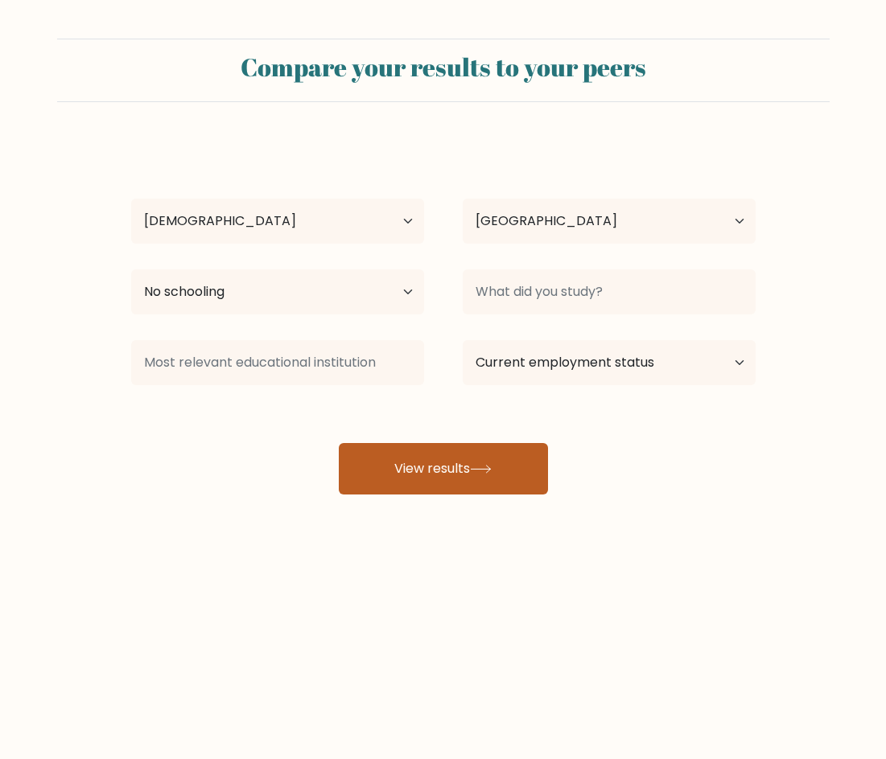
click at [472, 450] on button "View results" at bounding box center [443, 468] width 209 height 51
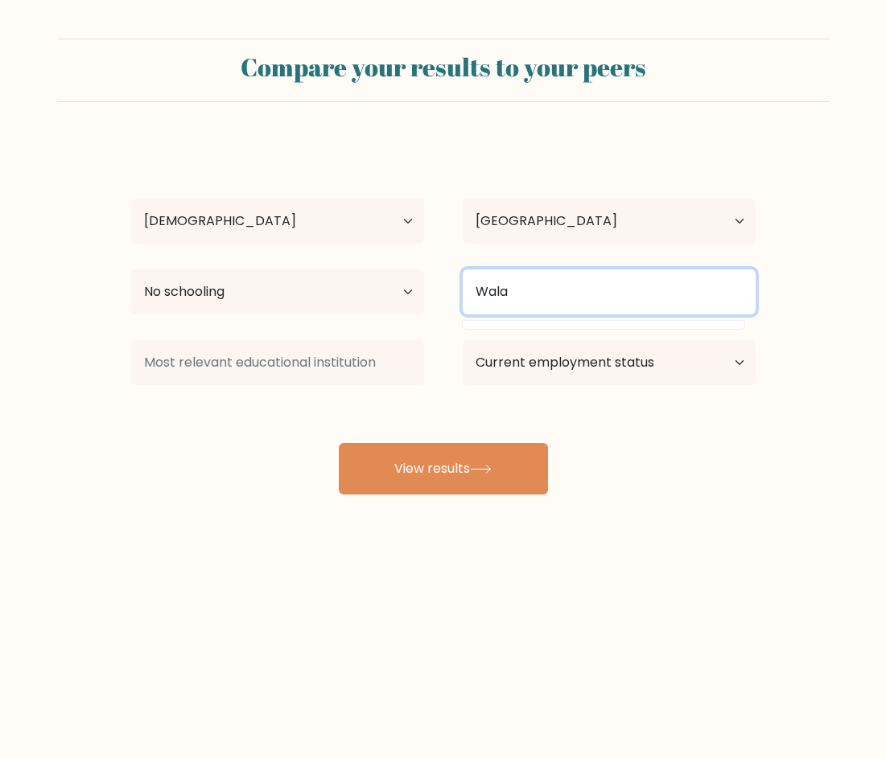
type input "Wala"
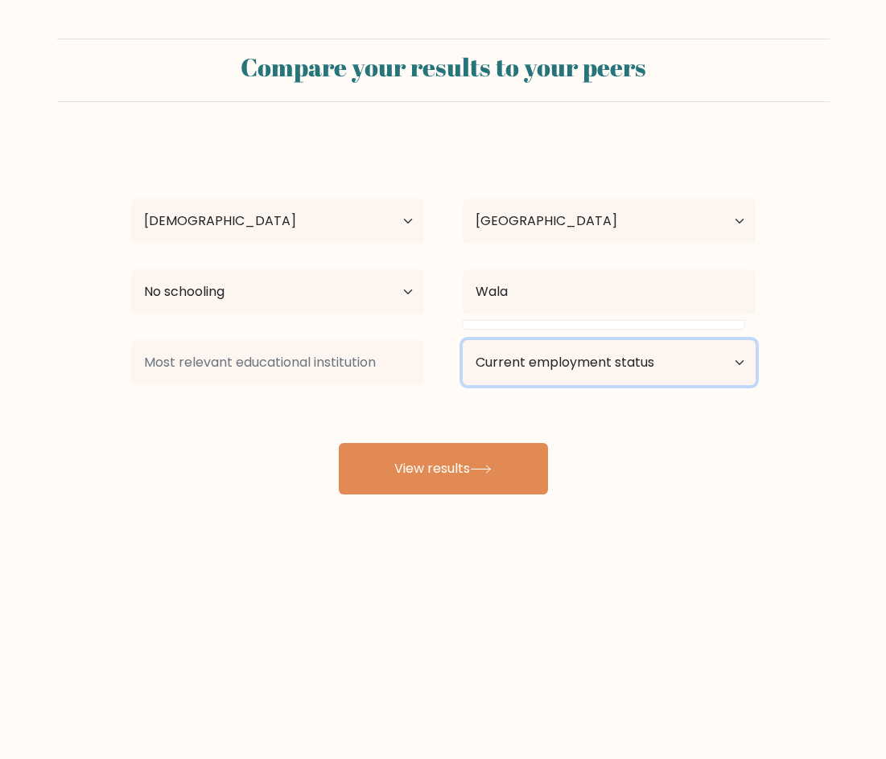
drag, startPoint x: 579, startPoint y: 380, endPoint x: 576, endPoint y: 364, distance: 17.2
click at [580, 380] on select "Current employment status Employed Student Retired Other / prefer not to answer" at bounding box center [609, 362] width 293 height 45
click at [463, 340] on select "Current employment status Employed Student Retired Other / prefer not to answer" at bounding box center [609, 362] width 293 height 45
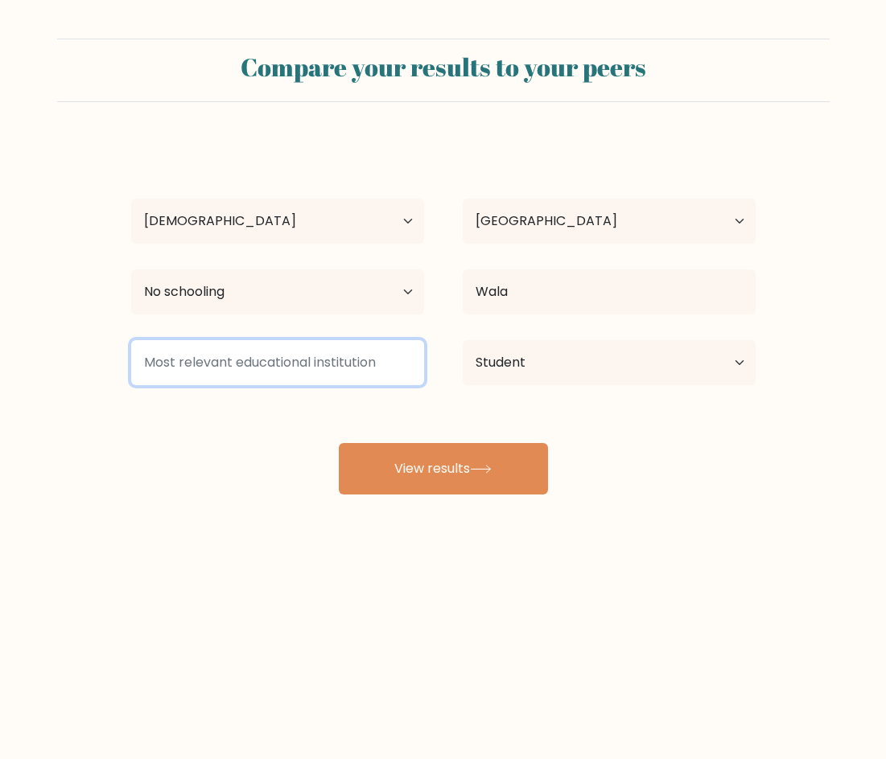
click at [356, 358] on input at bounding box center [277, 362] width 293 height 45
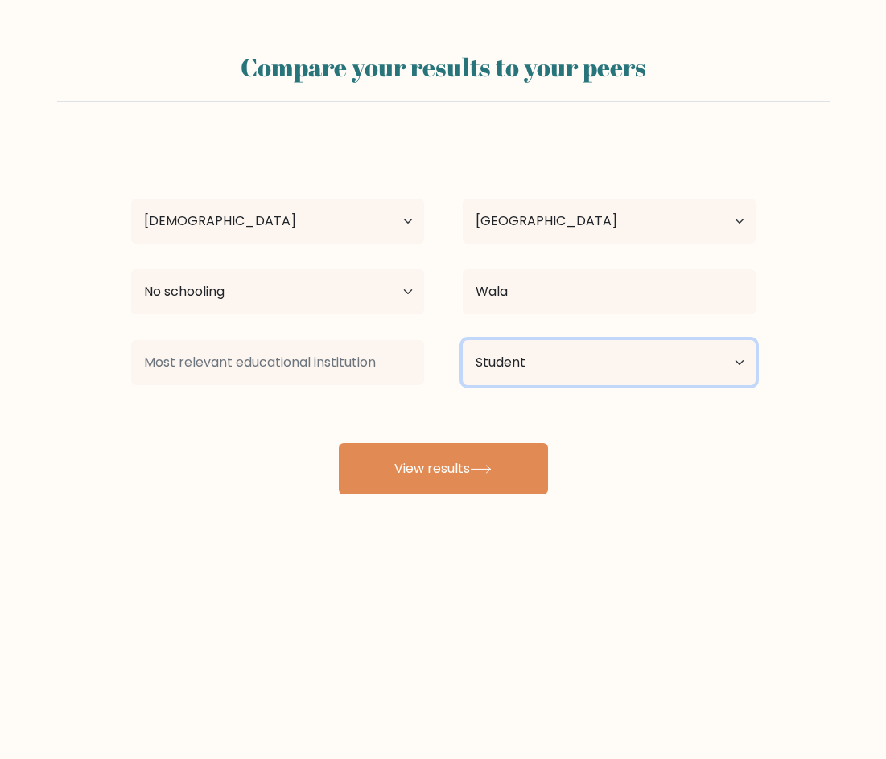
click at [561, 364] on select "Current employment status Employed Student Retired Other / prefer not to answer" at bounding box center [609, 362] width 293 height 45
select select "other"
click at [463, 340] on select "Current employment status Employed Student Retired Other / prefer not to answer" at bounding box center [609, 362] width 293 height 45
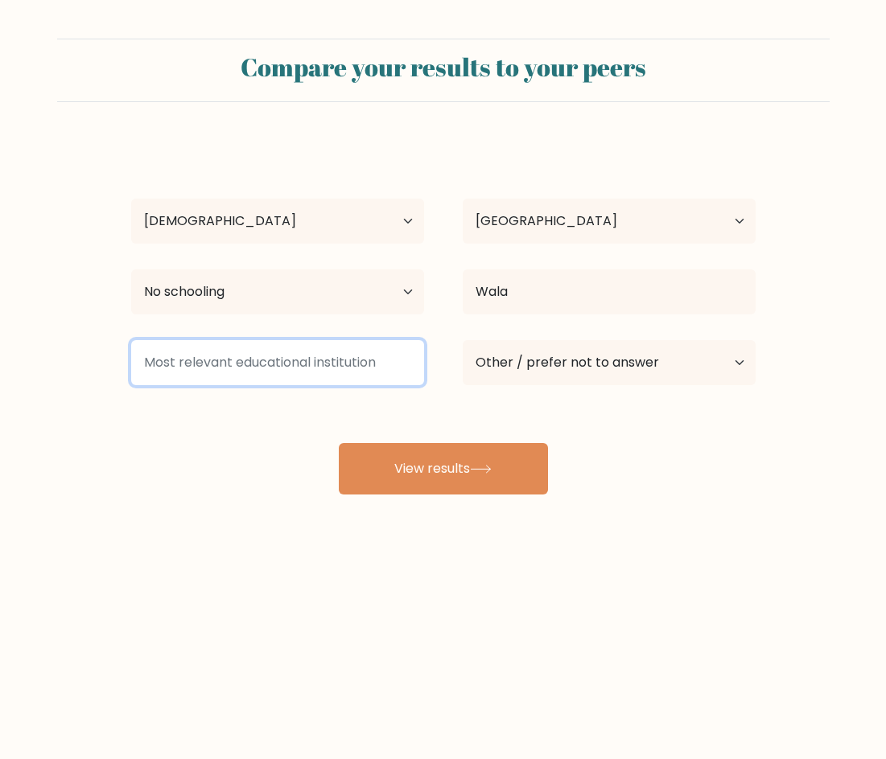
click at [298, 348] on input at bounding box center [277, 362] width 293 height 45
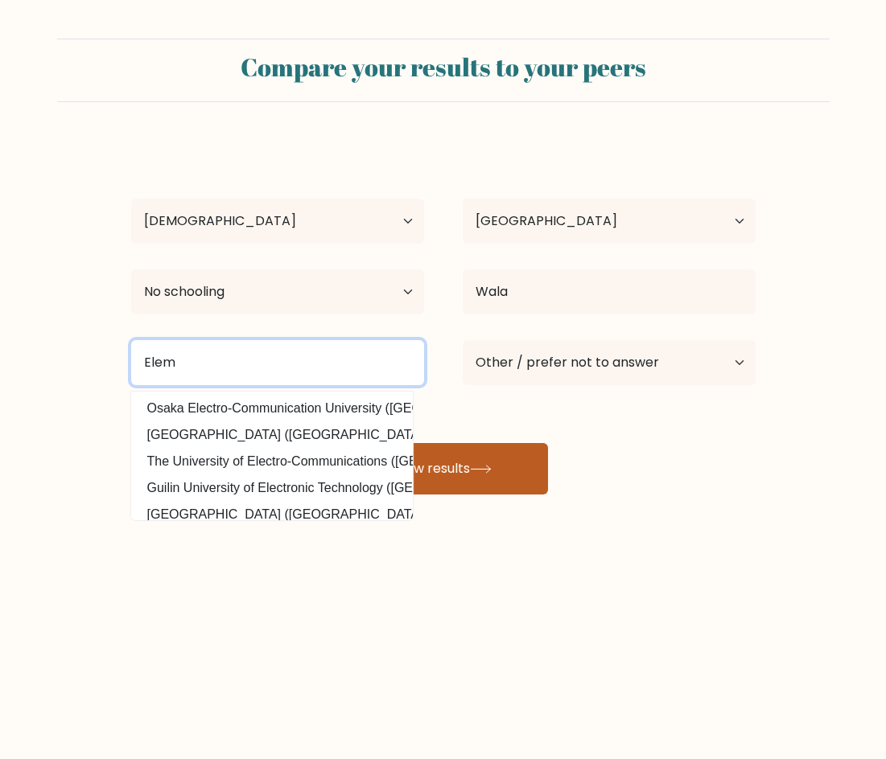
type input "Elem"
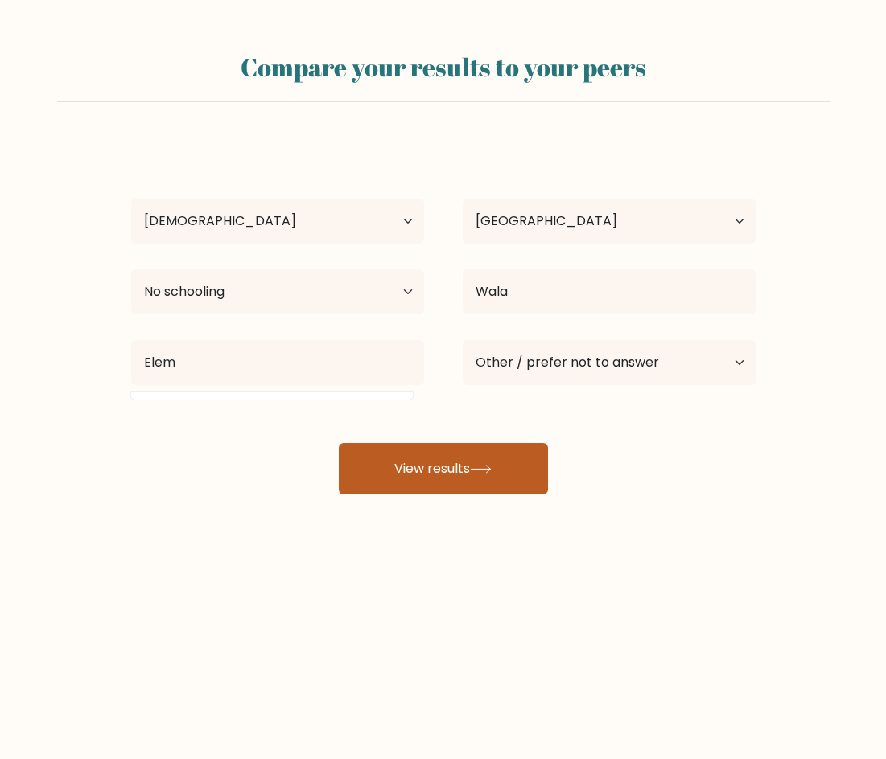
click at [483, 451] on button "View results" at bounding box center [443, 468] width 209 height 51
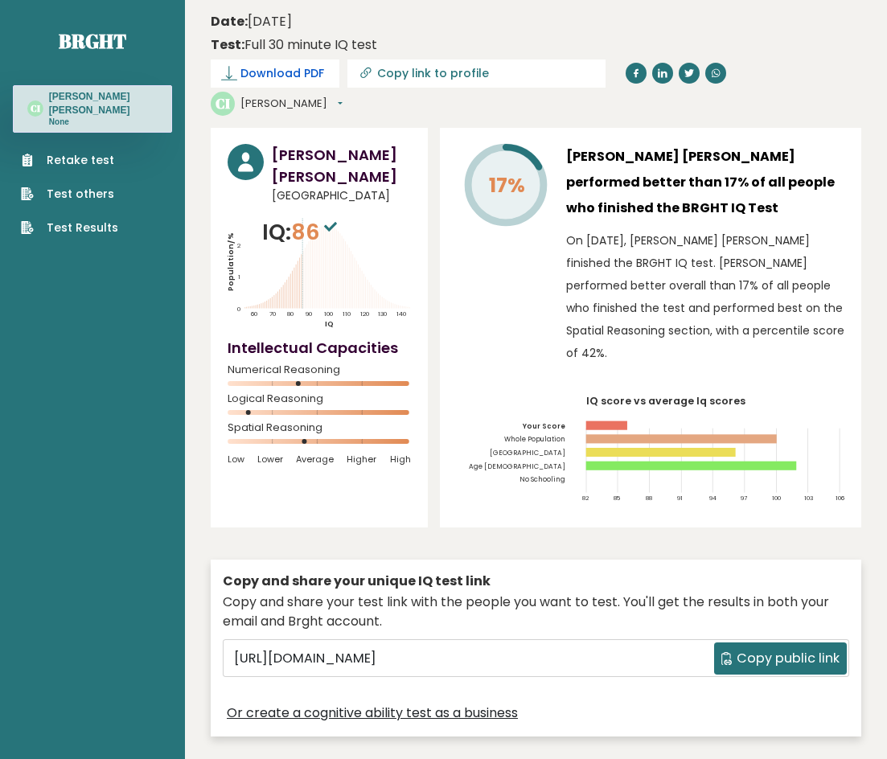
click at [260, 70] on span "Download PDF" at bounding box center [283, 73] width 84 height 17
